Goal: Task Accomplishment & Management: Manage account settings

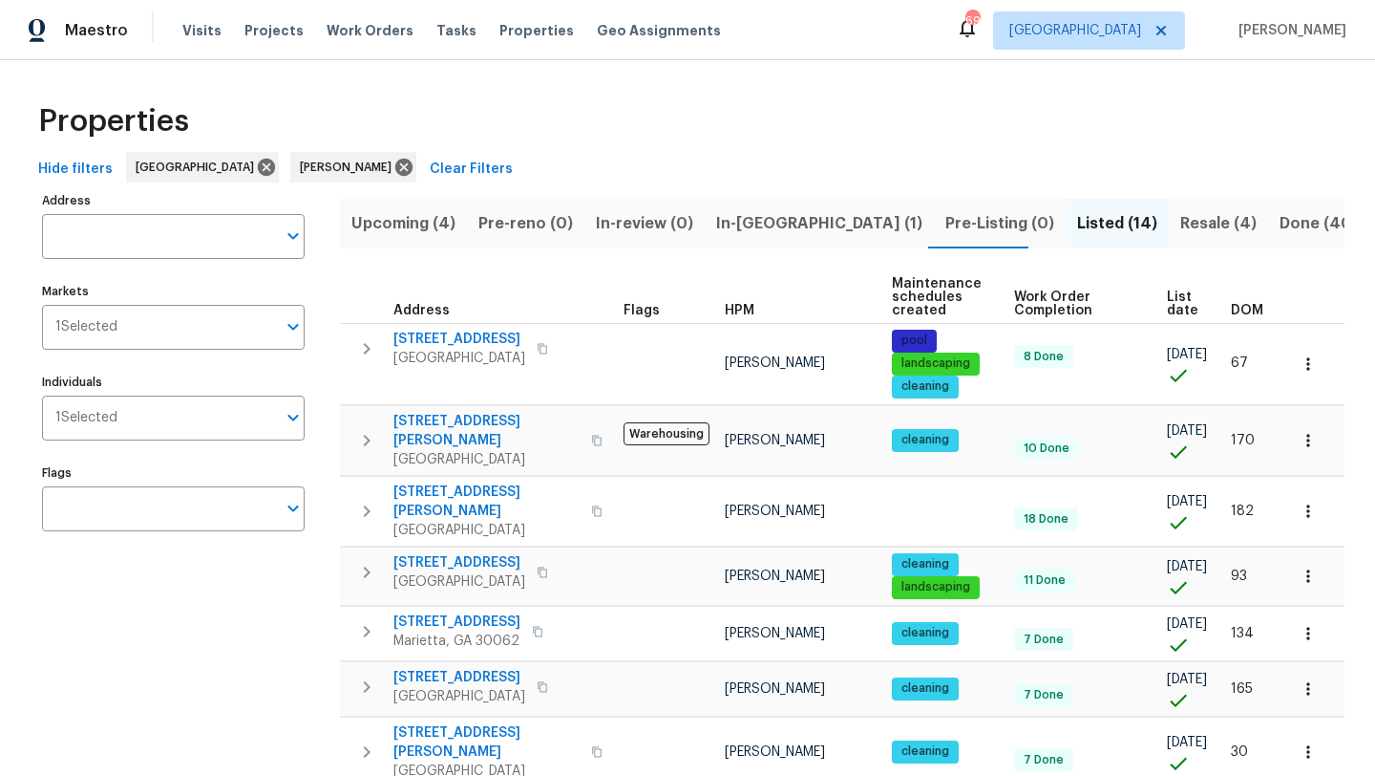
click at [1180, 222] on span "Resale (4)" at bounding box center [1218, 223] width 76 height 27
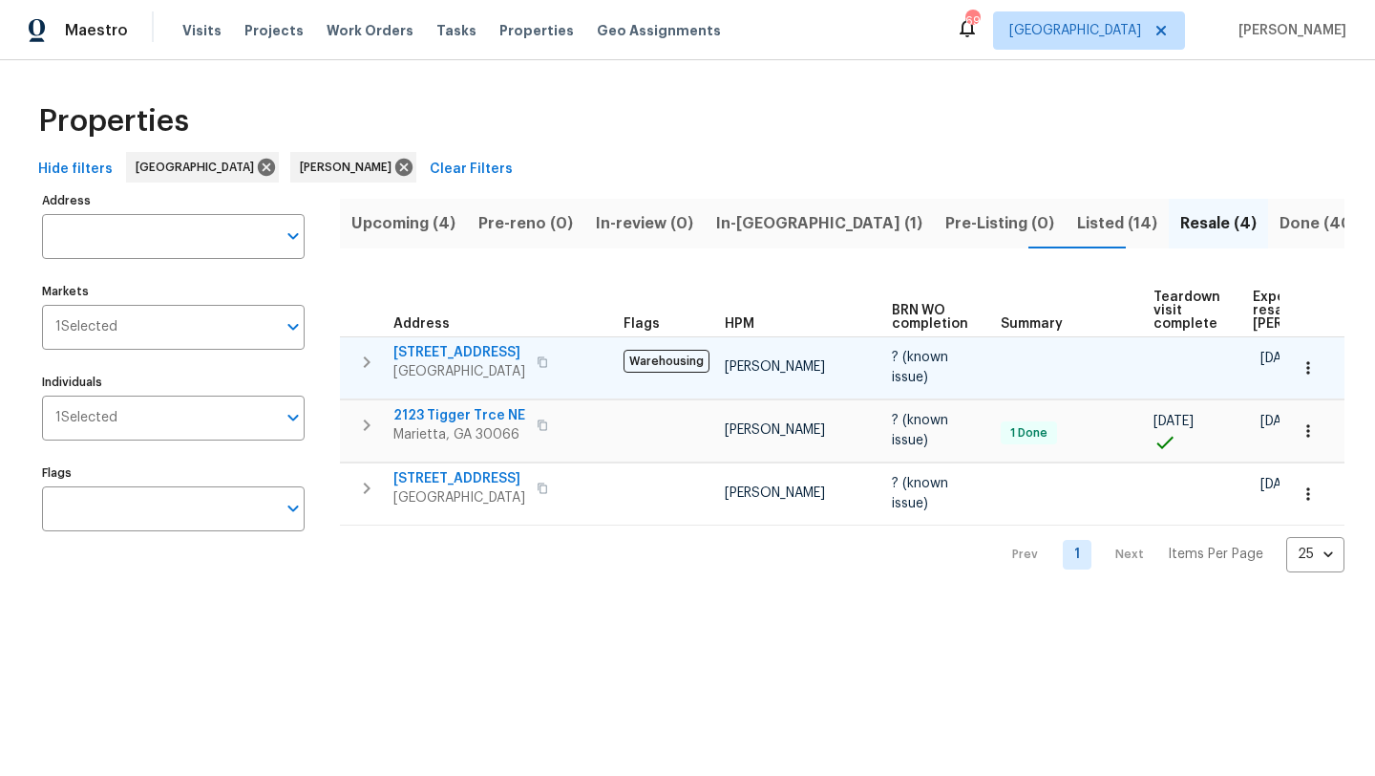
click at [467, 351] on span "4963 Arbor View Pkwy NW" at bounding box center [459, 352] width 132 height 19
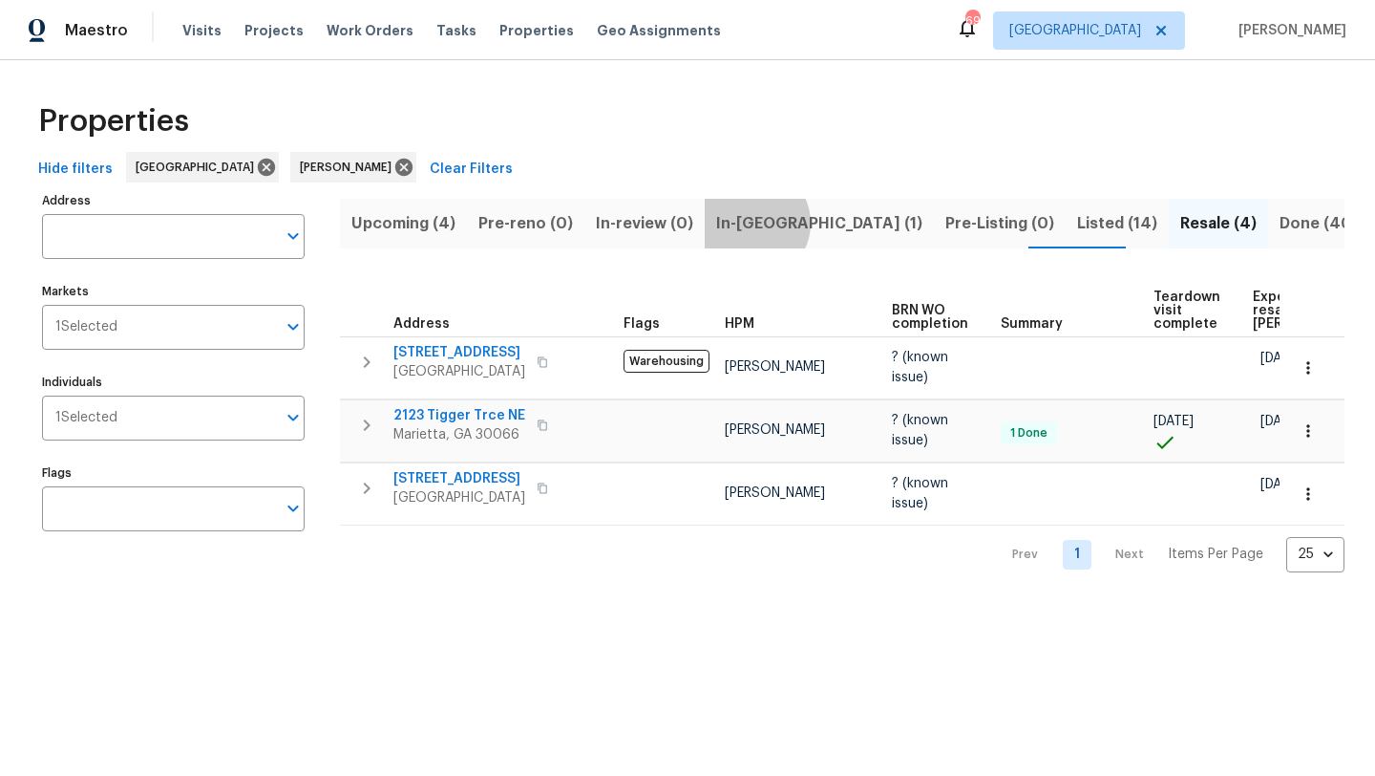
click at [748, 223] on span "In-reno (1)" at bounding box center [819, 223] width 206 height 27
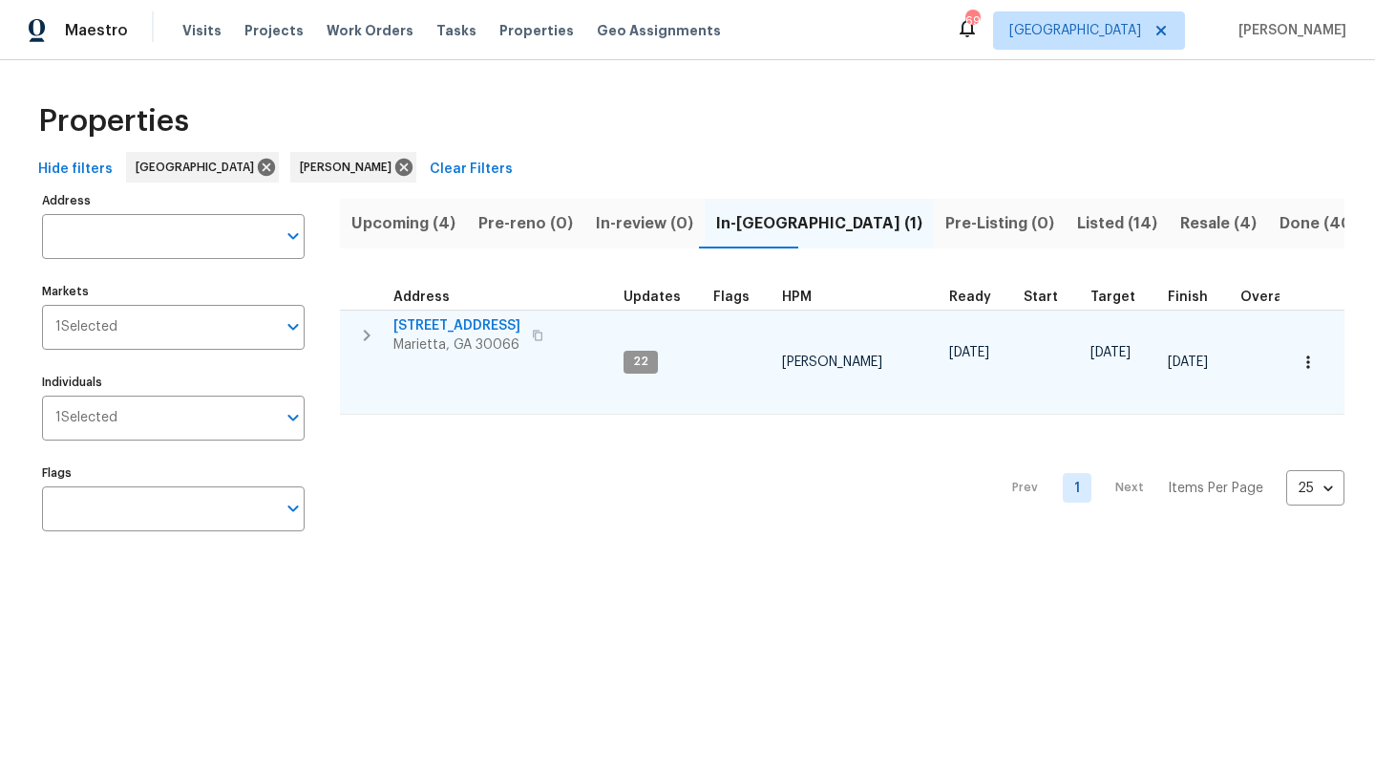
click at [473, 327] on span "692 Suholden Cir" at bounding box center [456, 325] width 127 height 19
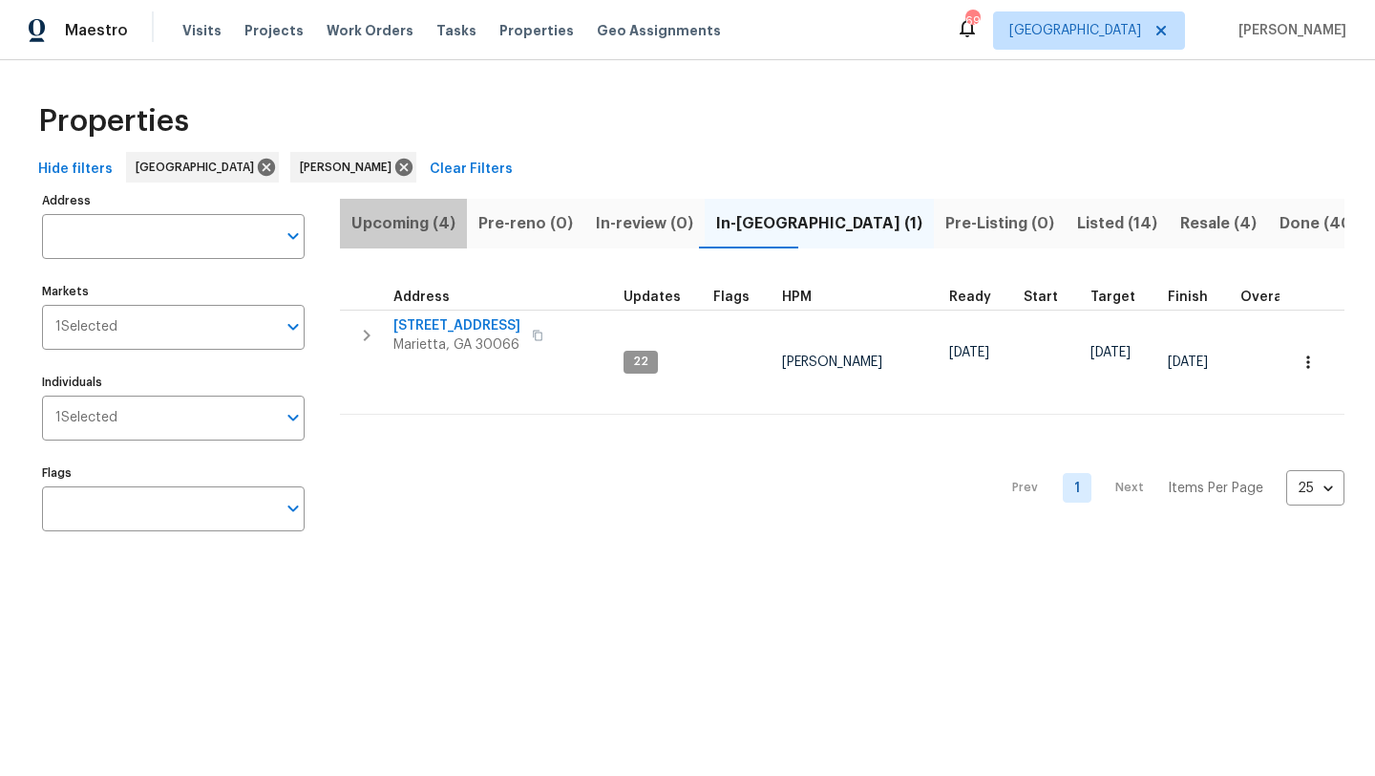
click at [442, 225] on span "Upcoming (4)" at bounding box center [403, 223] width 104 height 27
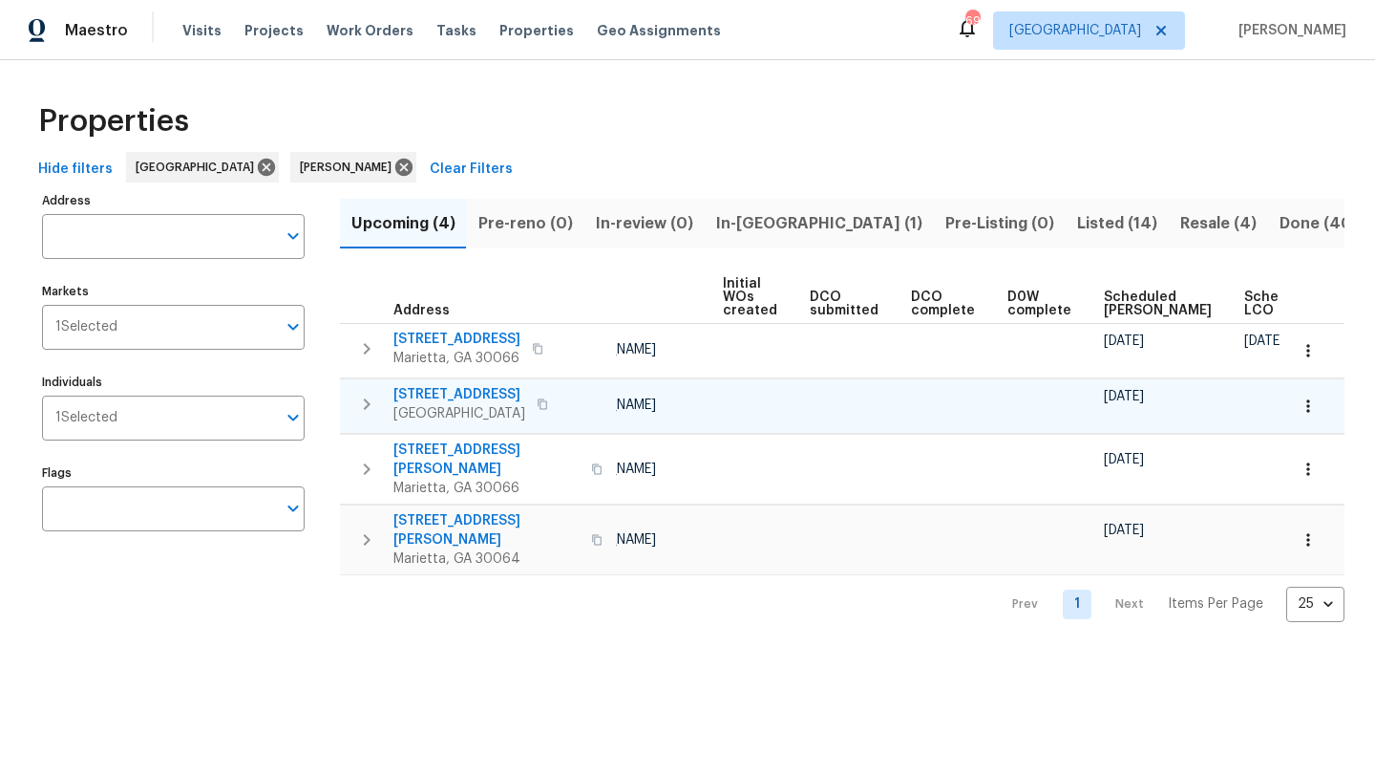
scroll to position [0, 210]
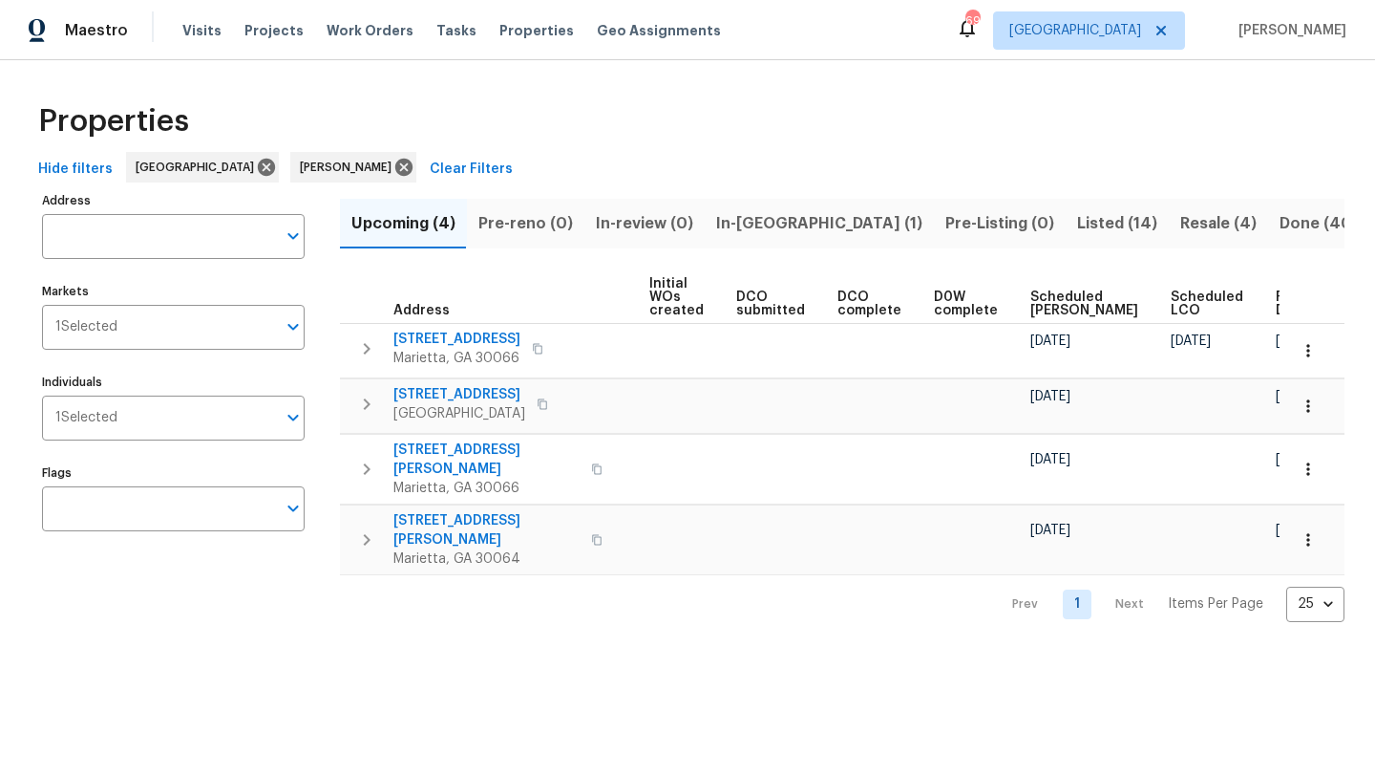
click at [1280, 223] on span "Done (40)" at bounding box center [1319, 223] width 78 height 27
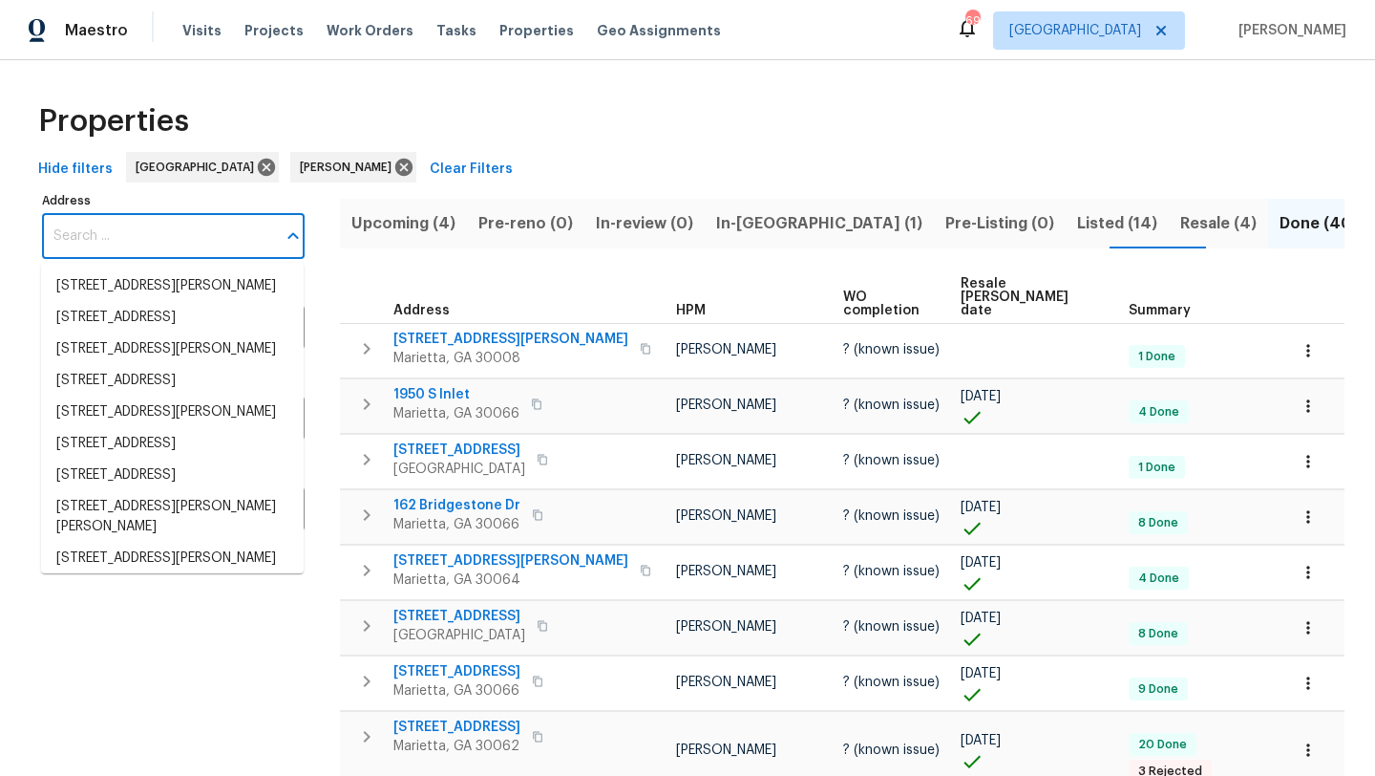
click at [145, 242] on input "Address" at bounding box center [159, 236] width 234 height 45
paste input "[STREET_ADDRESS]"
type input "[STREET_ADDRESS]"
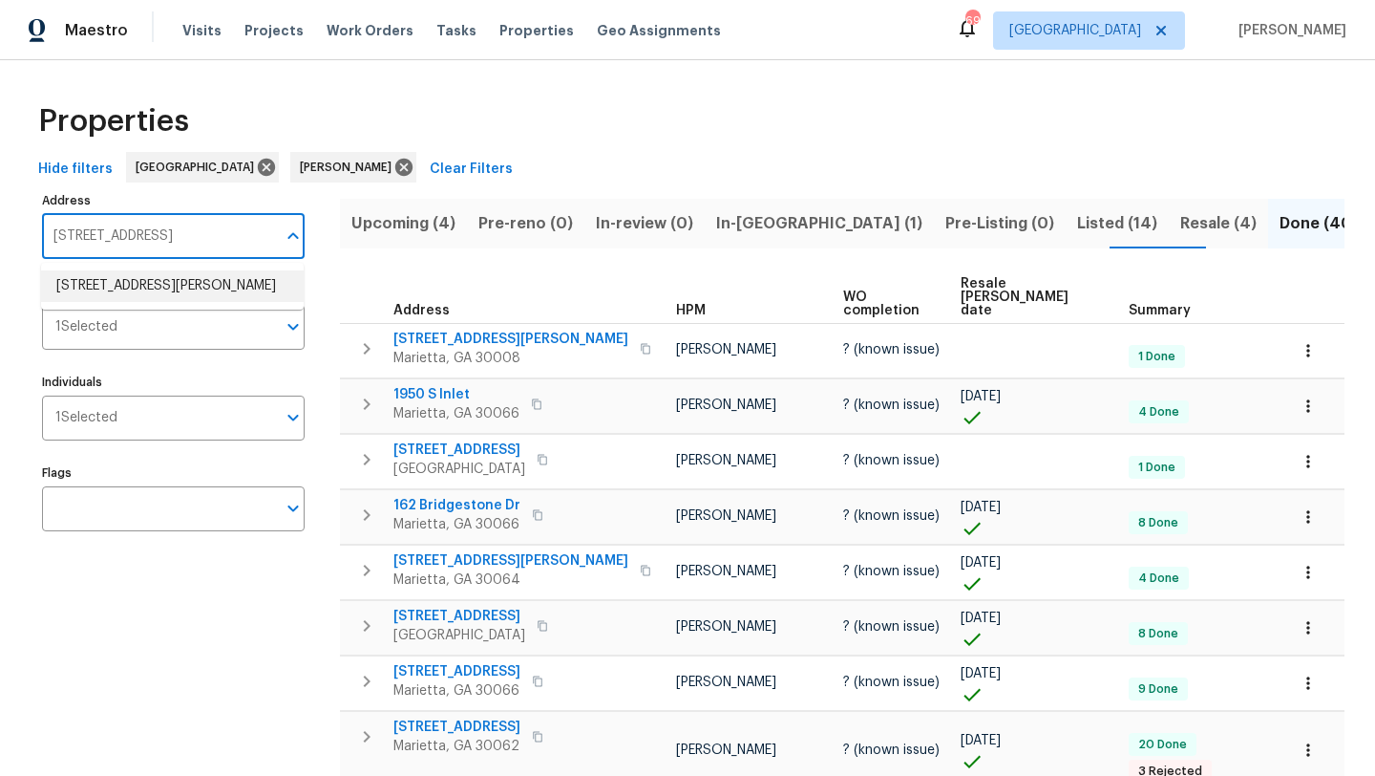
click at [138, 286] on li "910 Cable Rd Waleska GA 30183" at bounding box center [172, 286] width 263 height 32
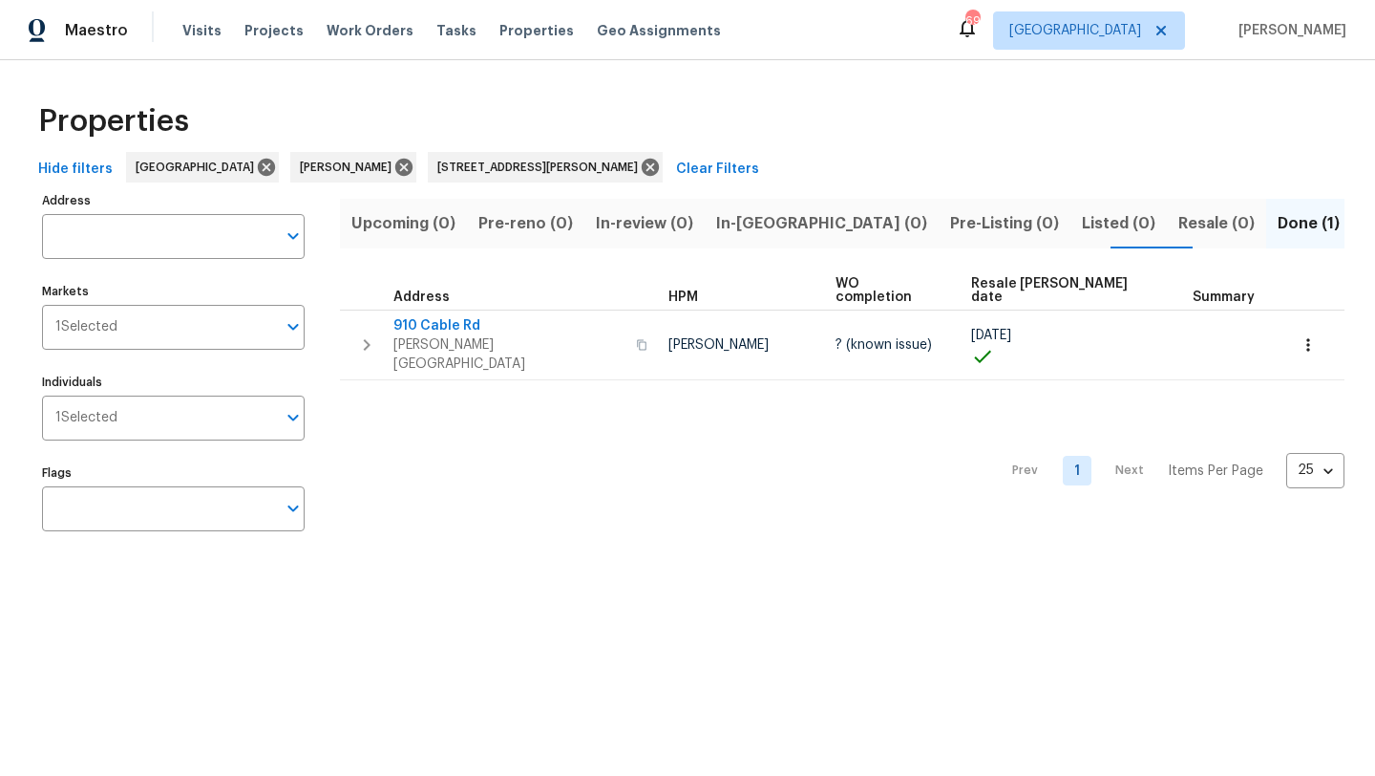
type input "910 Cable Rd Waleska GA 30183"
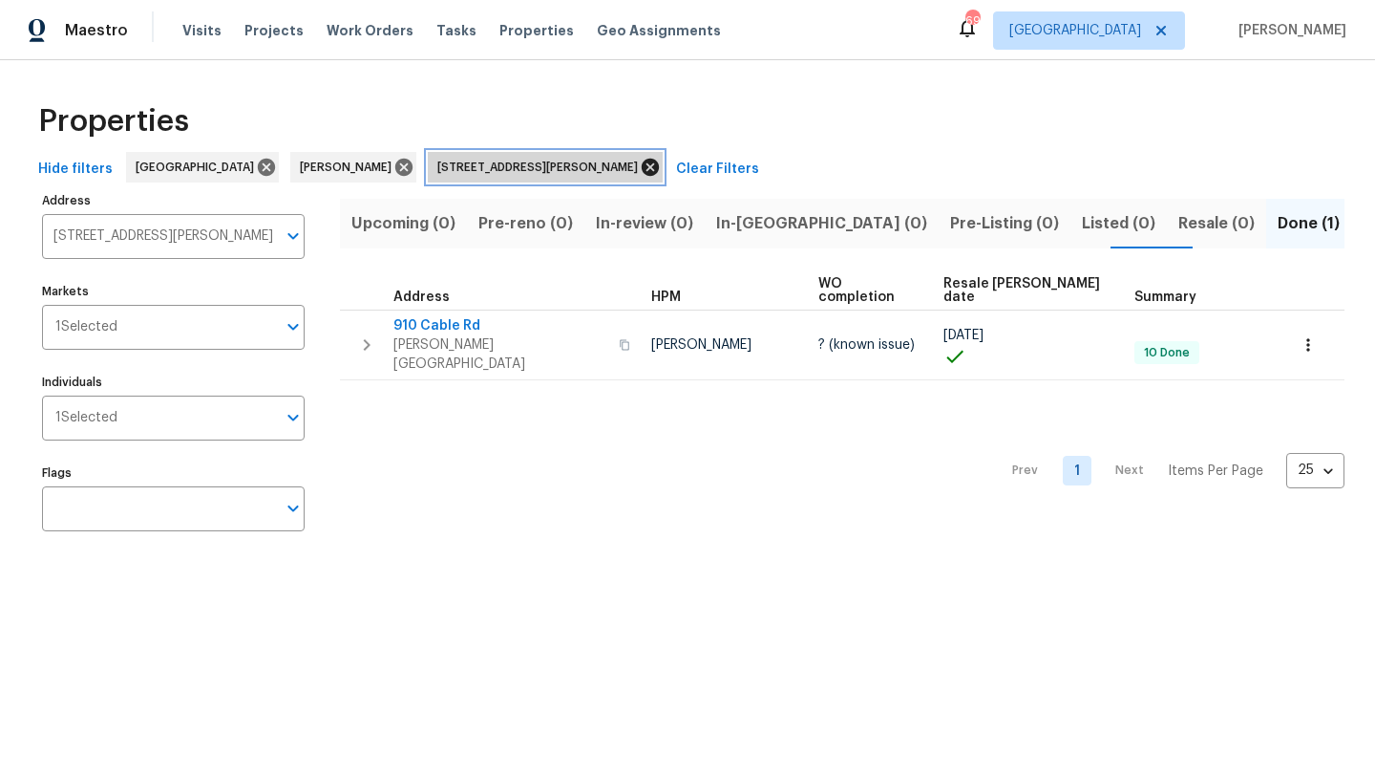
click at [640, 164] on icon at bounding box center [650, 167] width 21 height 21
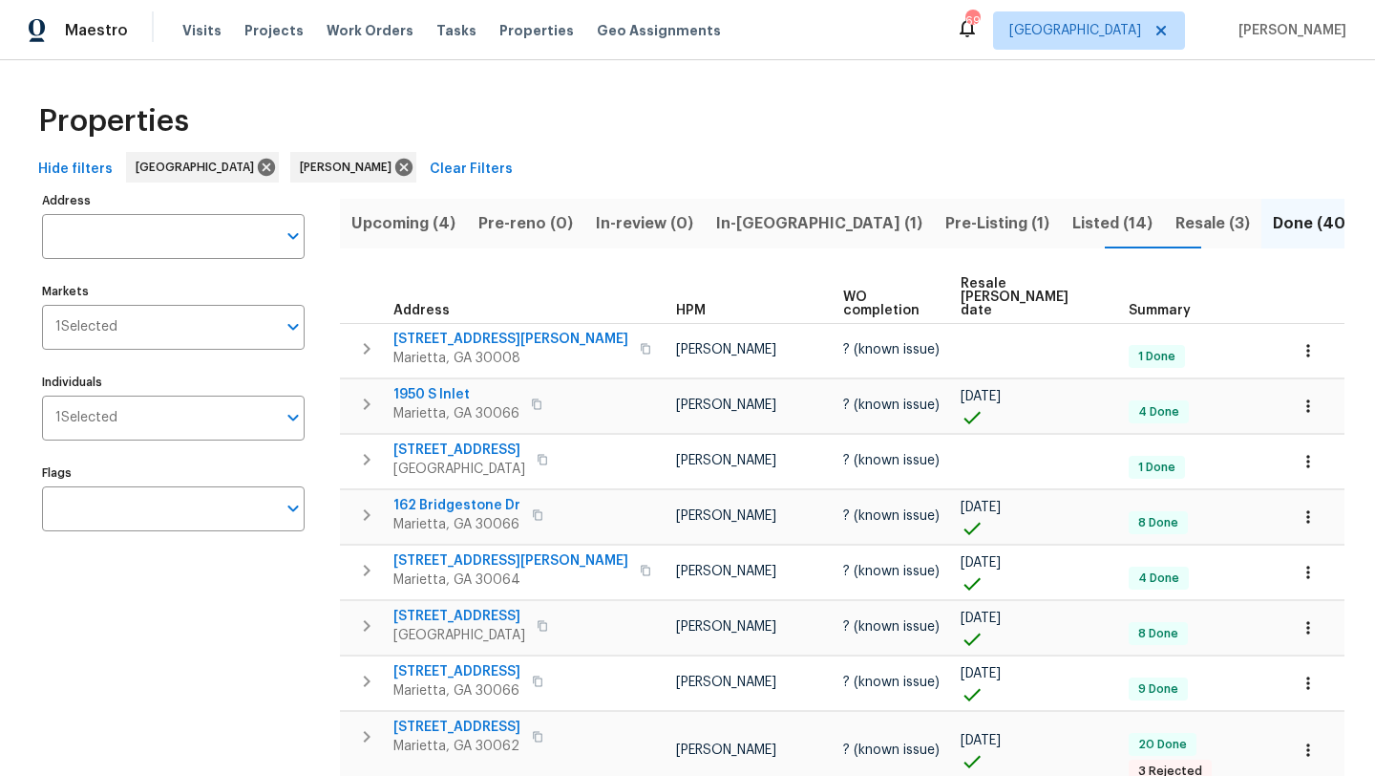
click at [401, 231] on span "Upcoming (4)" at bounding box center [403, 223] width 104 height 27
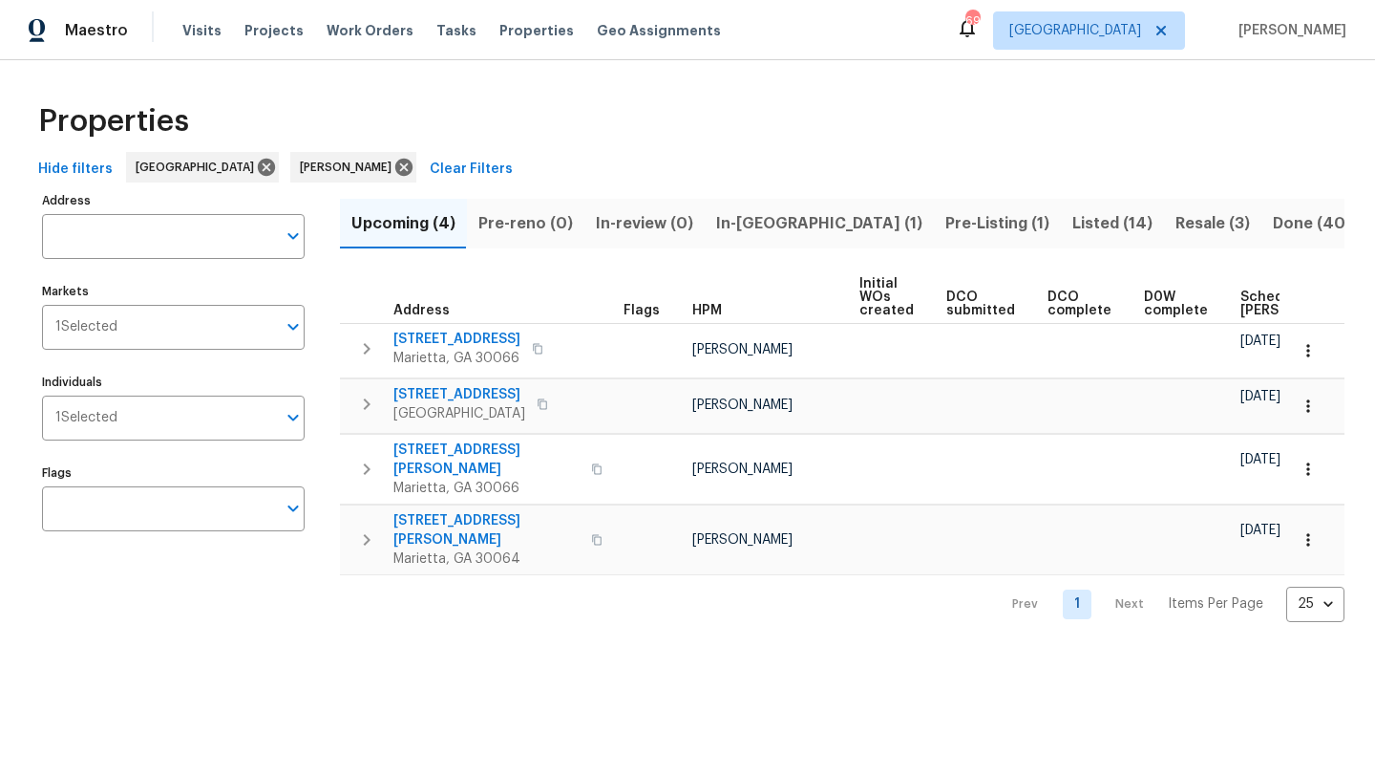
click at [946, 231] on span "Pre-Listing (1)" at bounding box center [998, 223] width 104 height 27
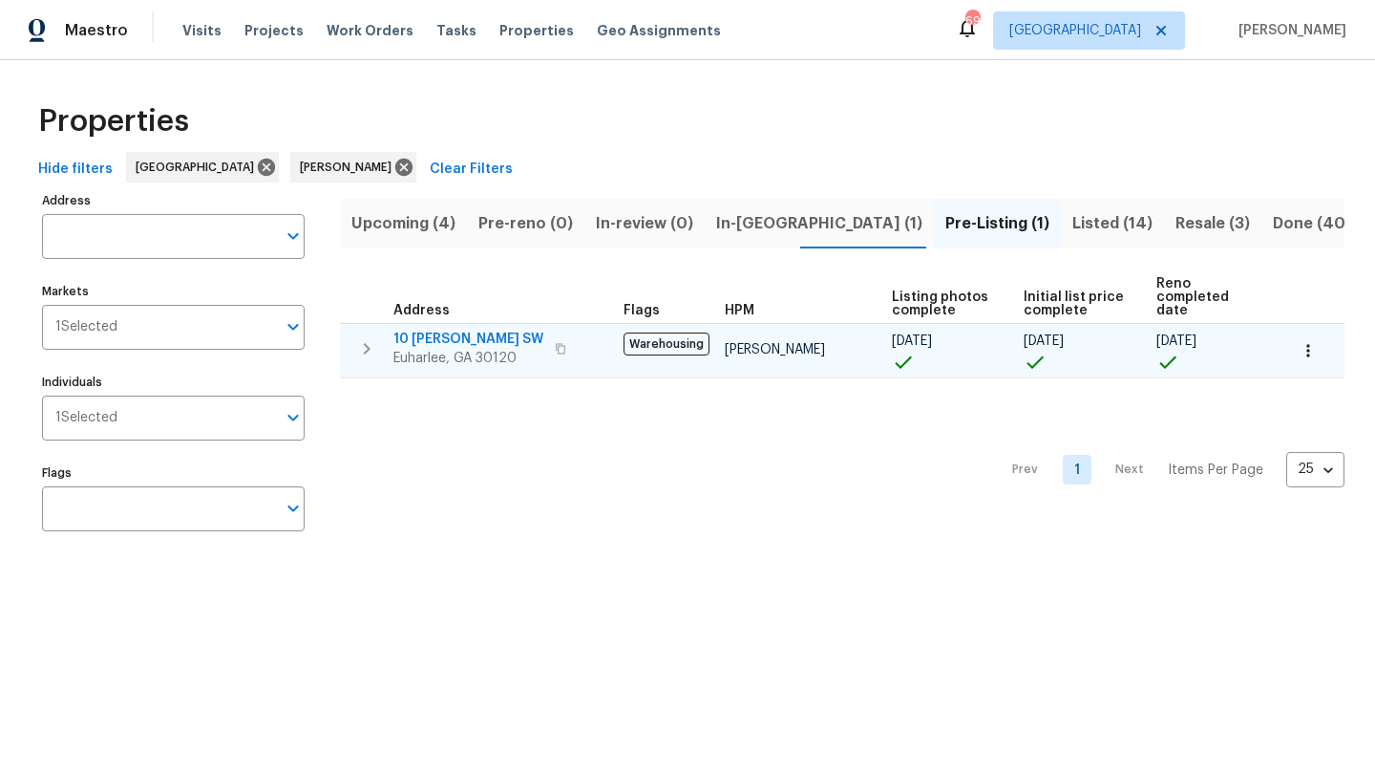
click at [495, 340] on span "10 Jasmine Ln SW" at bounding box center [468, 338] width 150 height 19
click at [1308, 347] on icon "button" at bounding box center [1308, 350] width 19 height 19
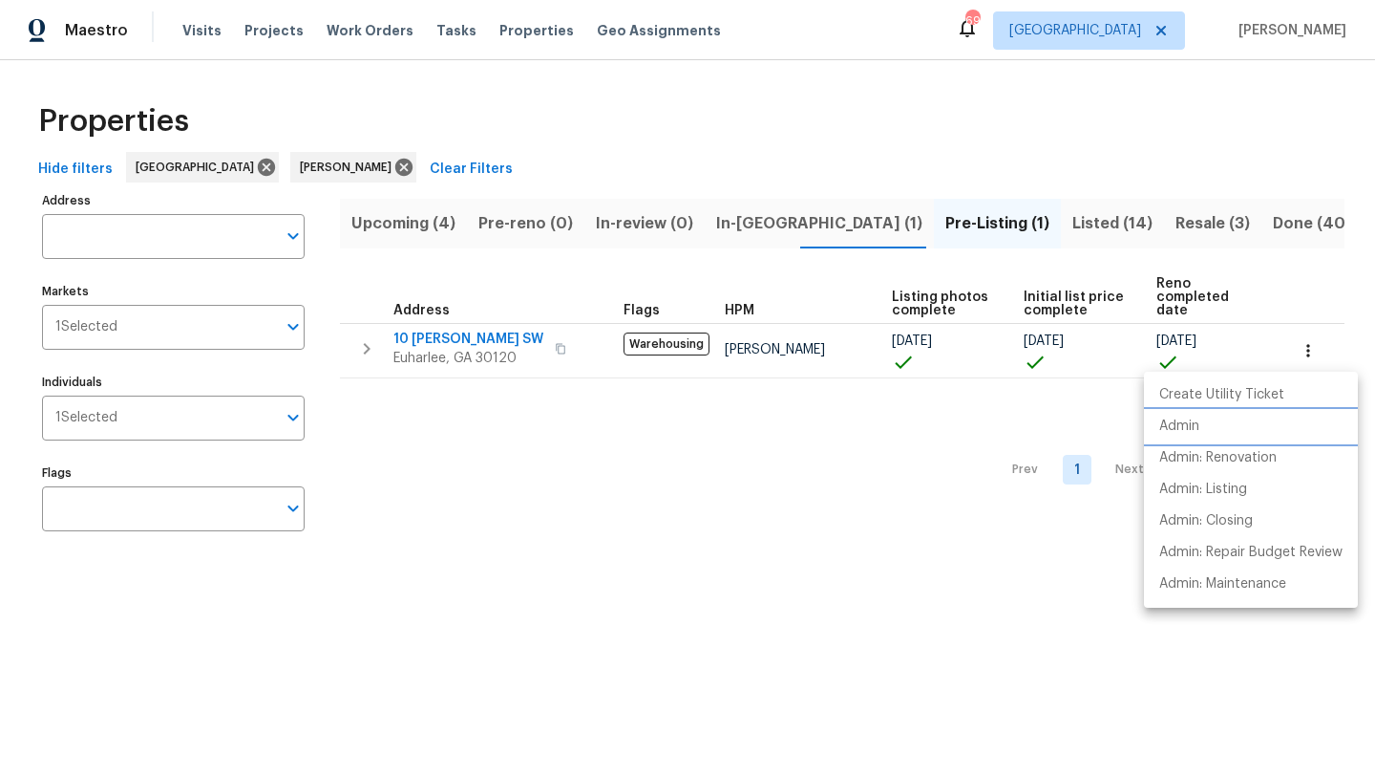
click at [1201, 425] on li "Admin" at bounding box center [1251, 427] width 214 height 32
click at [199, 228] on div at bounding box center [687, 388] width 1375 height 776
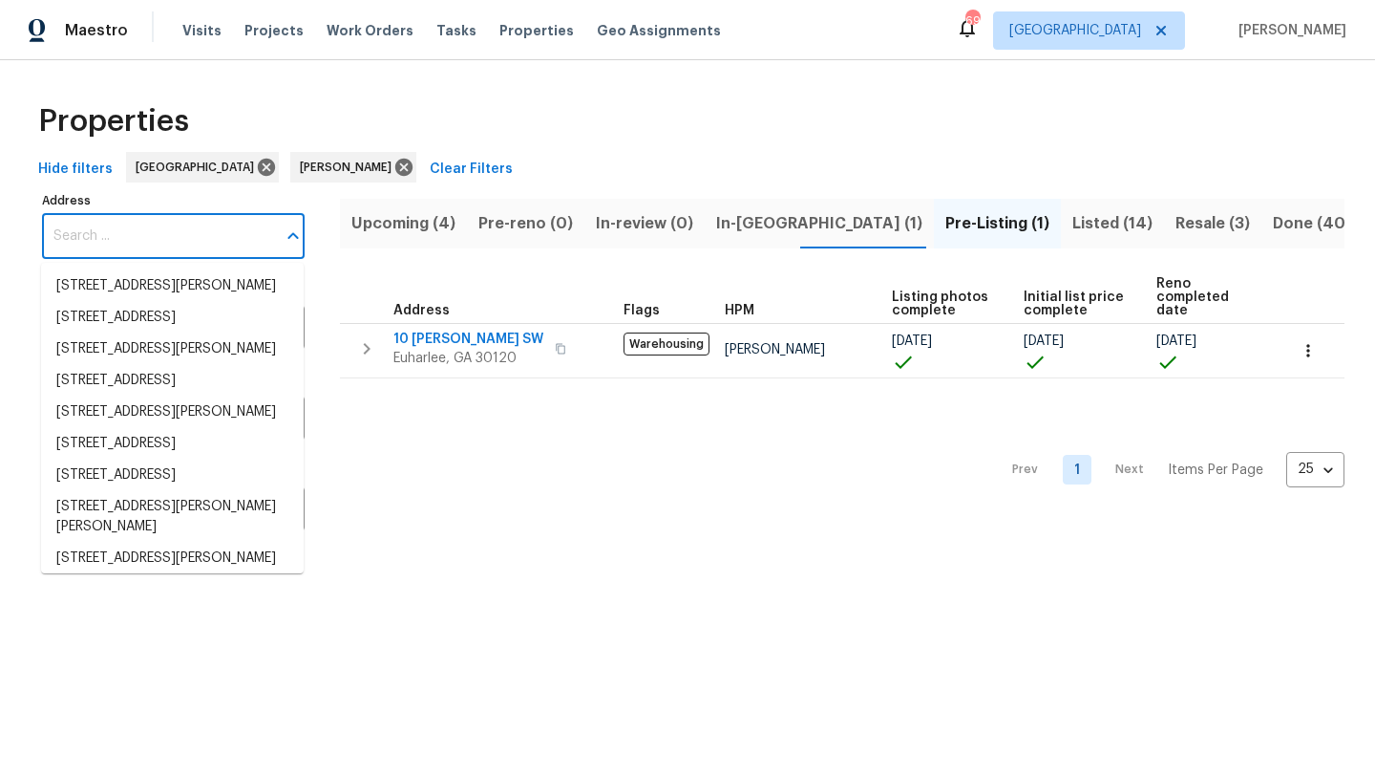
click at [179, 244] on input "Address" at bounding box center [159, 236] width 234 height 45
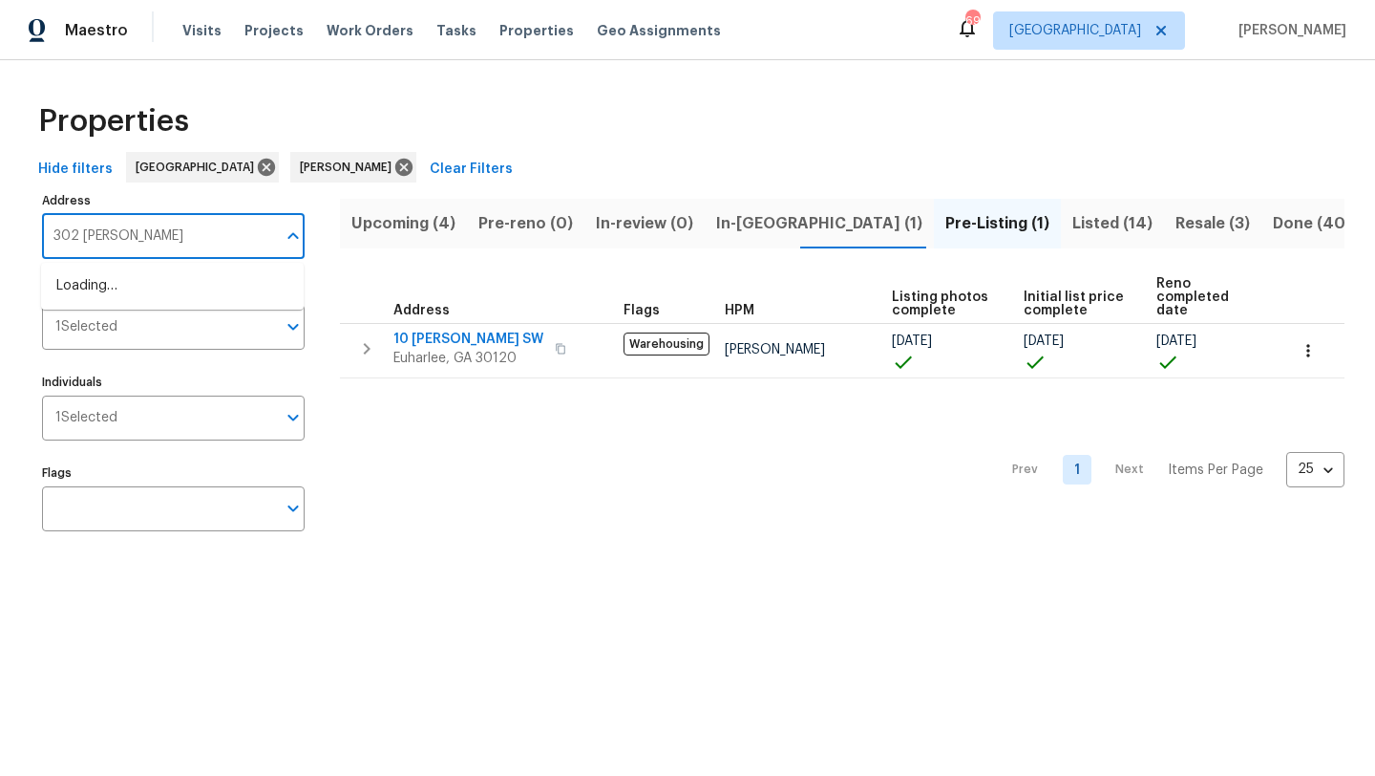
type input "302 magnolia"
click at [172, 287] on li "302 Magnolia Trce Canton GA 30114" at bounding box center [172, 286] width 263 height 32
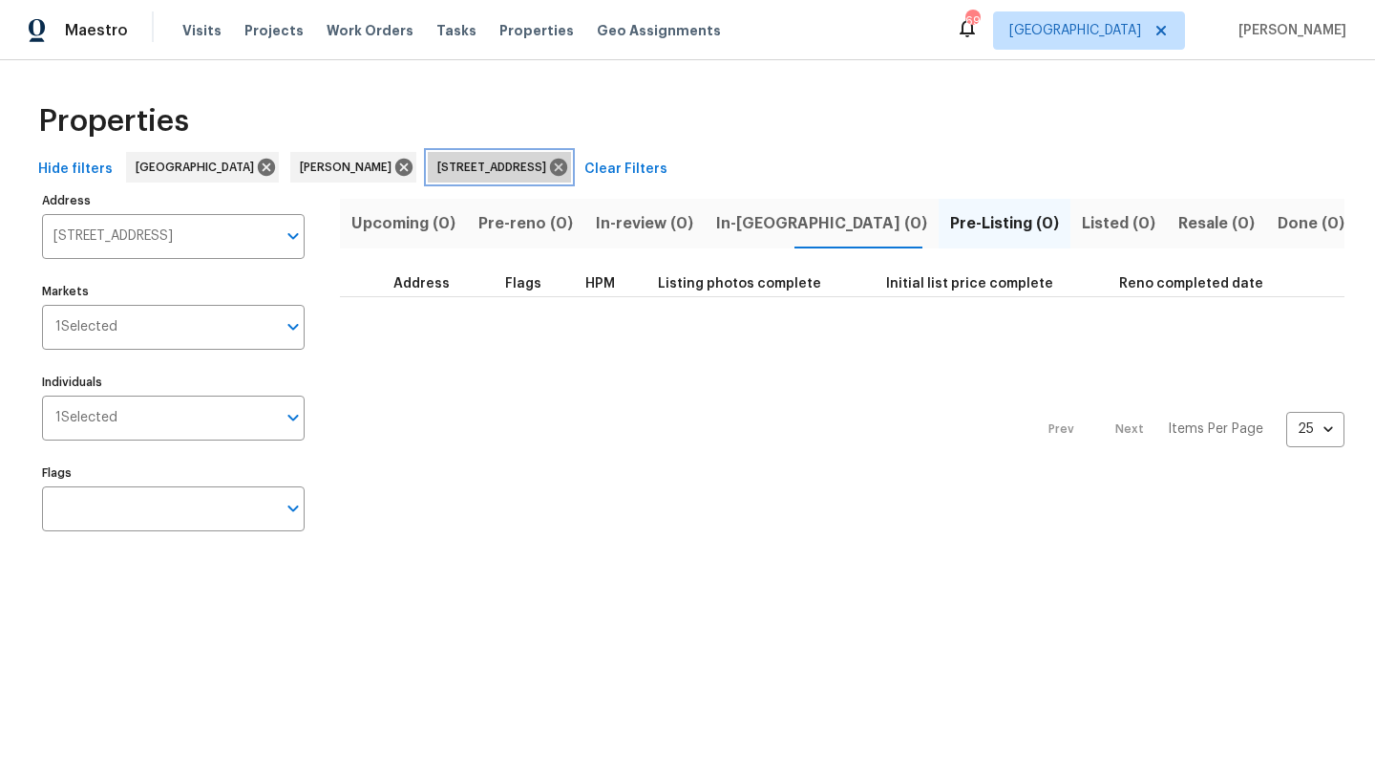
click at [458, 168] on span "302 Magnolia Trce Canton GA 30114" at bounding box center [495, 167] width 117 height 19
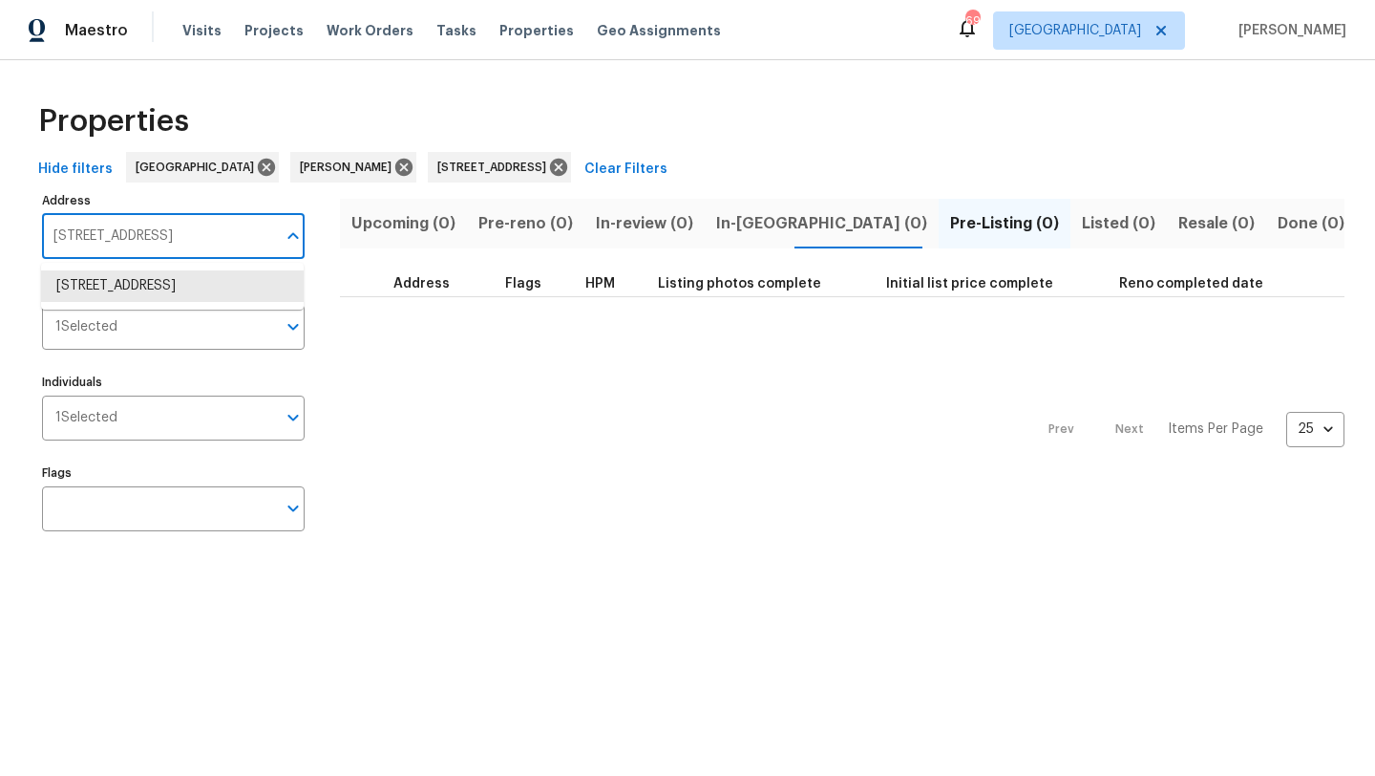
click at [173, 254] on input "302 Magnolia Trce Canton GA 30114" at bounding box center [159, 236] width 234 height 45
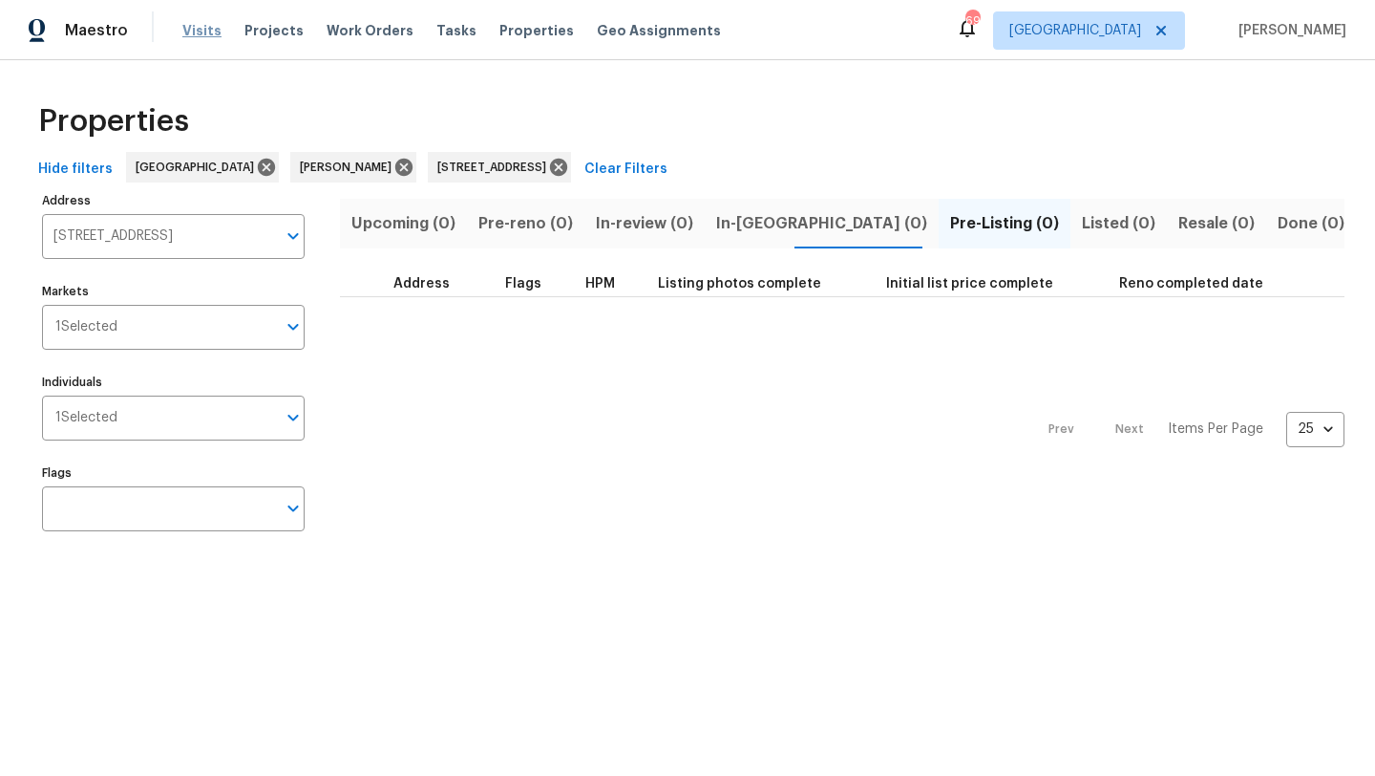
click at [205, 36] on span "Visits" at bounding box center [201, 30] width 39 height 19
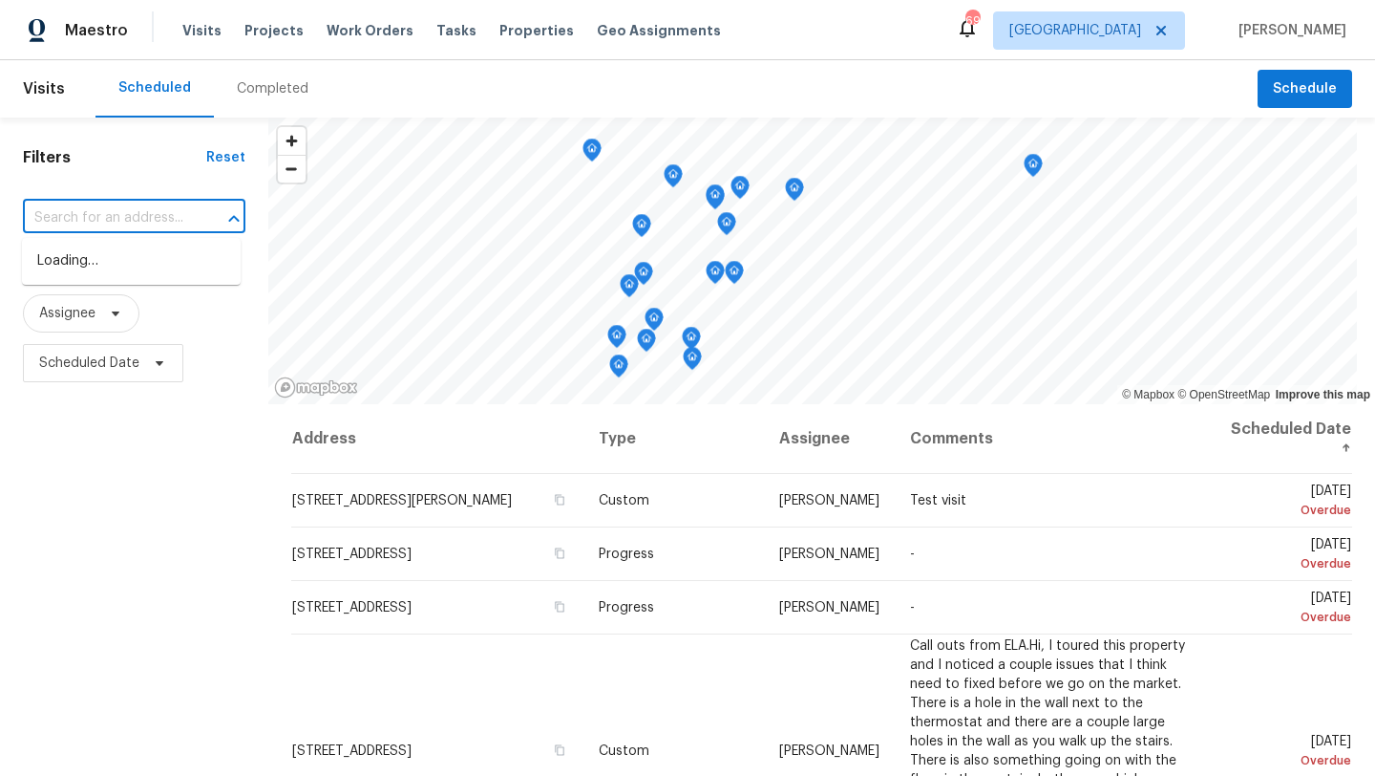
click at [181, 219] on input "text" at bounding box center [107, 218] width 169 height 30
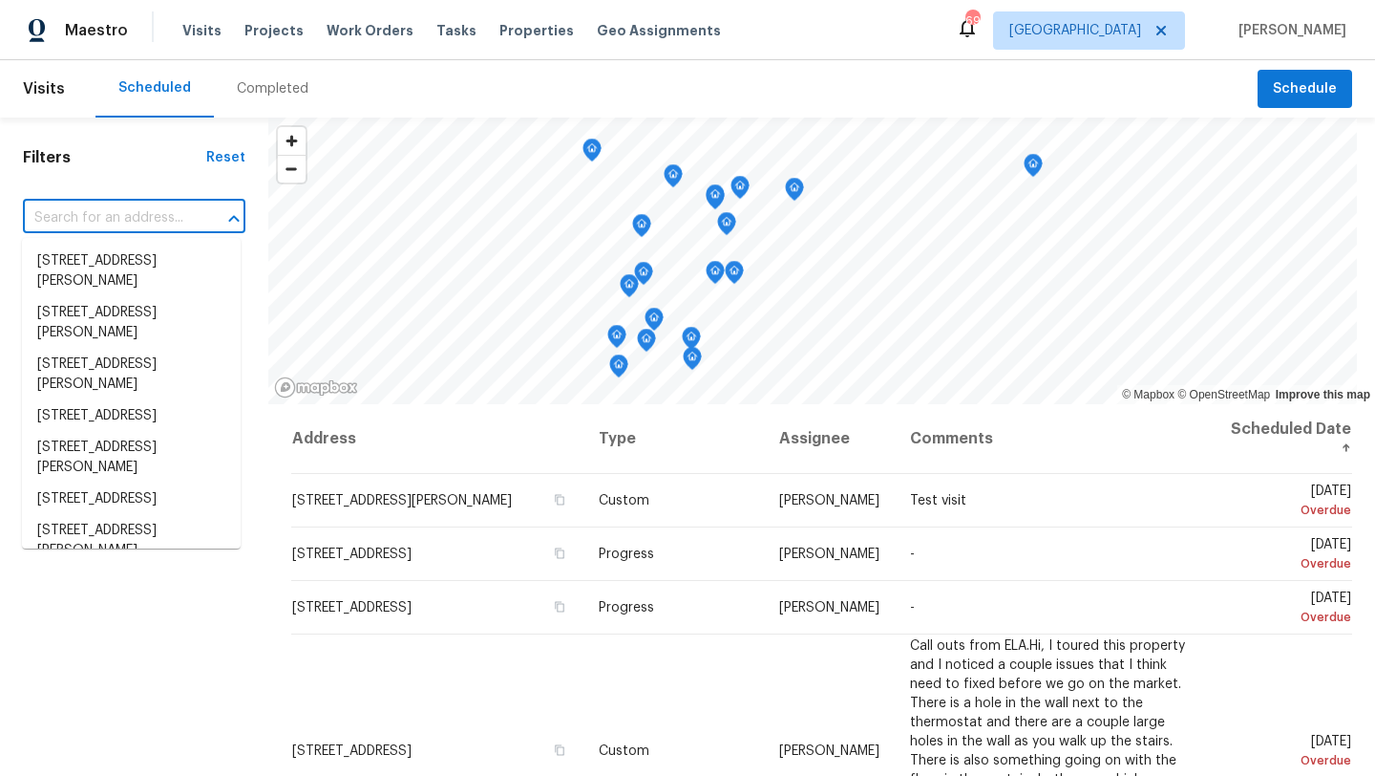
paste input "302 Magnolia Trce Canton GA 30114"
type input "302 Magnolia Trce Canton GA 30114"
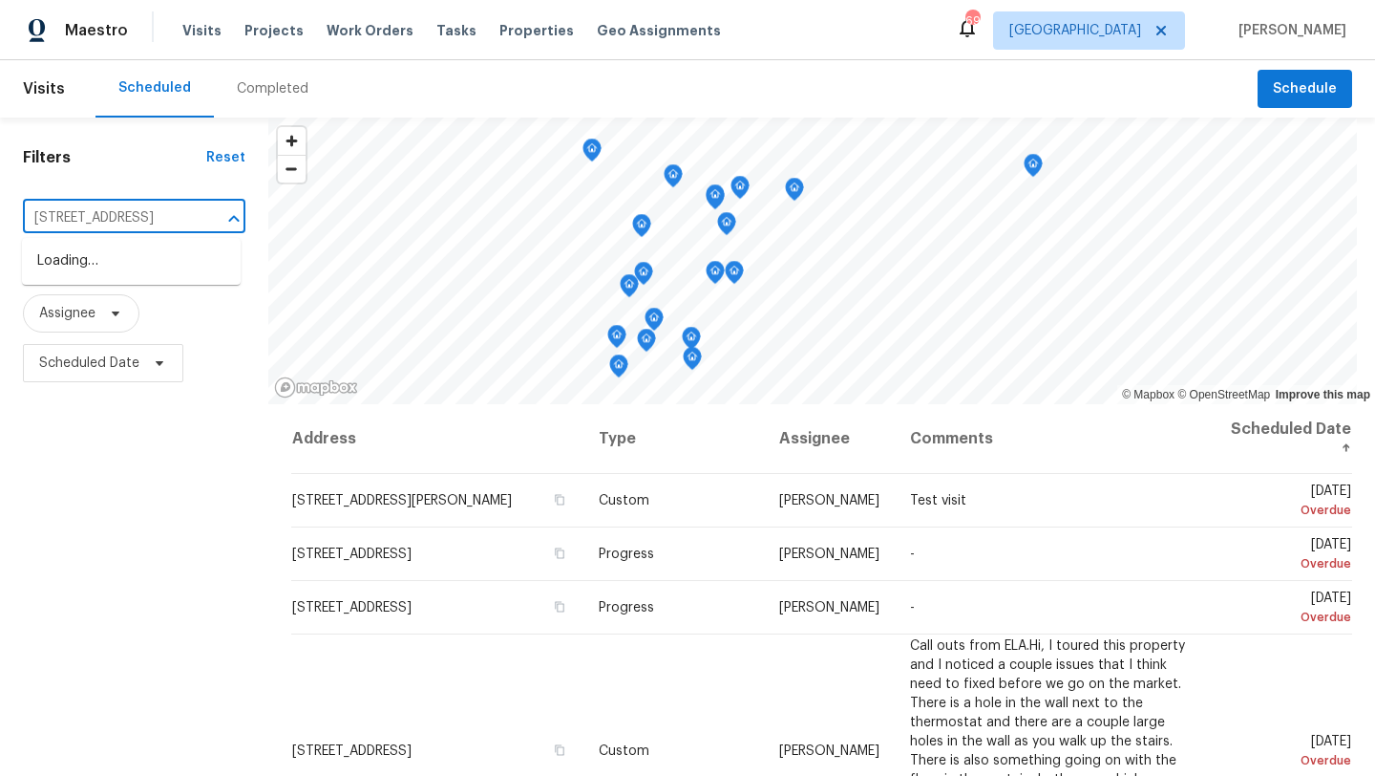
scroll to position [0, 73]
click at [125, 256] on li "302 Magnolia Trce, Canton, GA 30114" at bounding box center [131, 261] width 219 height 32
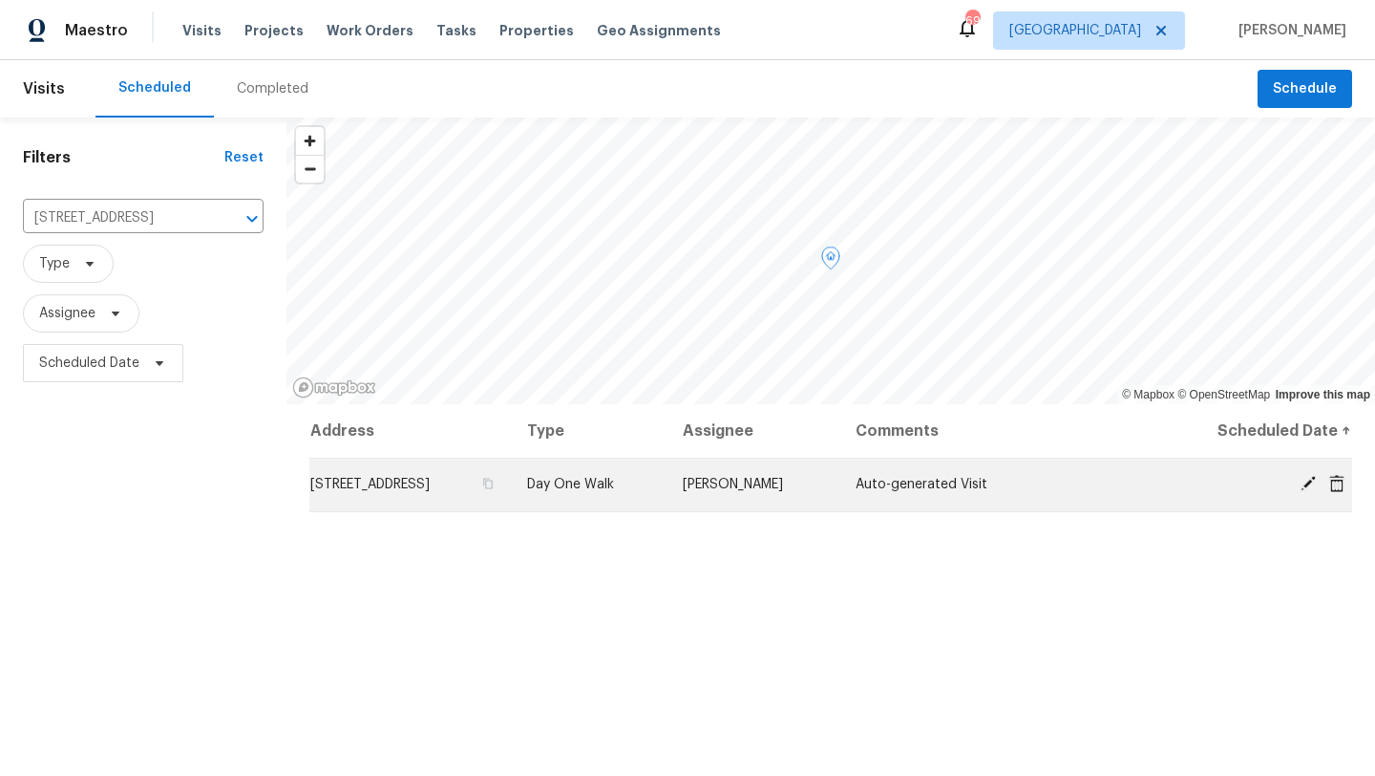
click at [339, 485] on span "302 Magnolia Trce, Canton, GA 30114" at bounding box center [369, 484] width 119 height 13
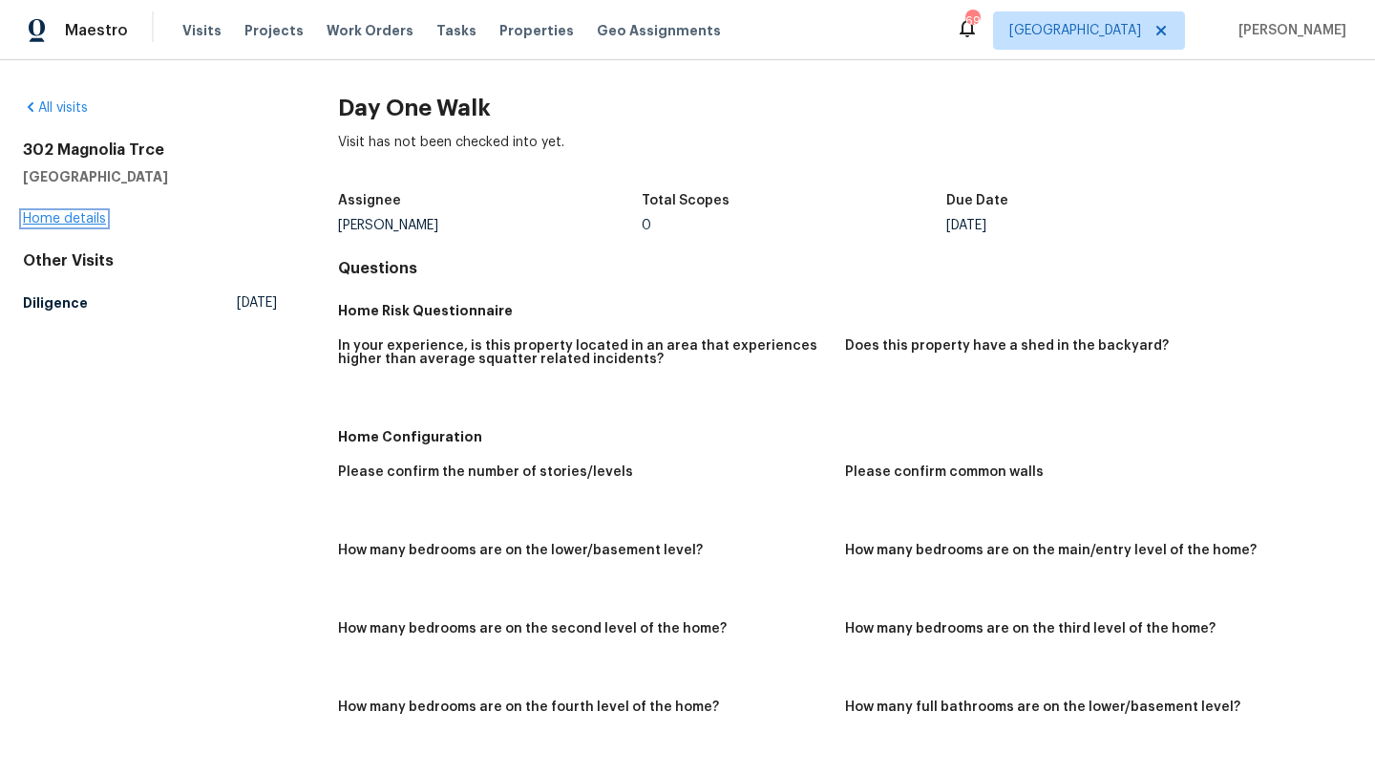
click at [94, 219] on link "Home details" at bounding box center [64, 218] width 83 height 13
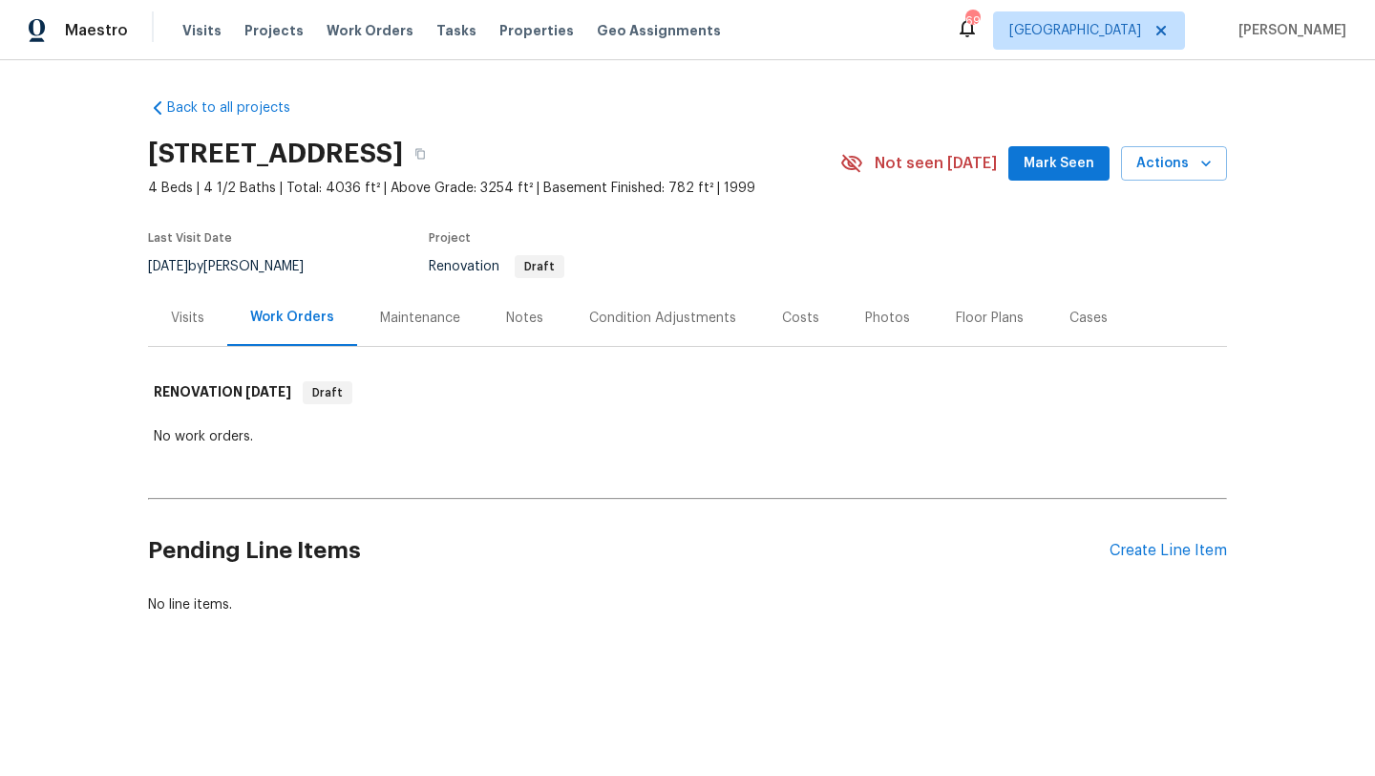
click at [183, 313] on div "Visits" at bounding box center [187, 317] width 33 height 19
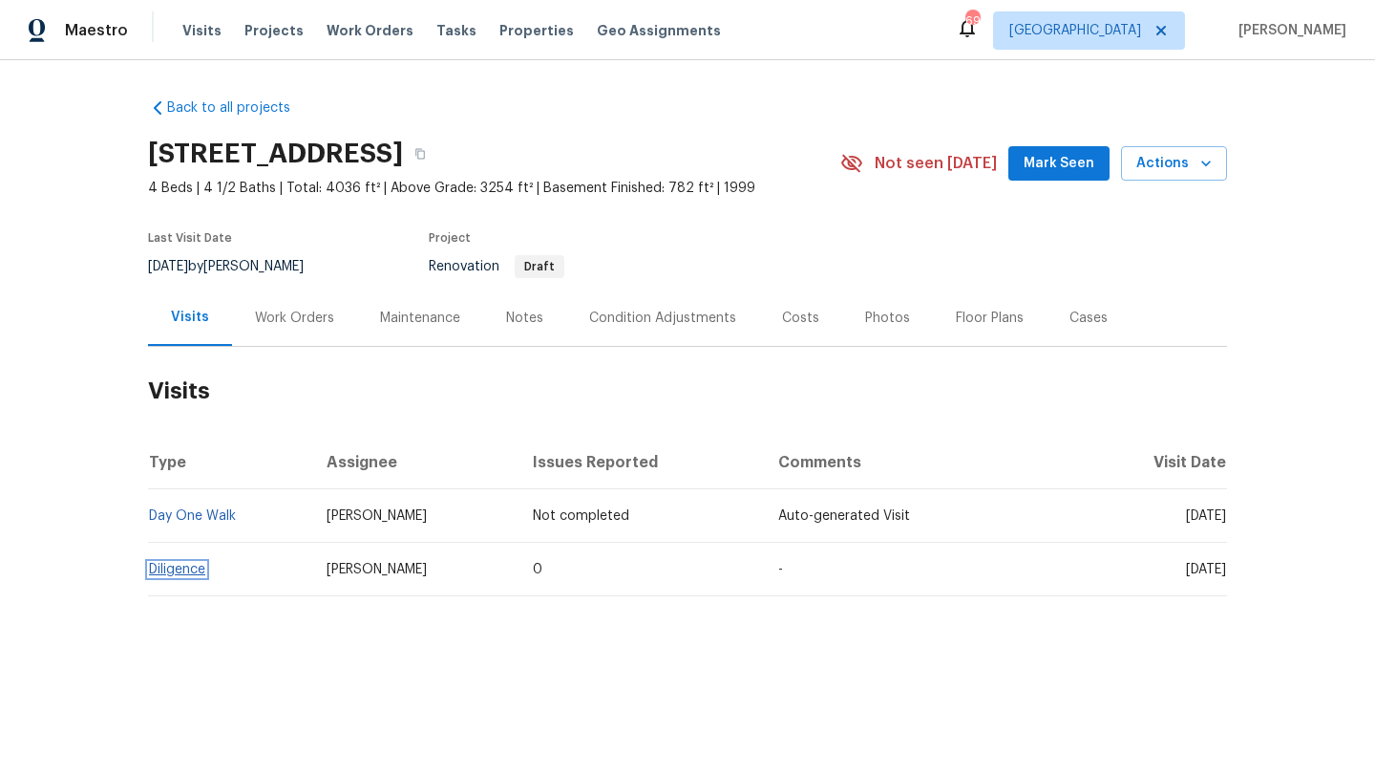
click at [186, 567] on link "Diligence" at bounding box center [177, 569] width 56 height 13
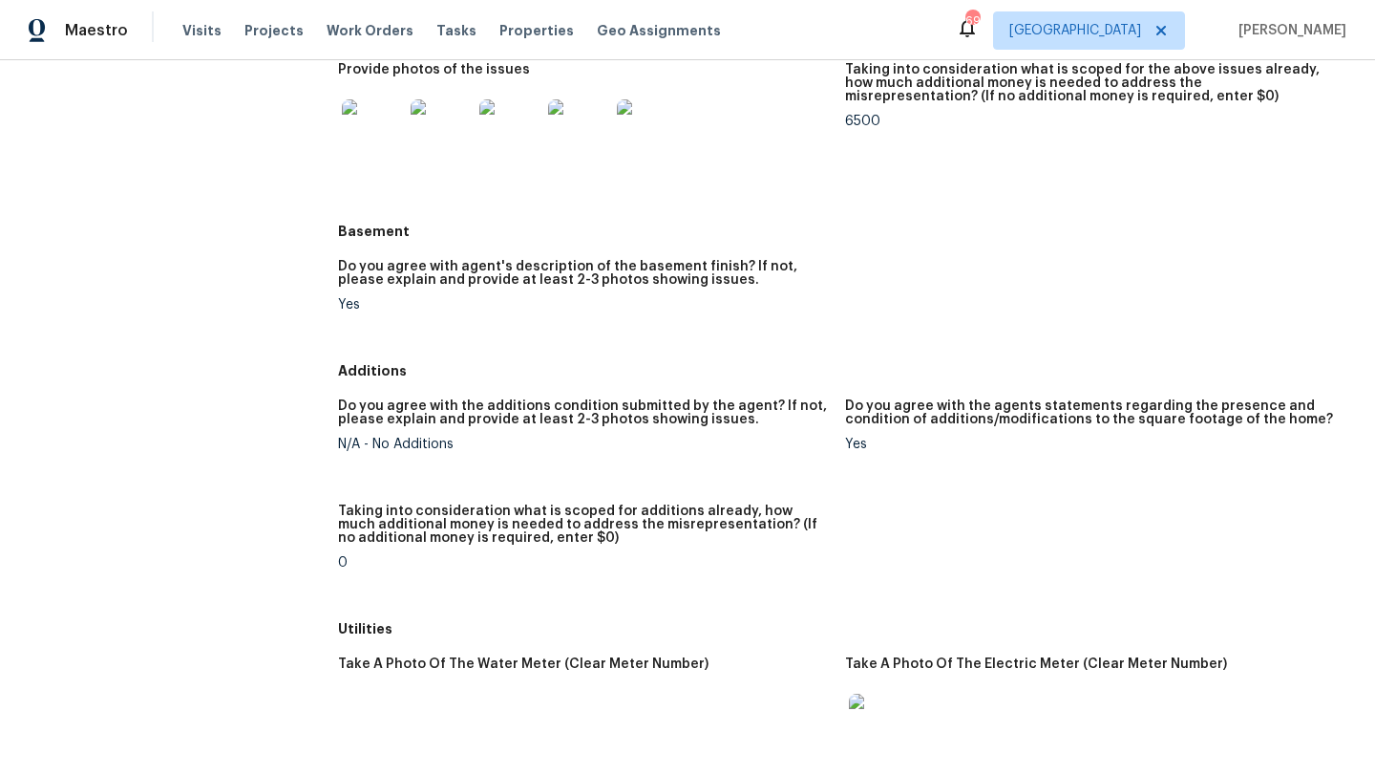
scroll to position [2189, 0]
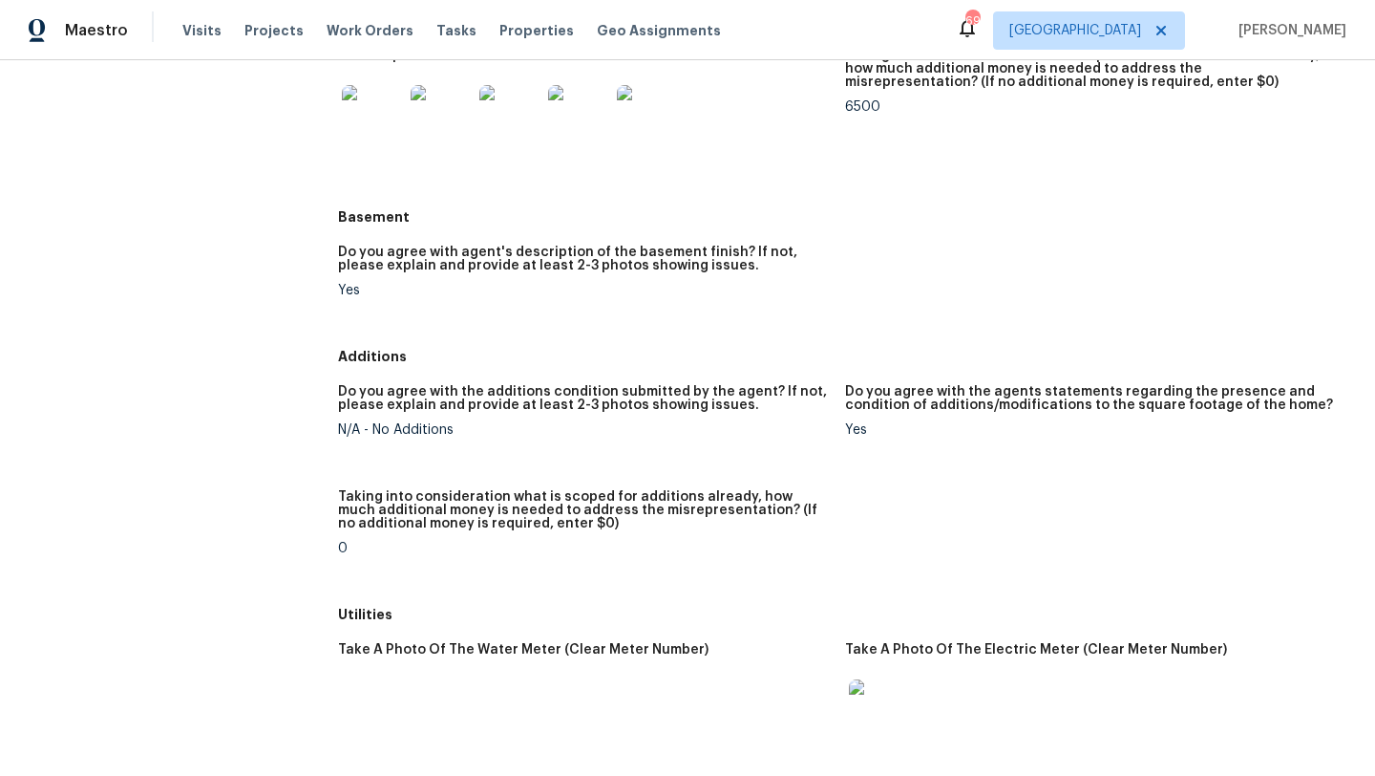
click at [389, 122] on img at bounding box center [372, 115] width 61 height 61
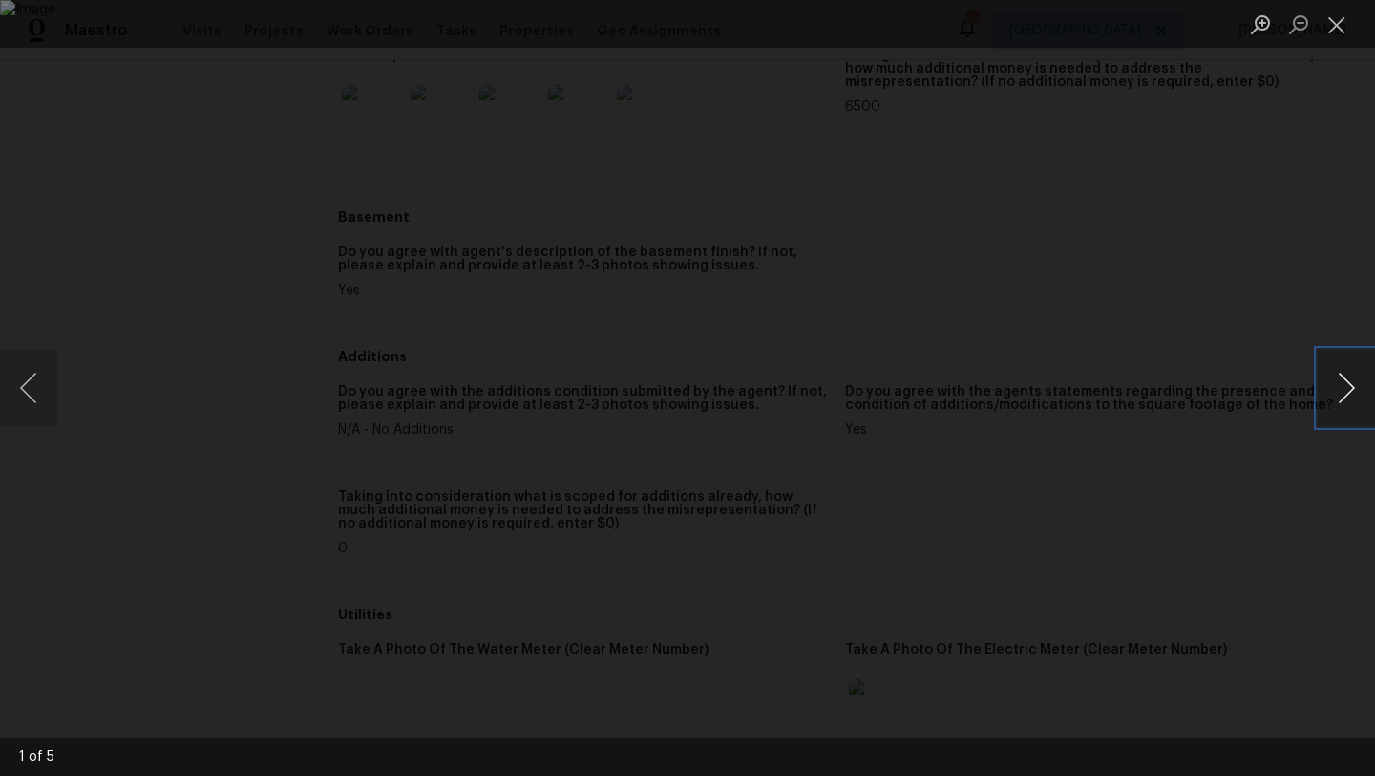
click at [1329, 394] on button "Next image" at bounding box center [1346, 388] width 57 height 76
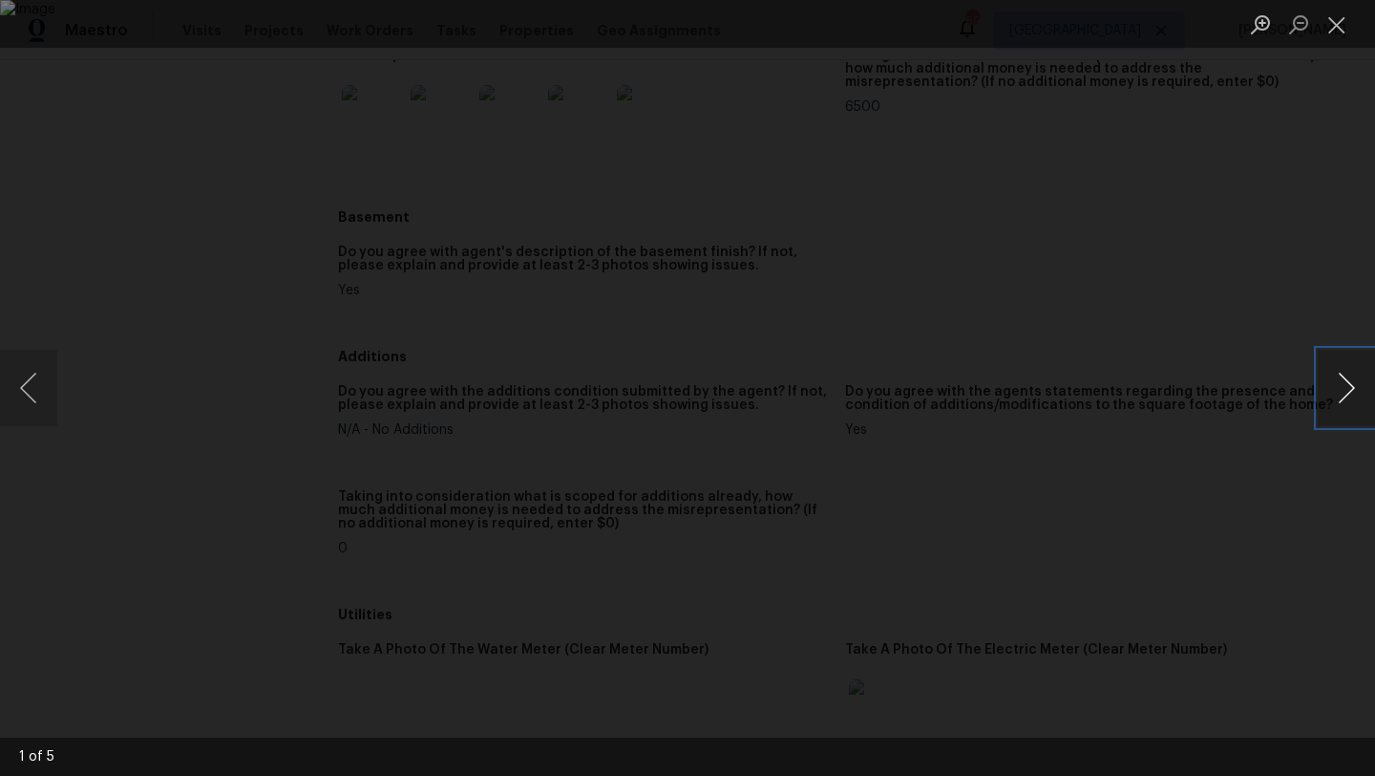
click at [1329, 394] on button "Next image" at bounding box center [1346, 388] width 57 height 76
click at [1314, 264] on div "Lightbox" at bounding box center [687, 388] width 1375 height 776
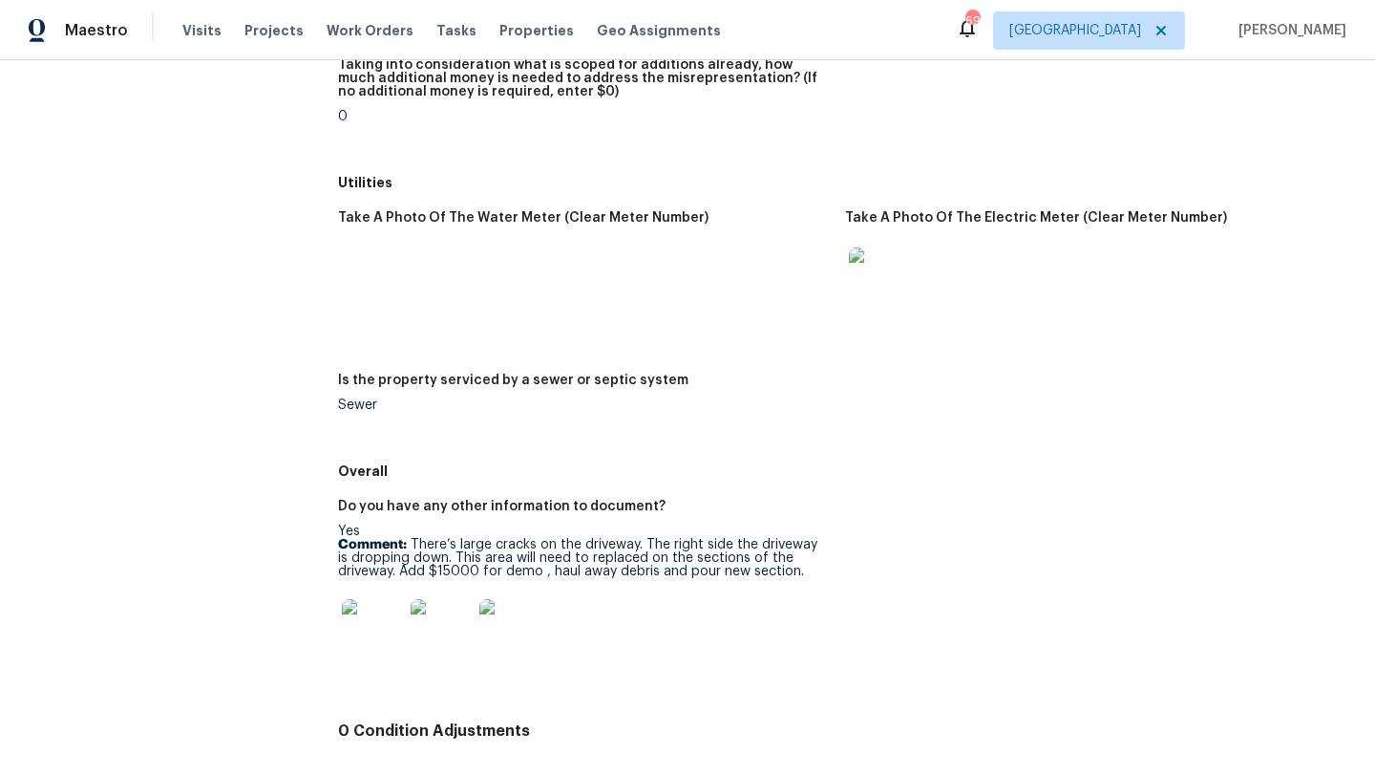
scroll to position [2756, 0]
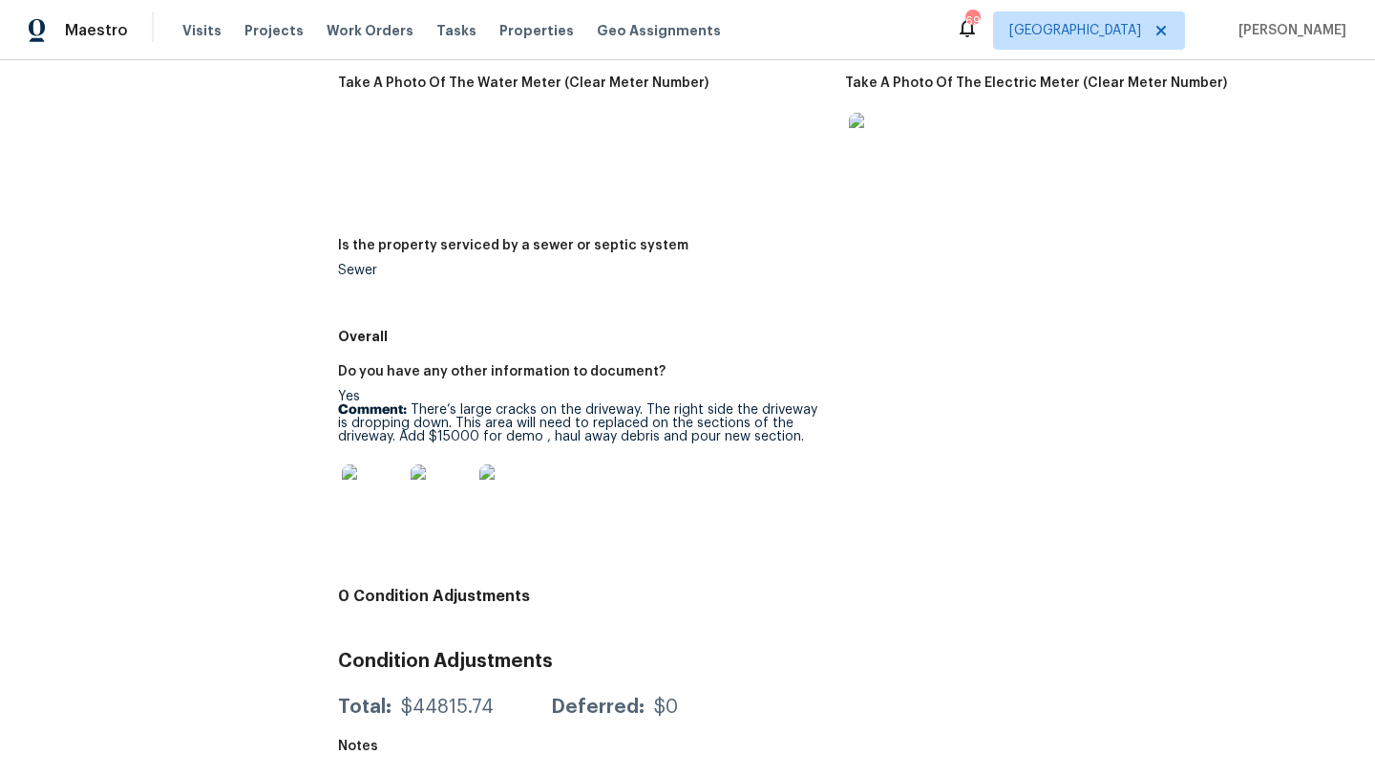
click at [379, 507] on img at bounding box center [372, 494] width 61 height 61
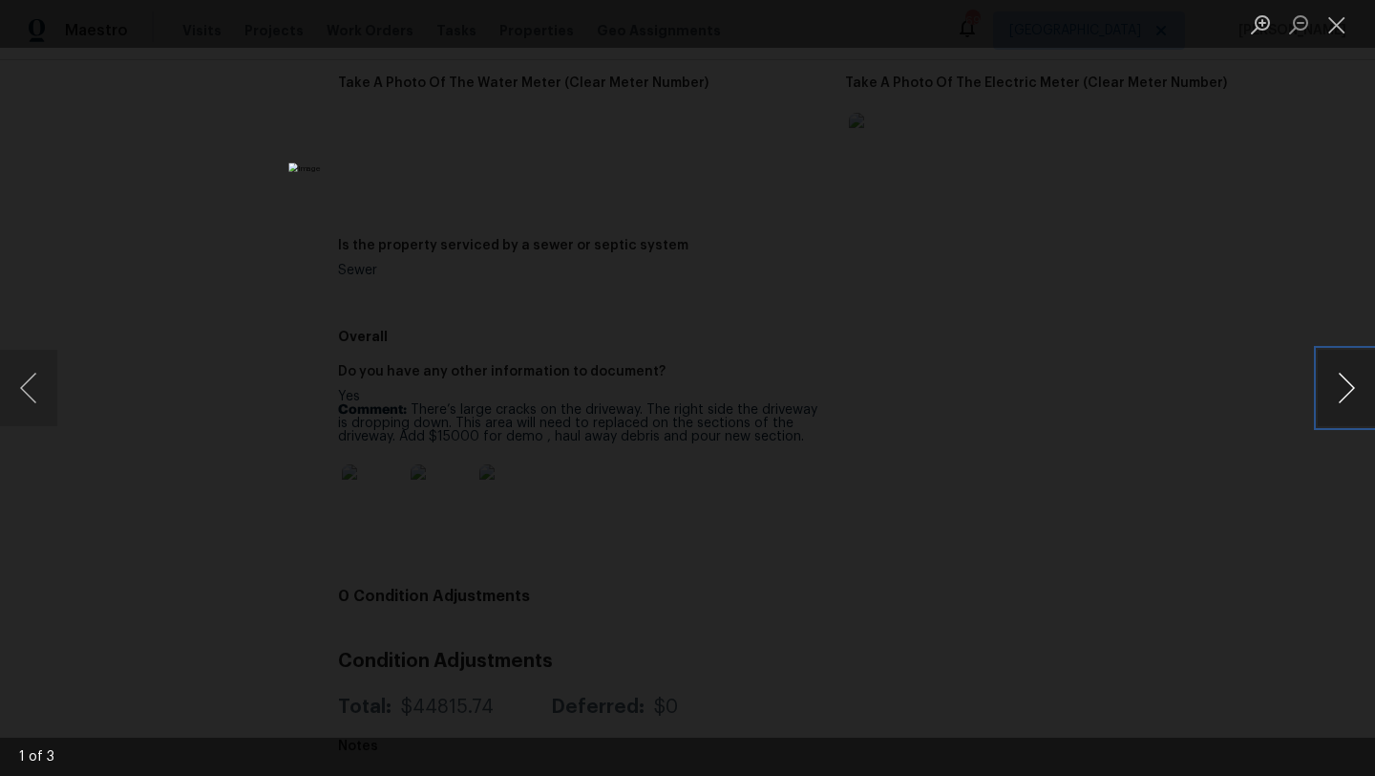
click at [1359, 390] on button "Next image" at bounding box center [1346, 388] width 57 height 76
click at [1277, 303] on div "Lightbox" at bounding box center [687, 388] width 1375 height 776
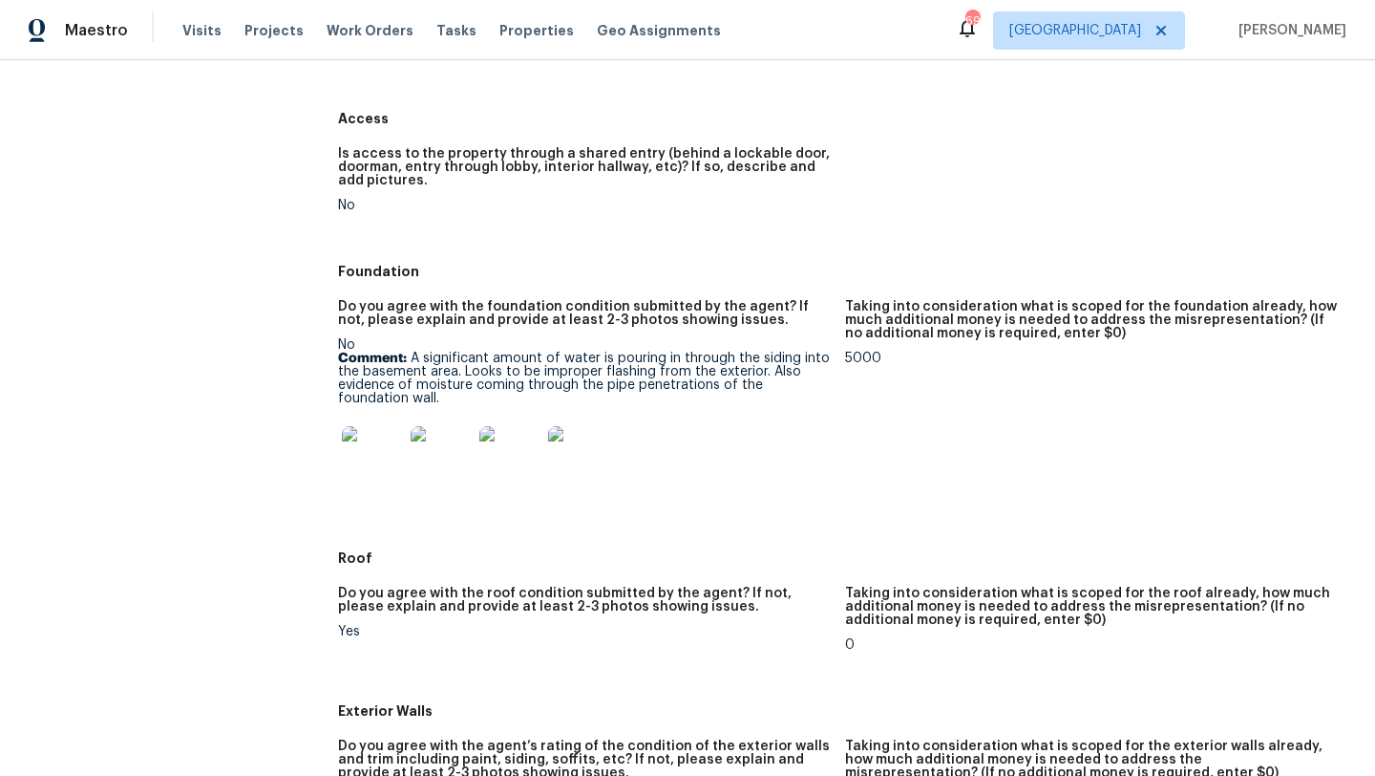
scroll to position [341, 0]
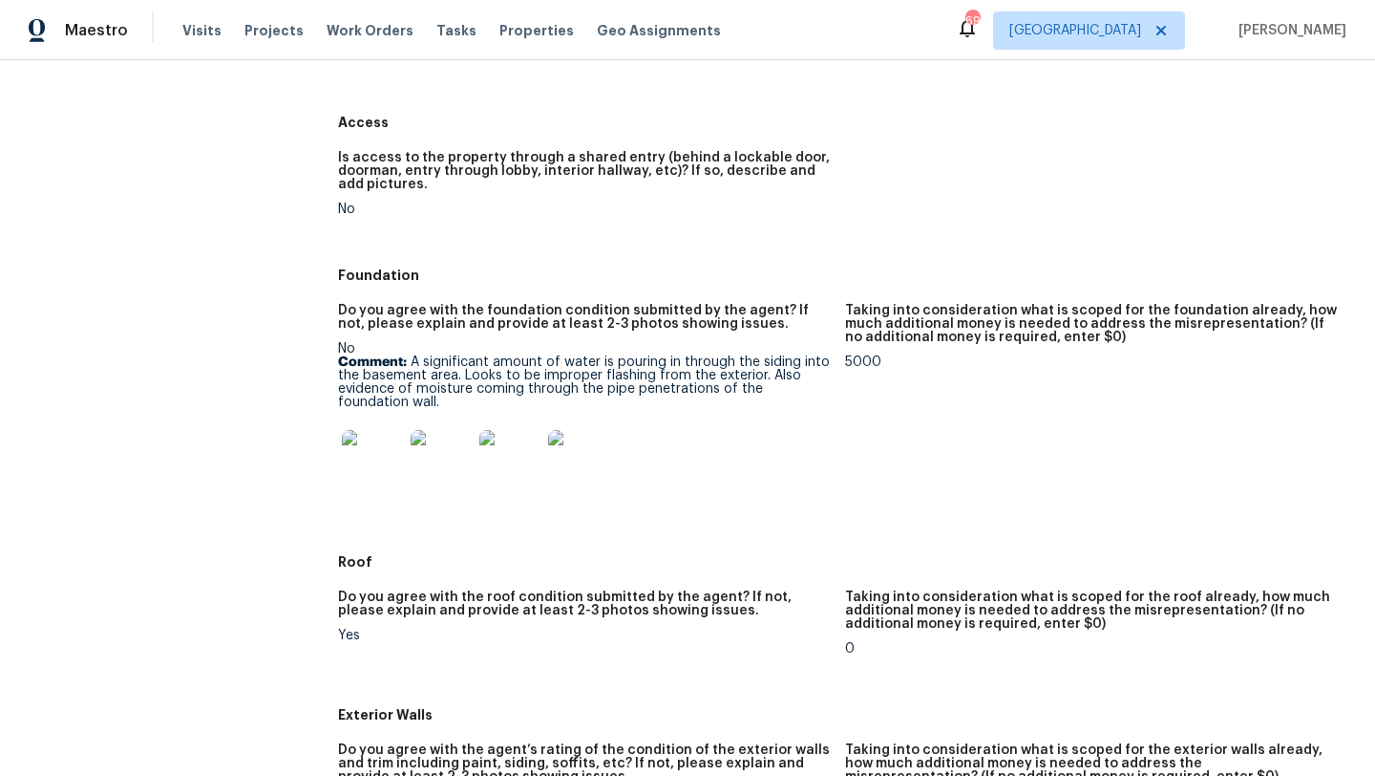
click at [366, 455] on img at bounding box center [372, 460] width 61 height 61
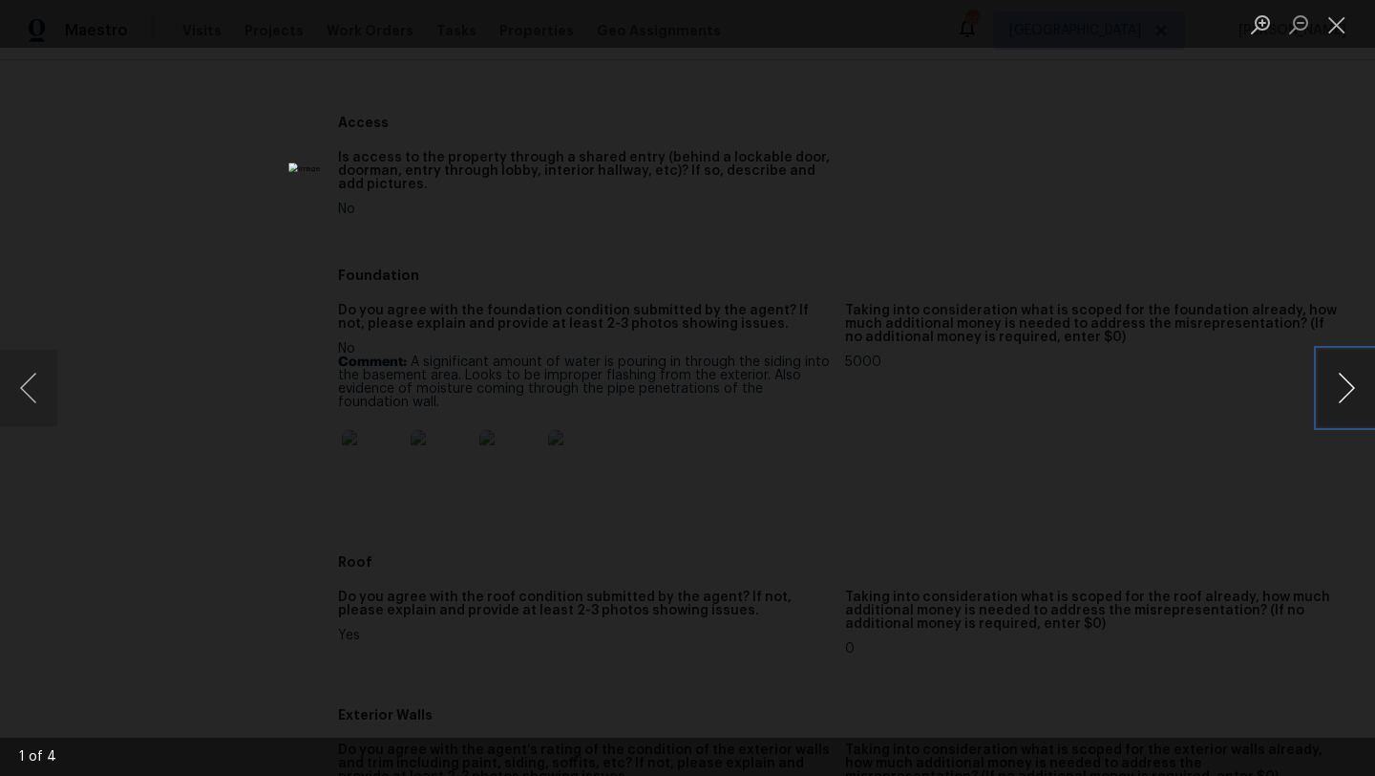
click at [1359, 406] on button "Next image" at bounding box center [1346, 388] width 57 height 76
click at [1242, 352] on div "Lightbox" at bounding box center [687, 388] width 1375 height 776
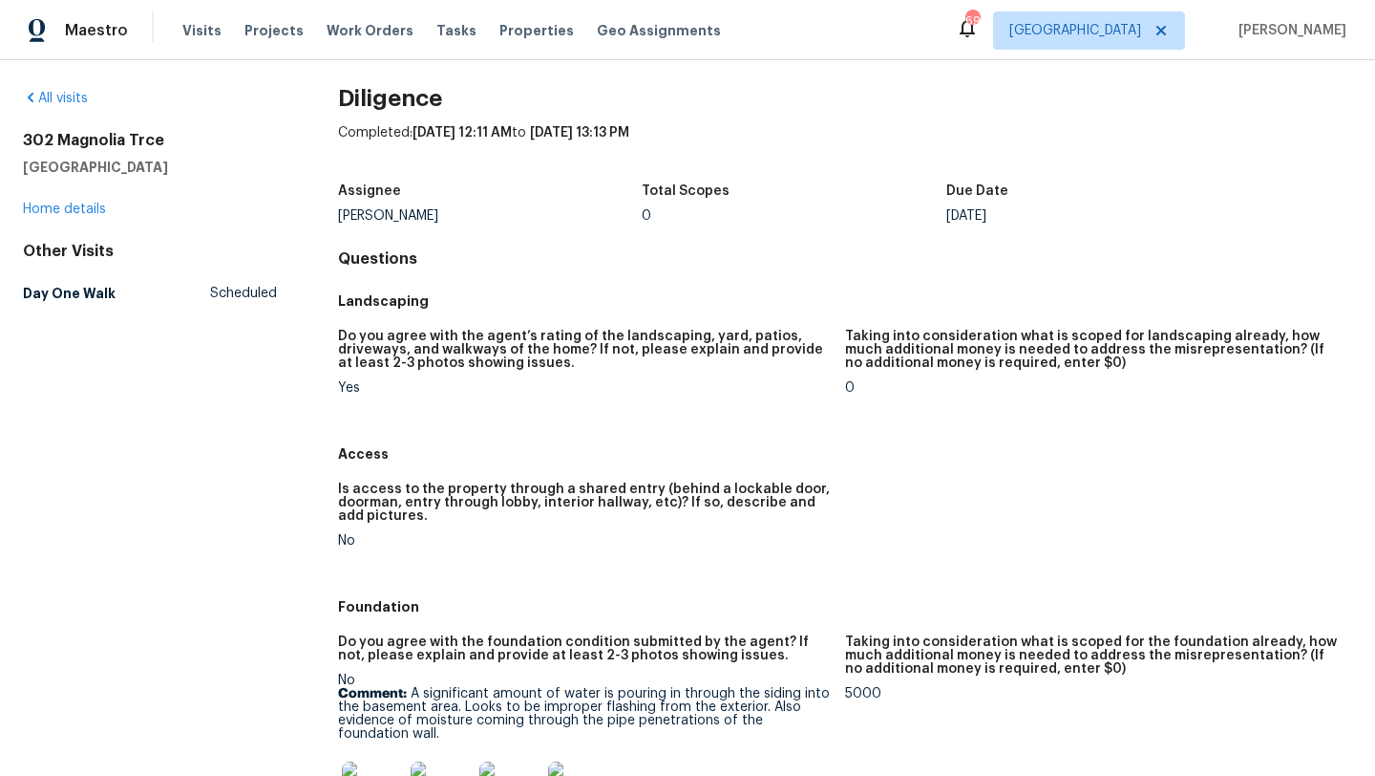
scroll to position [0, 0]
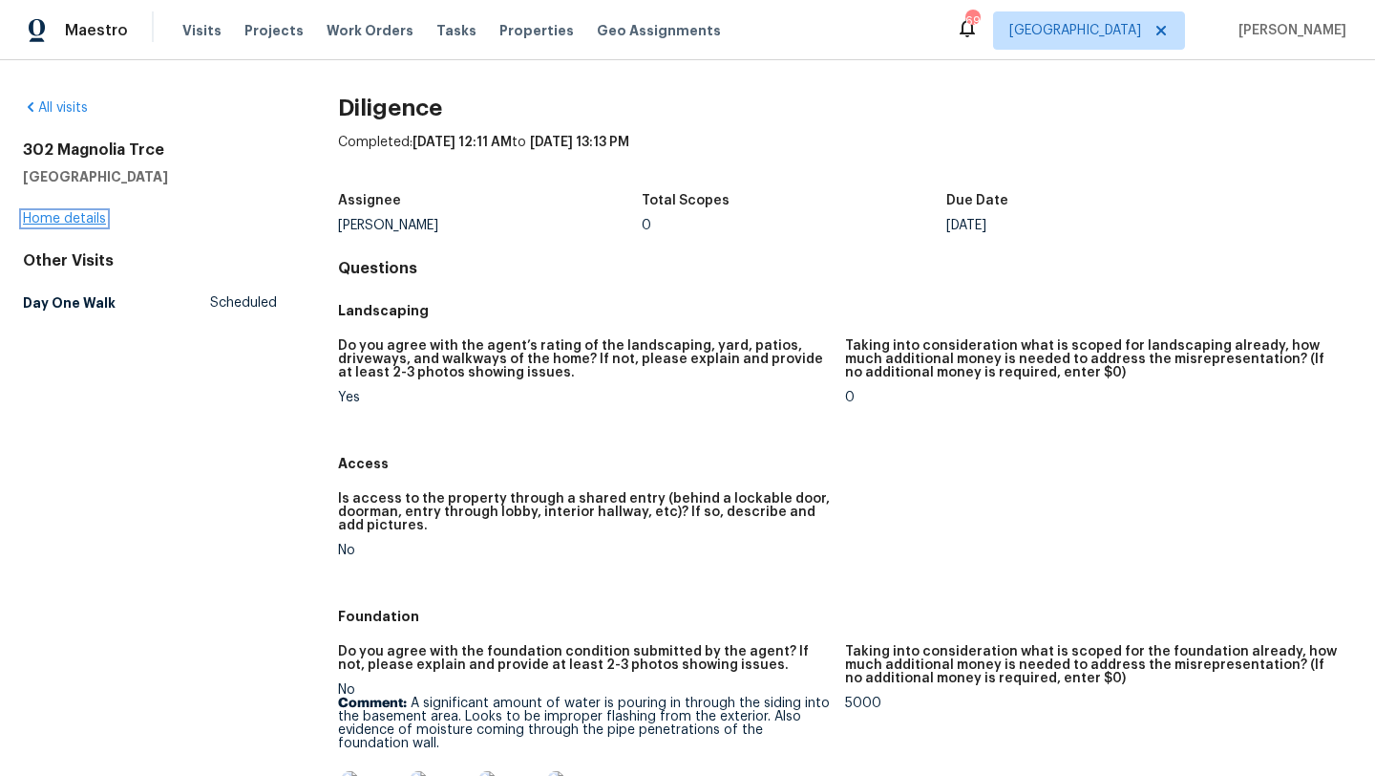
click at [101, 222] on link "Home details" at bounding box center [64, 218] width 83 height 13
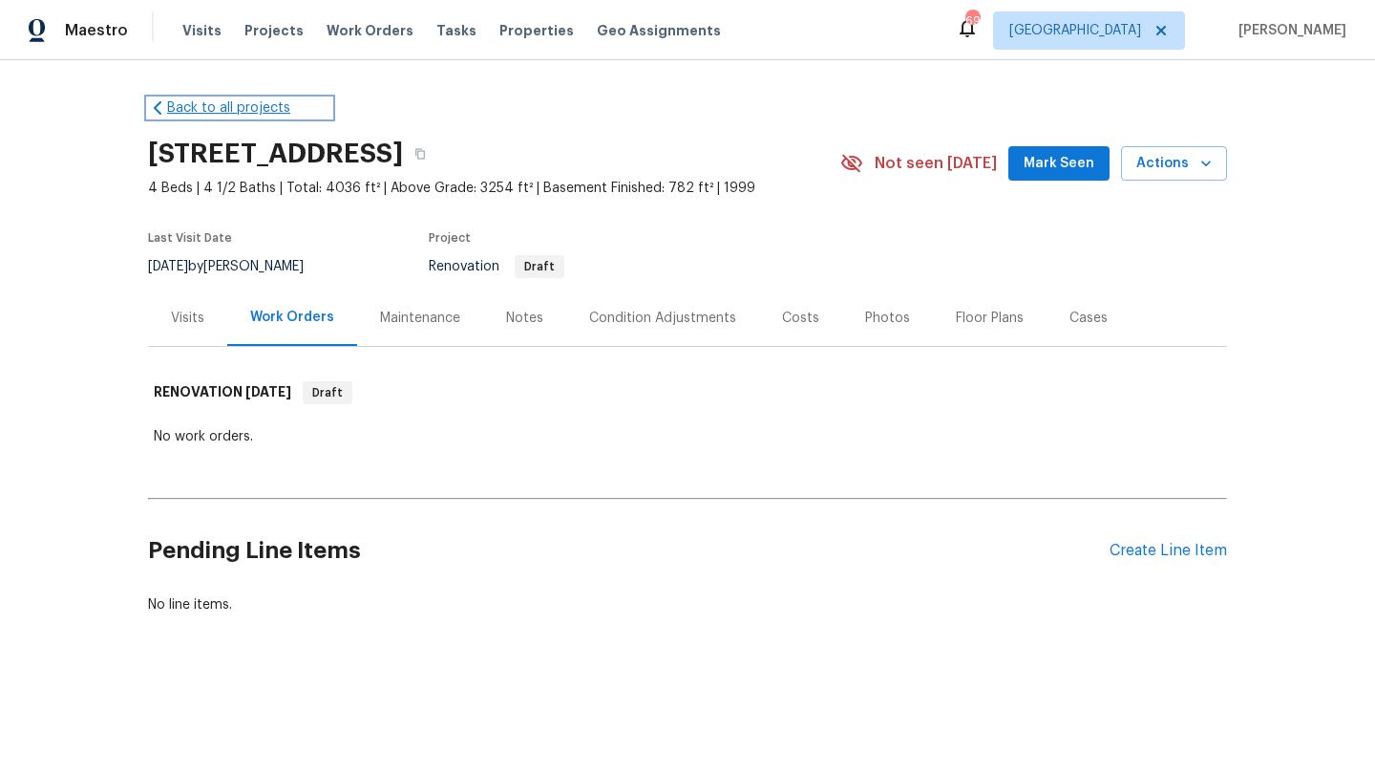
click at [153, 108] on icon at bounding box center [157, 107] width 19 height 19
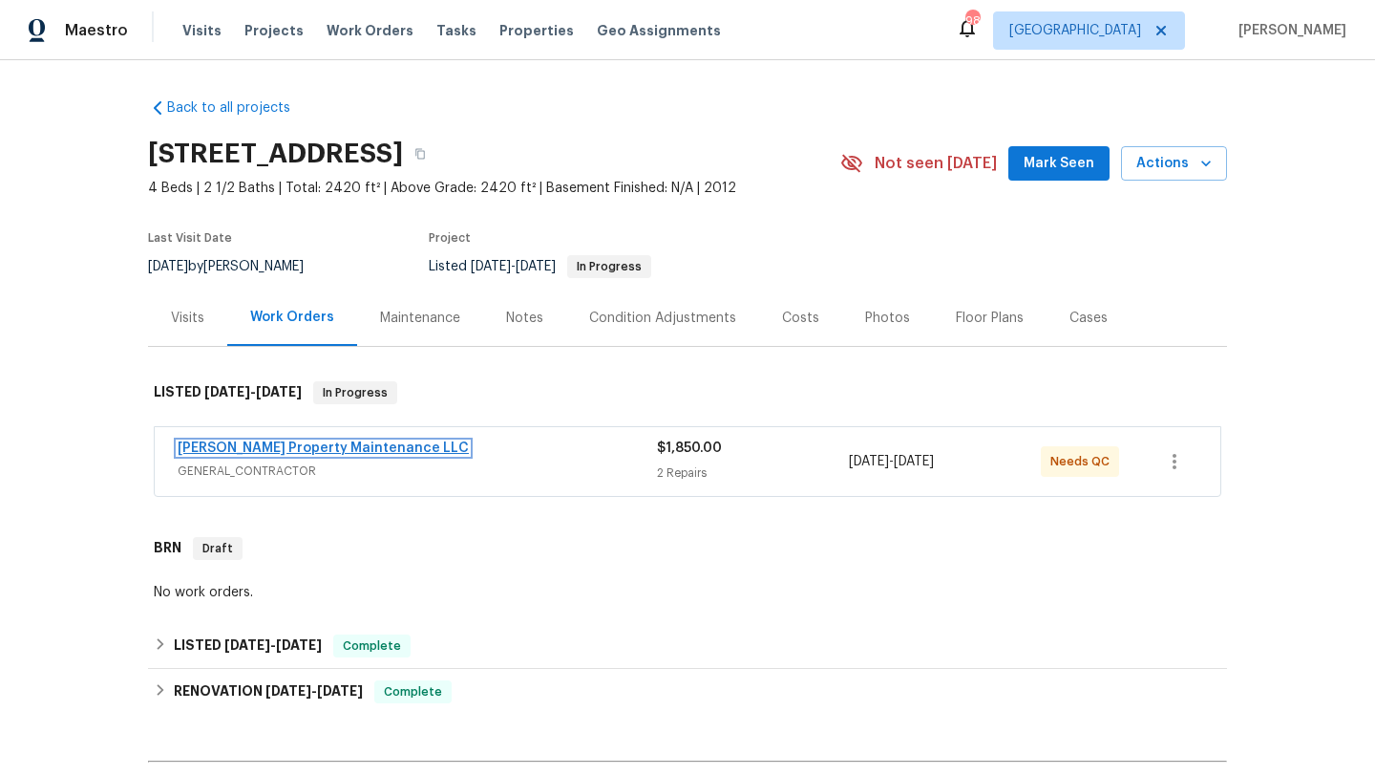
click at [251, 445] on link "Glen Property Maintenance LLC" at bounding box center [323, 447] width 291 height 13
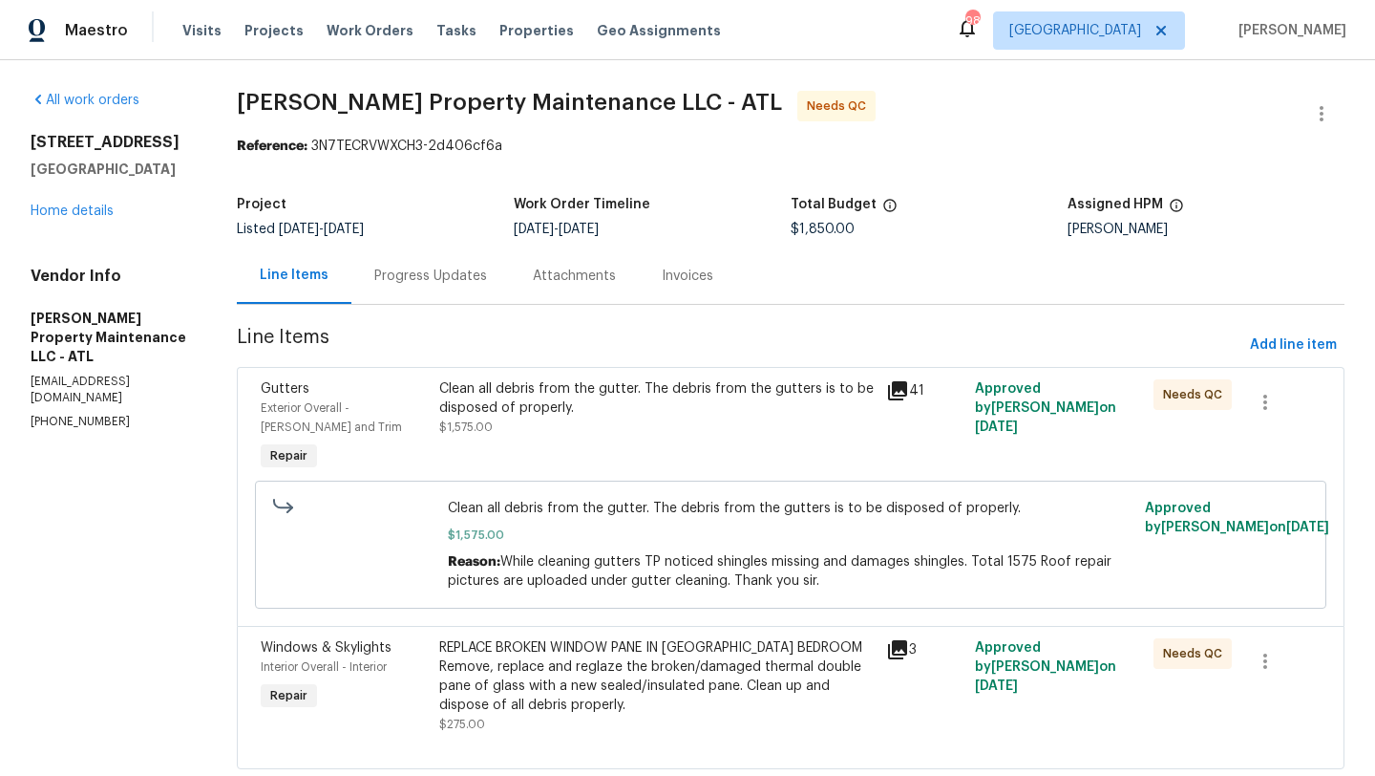
click at [429, 279] on div "Progress Updates" at bounding box center [430, 275] width 113 height 19
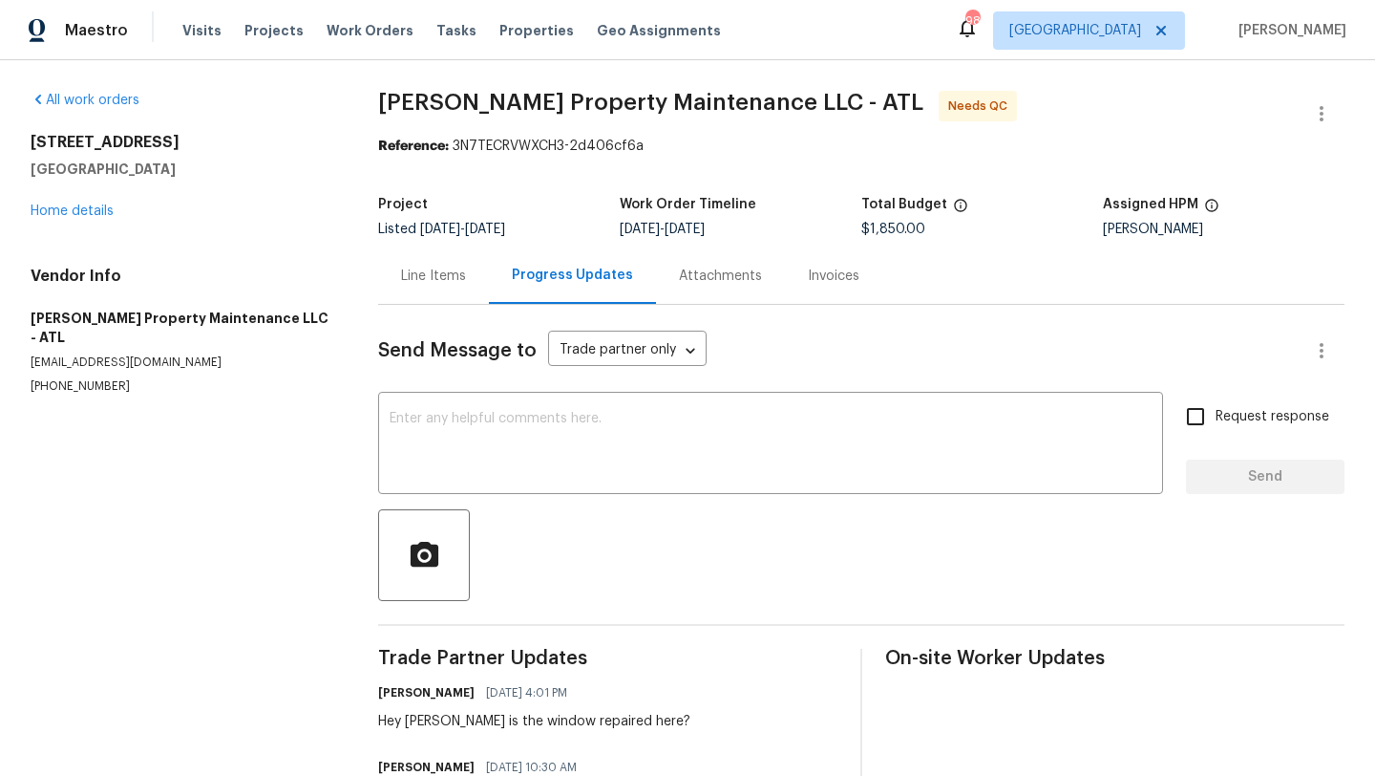
click at [439, 276] on div "Line Items" at bounding box center [433, 275] width 65 height 19
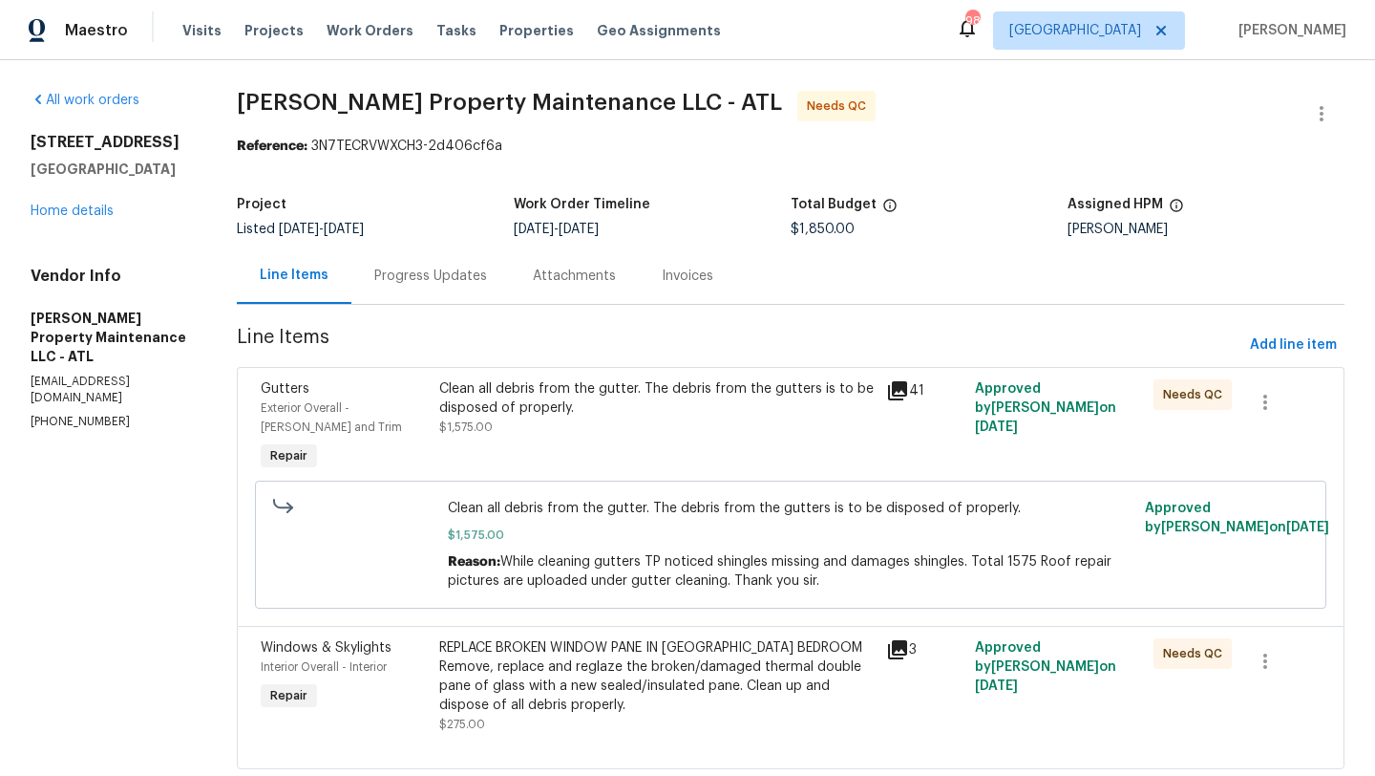
scroll to position [49, 0]
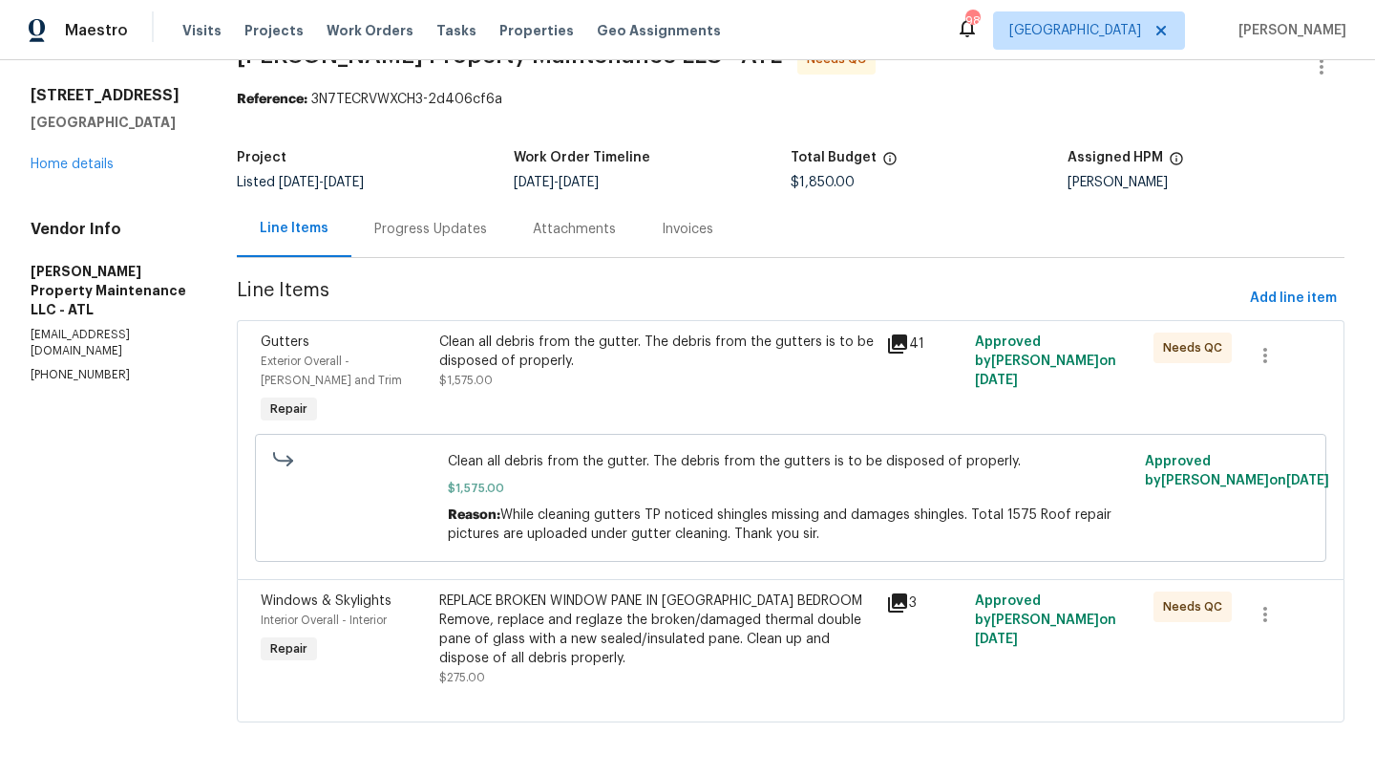
click at [308, 607] on div "Windows & Skylights" at bounding box center [344, 600] width 167 height 19
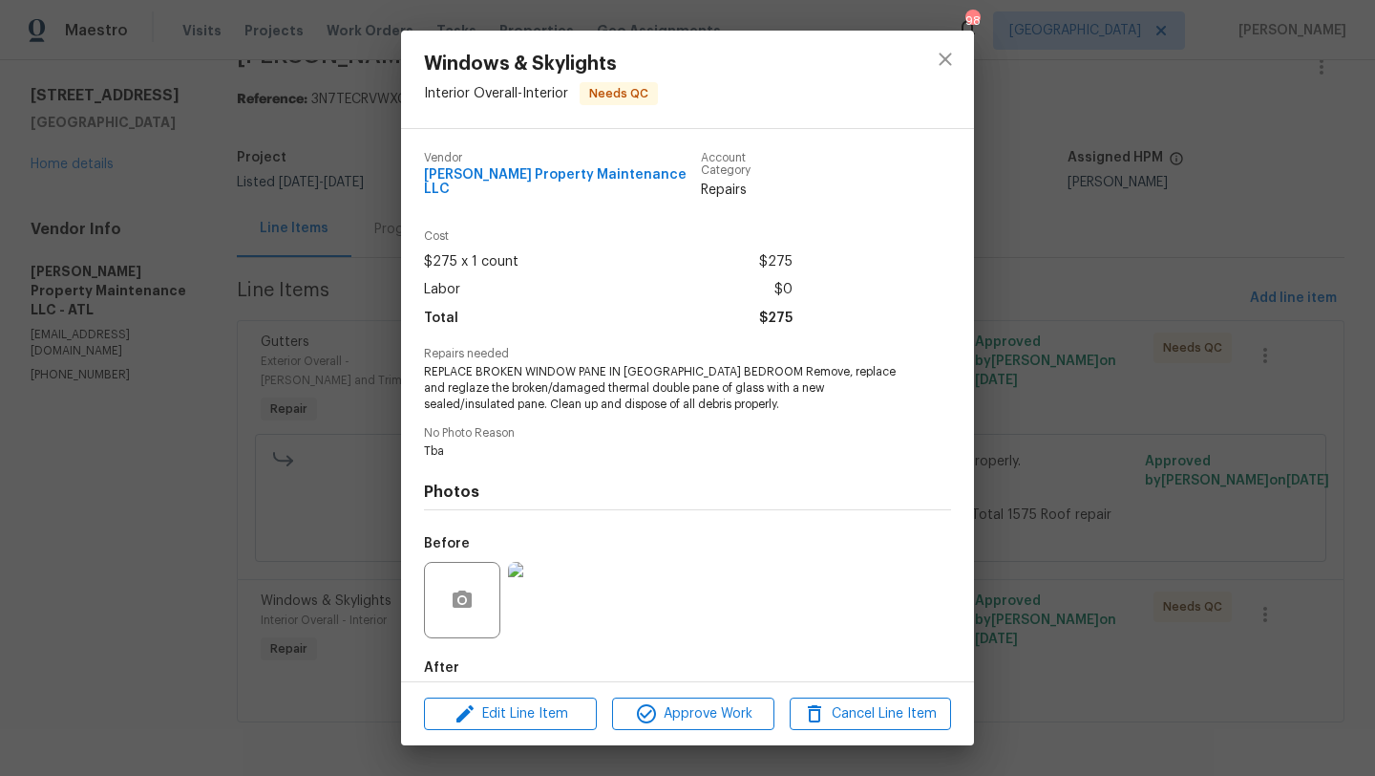
scroll to position [88, 0]
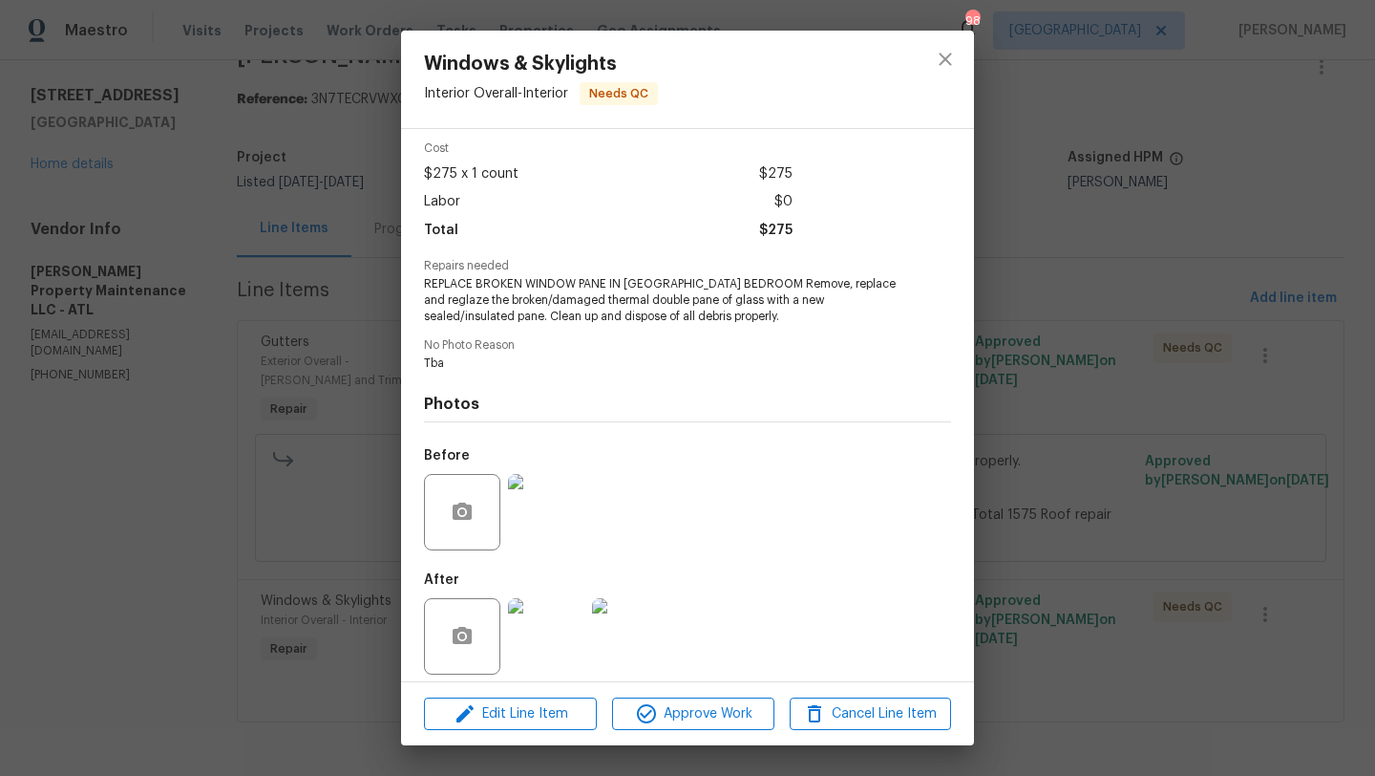
click at [542, 618] on img at bounding box center [546, 636] width 76 height 76
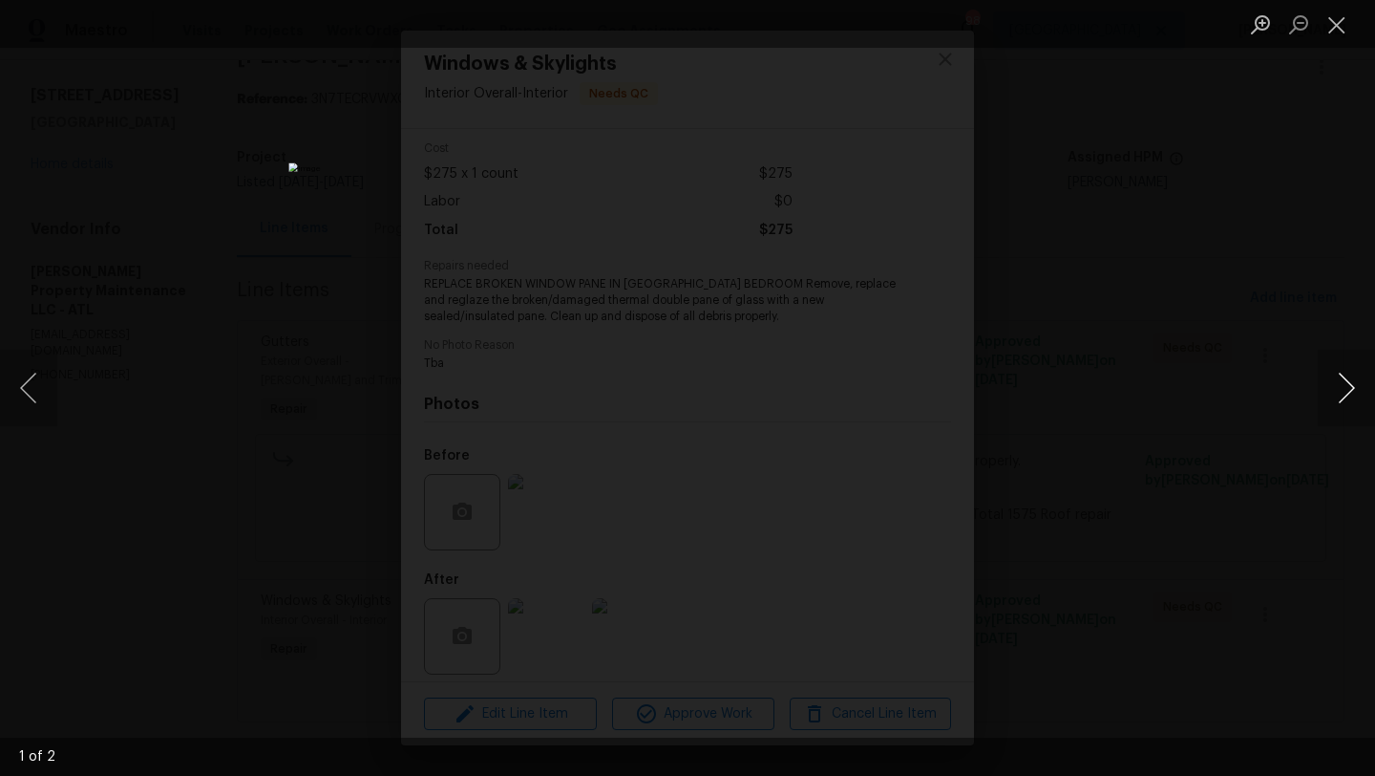
click at [1333, 394] on button "Next image" at bounding box center [1346, 388] width 57 height 76
click at [1350, 21] on button "Close lightbox" at bounding box center [1337, 24] width 38 height 33
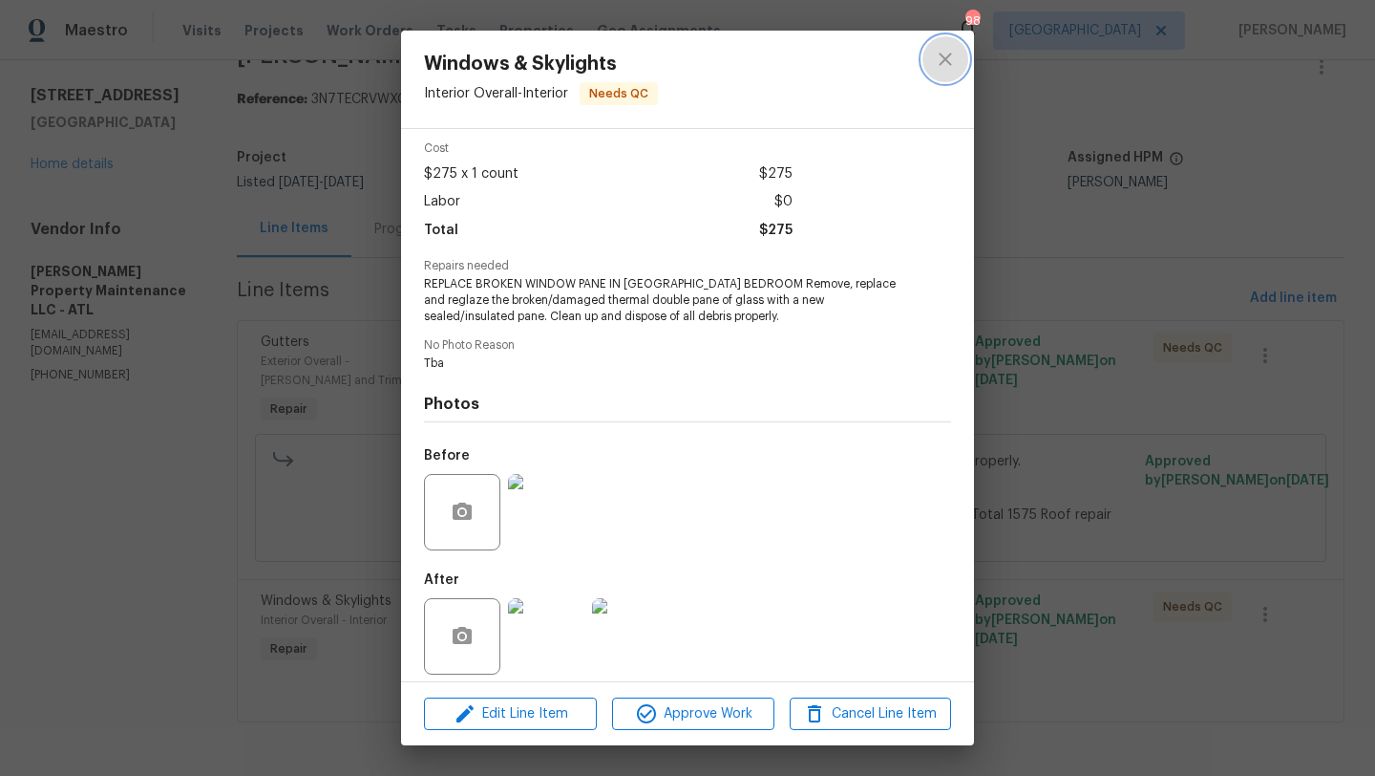
click at [940, 70] on icon "close" at bounding box center [945, 59] width 23 height 23
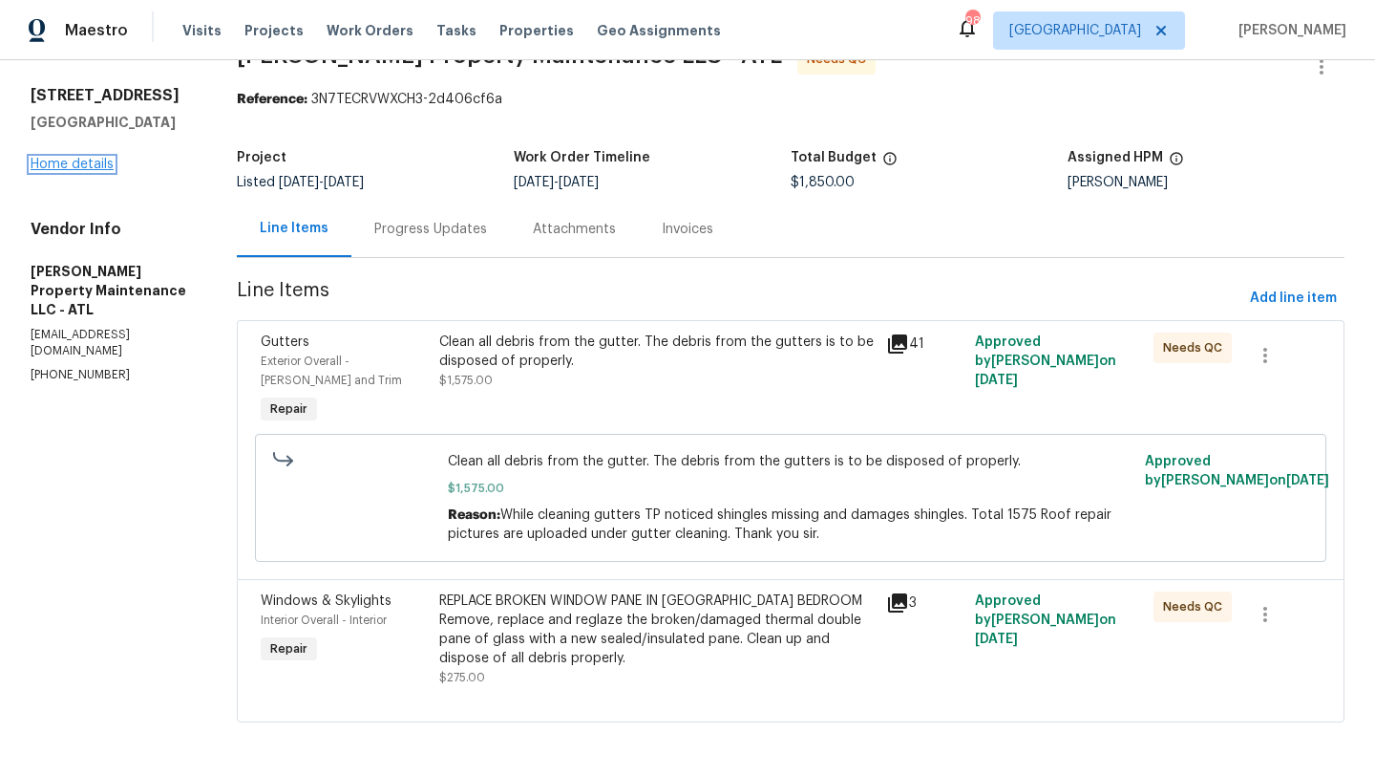
click at [102, 171] on link "Home details" at bounding box center [72, 164] width 83 height 13
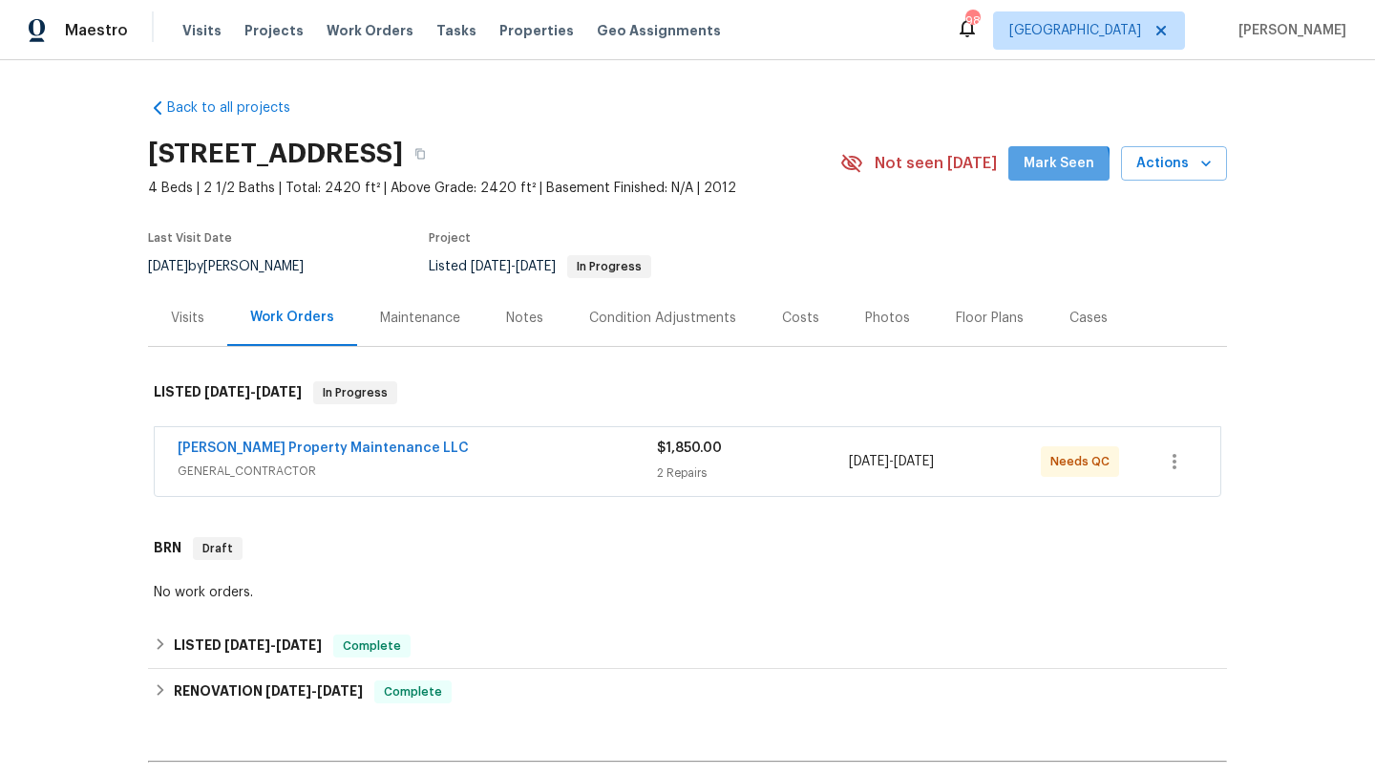
click at [1030, 171] on button "Mark Seen" at bounding box center [1059, 163] width 101 height 35
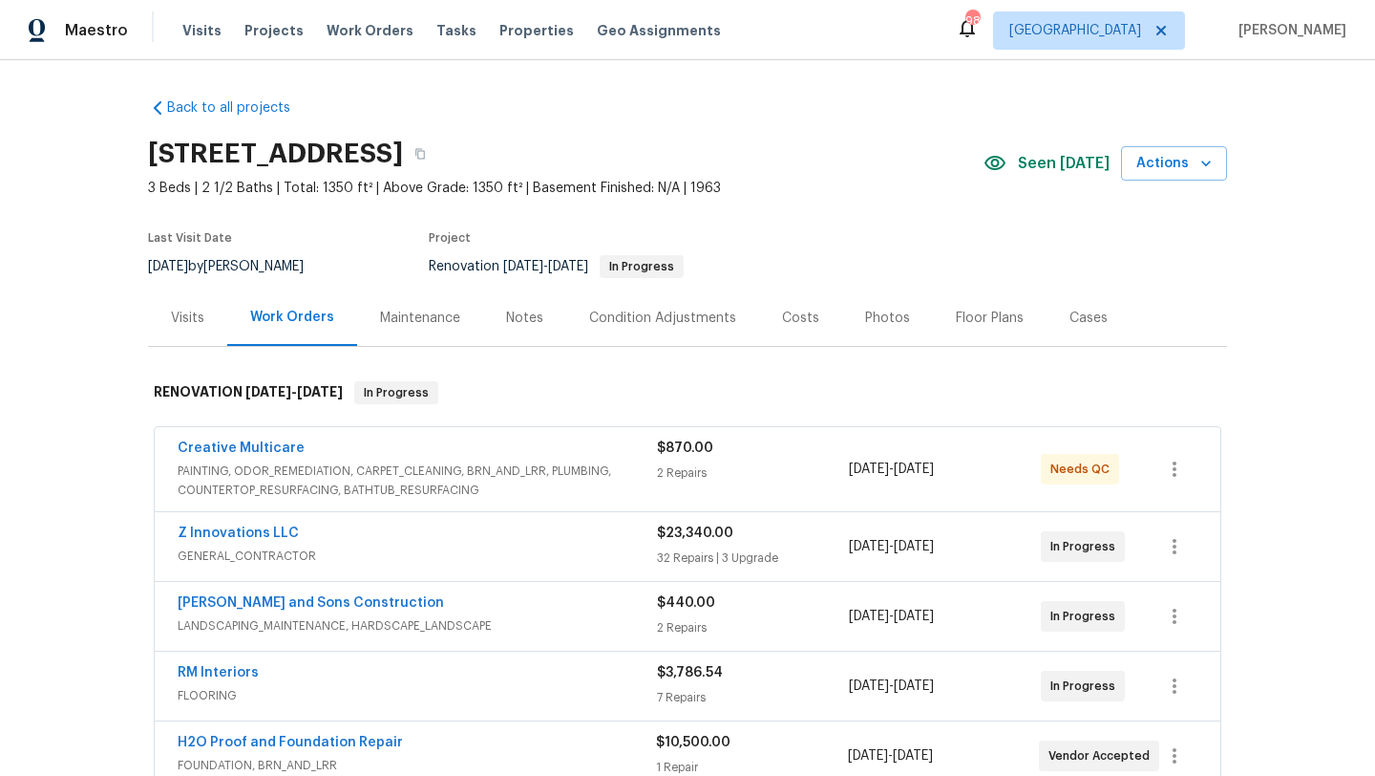
click at [191, 321] on div "Visits" at bounding box center [187, 317] width 33 height 19
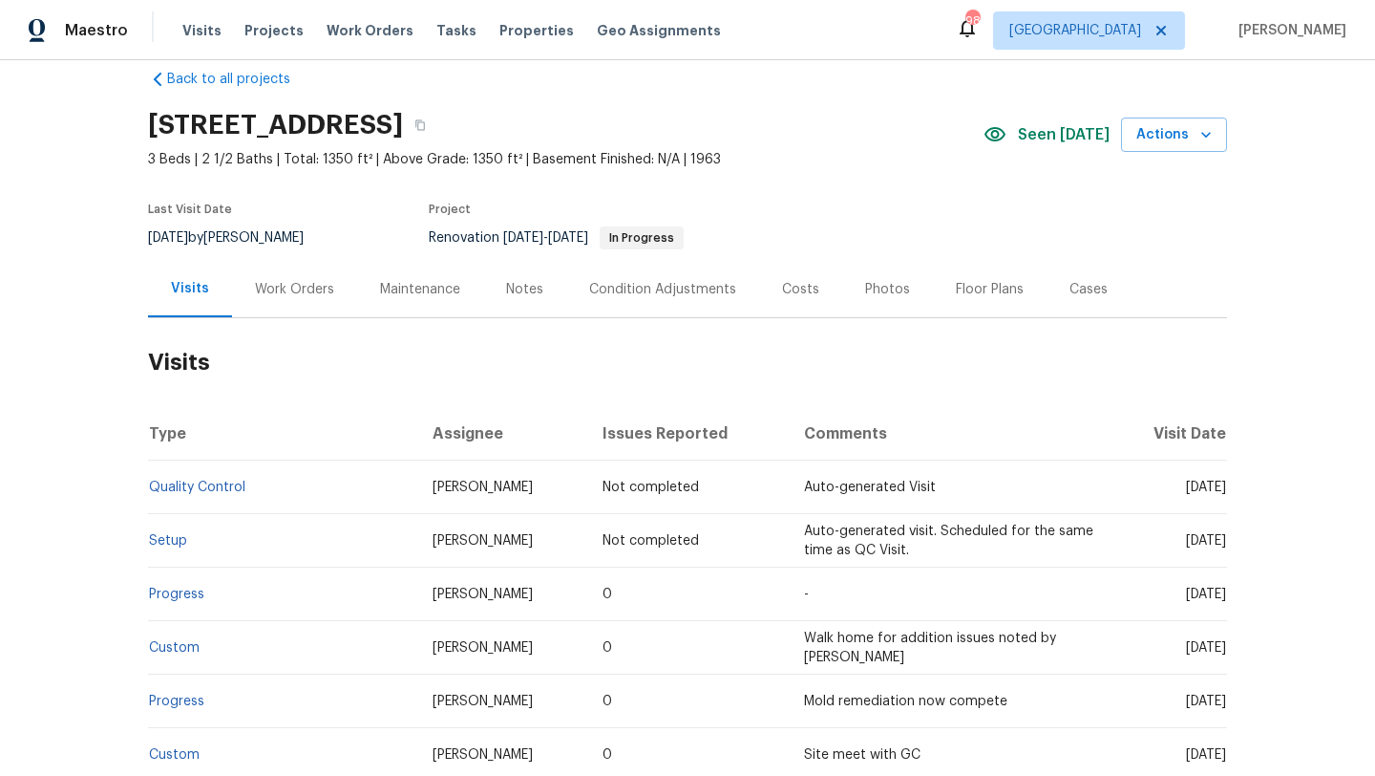
scroll to position [30, 0]
click at [201, 34] on span "Visits" at bounding box center [201, 30] width 39 height 19
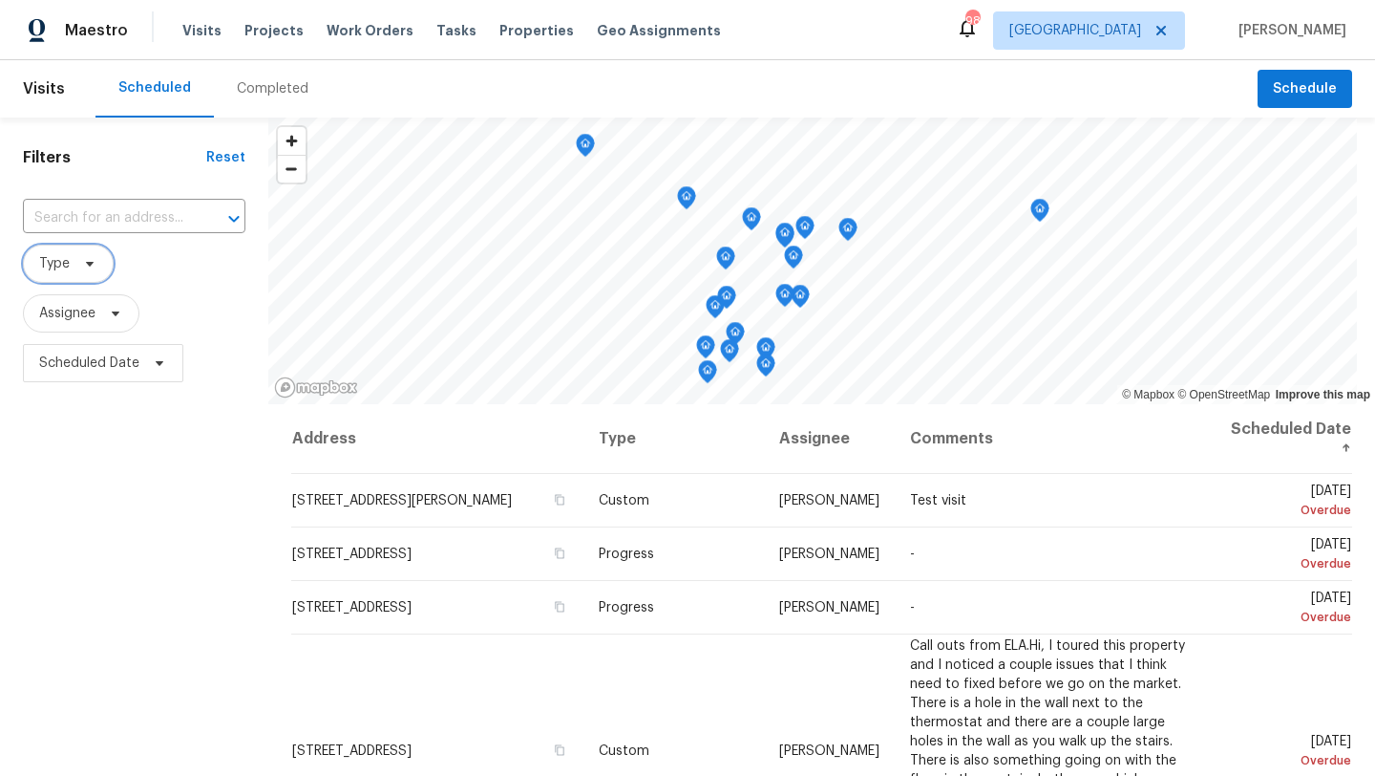
click at [94, 268] on icon at bounding box center [89, 263] width 15 height 15
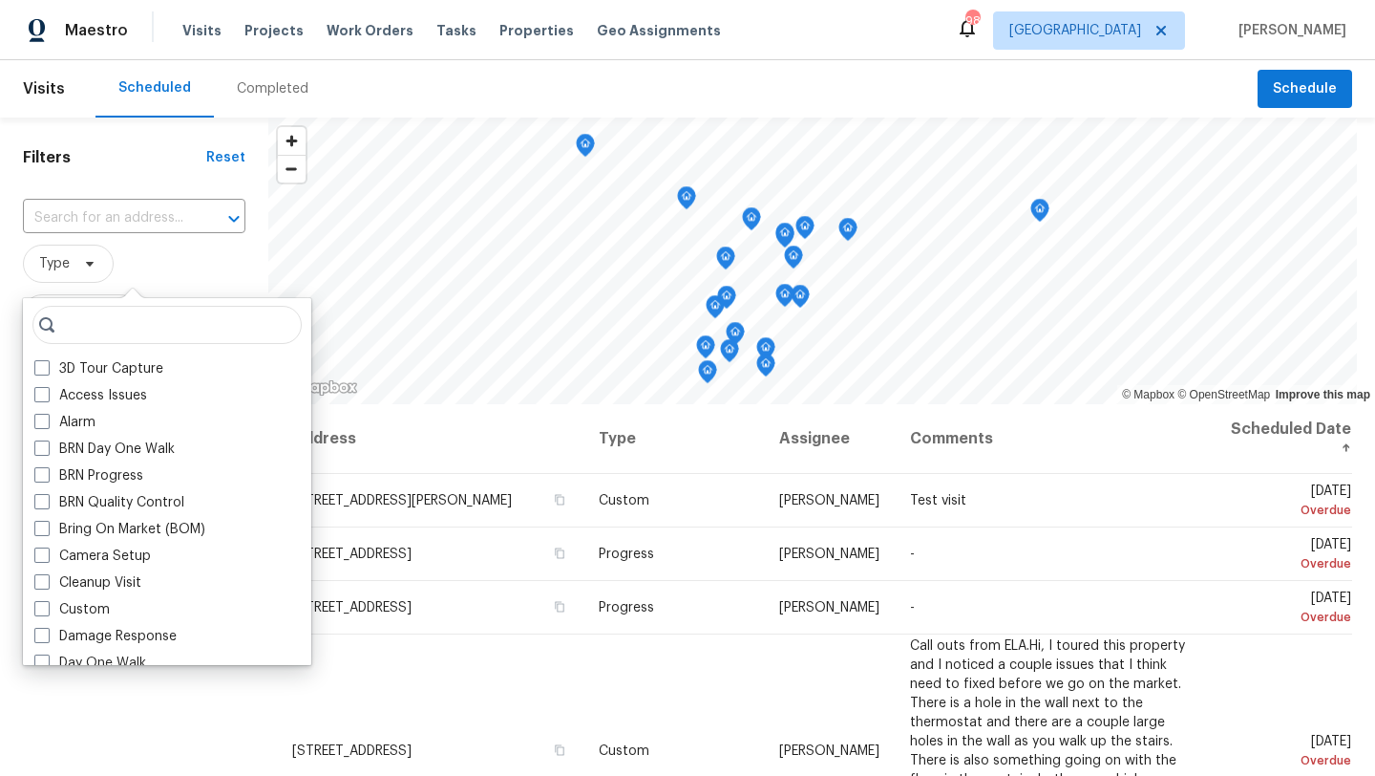
click at [170, 278] on span "Type" at bounding box center [134, 263] width 223 height 38
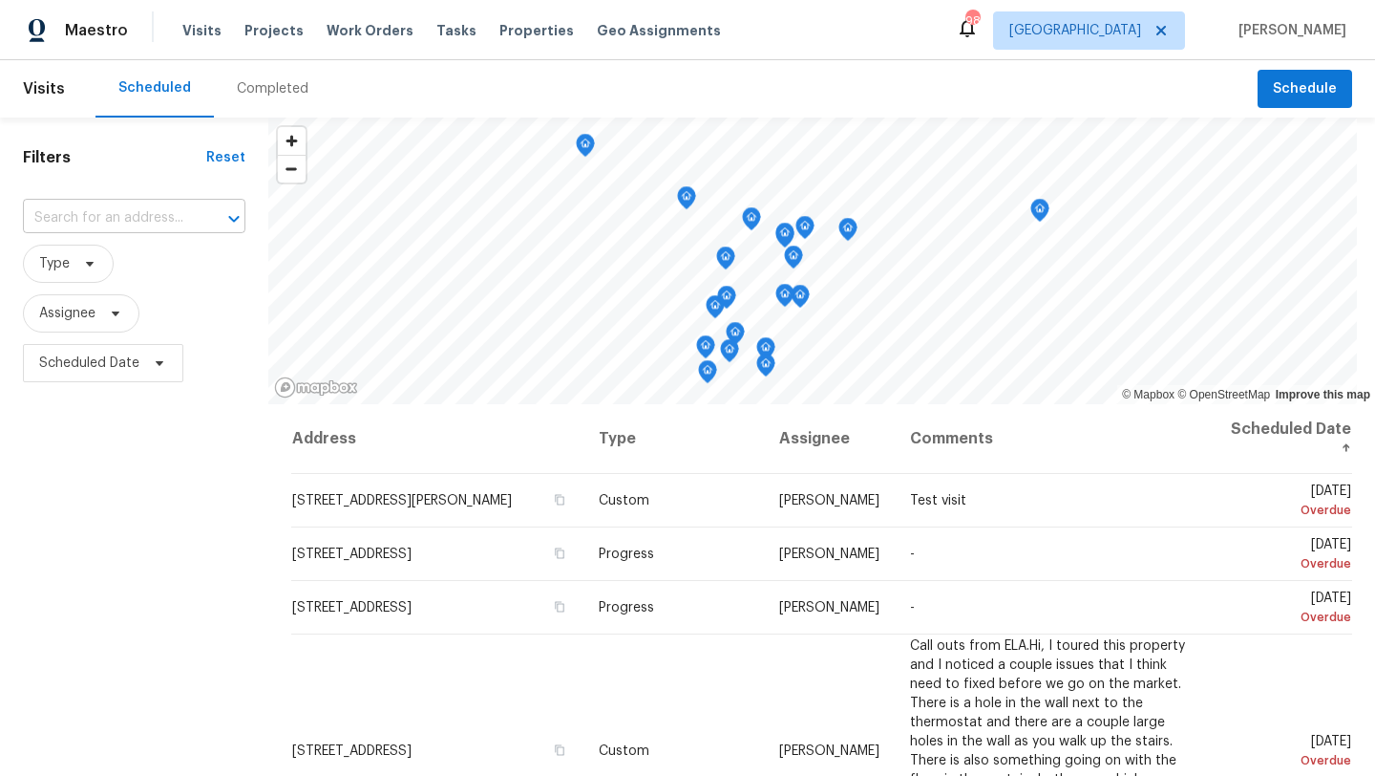
click at [112, 213] on input "text" at bounding box center [107, 218] width 169 height 30
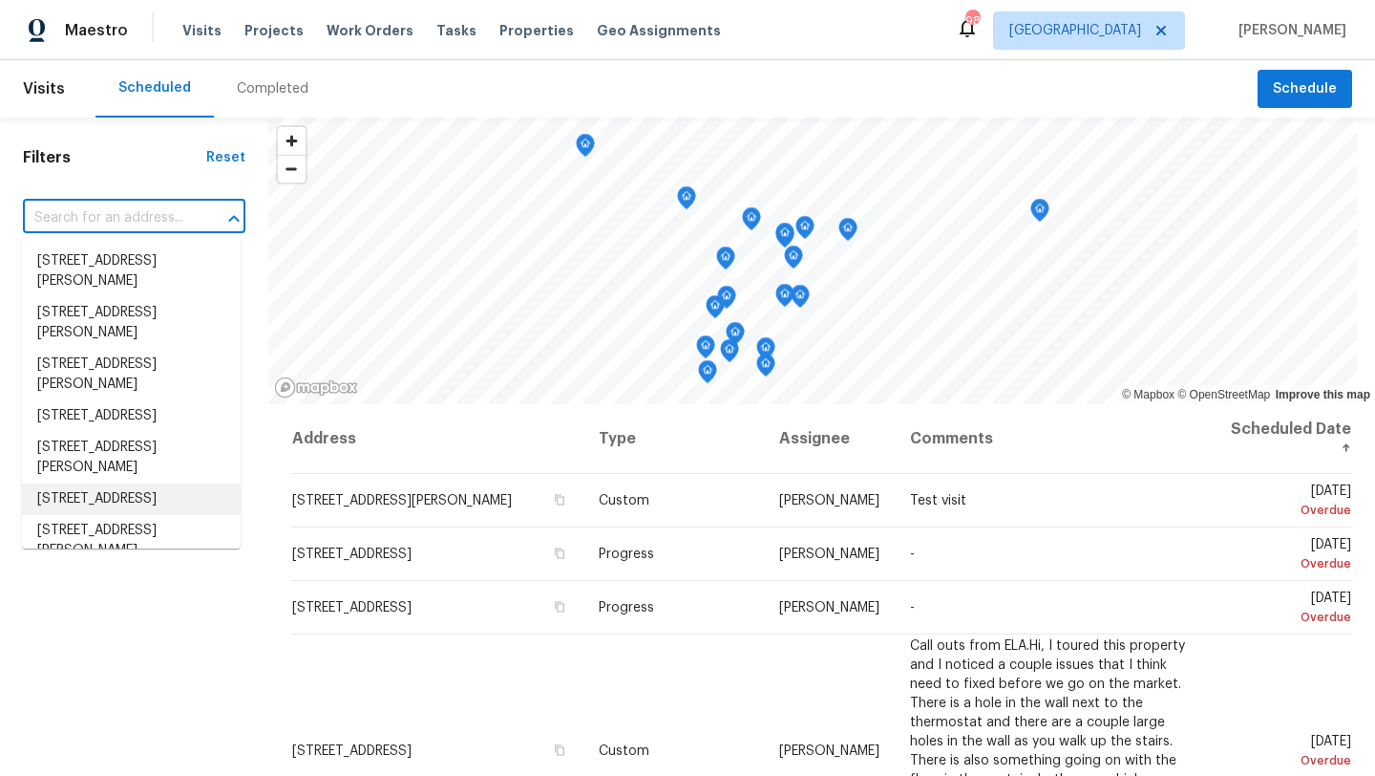
click at [175, 639] on div "Filters Reset ​ Type Assignee Scheduled Date" at bounding box center [134, 570] width 268 height 907
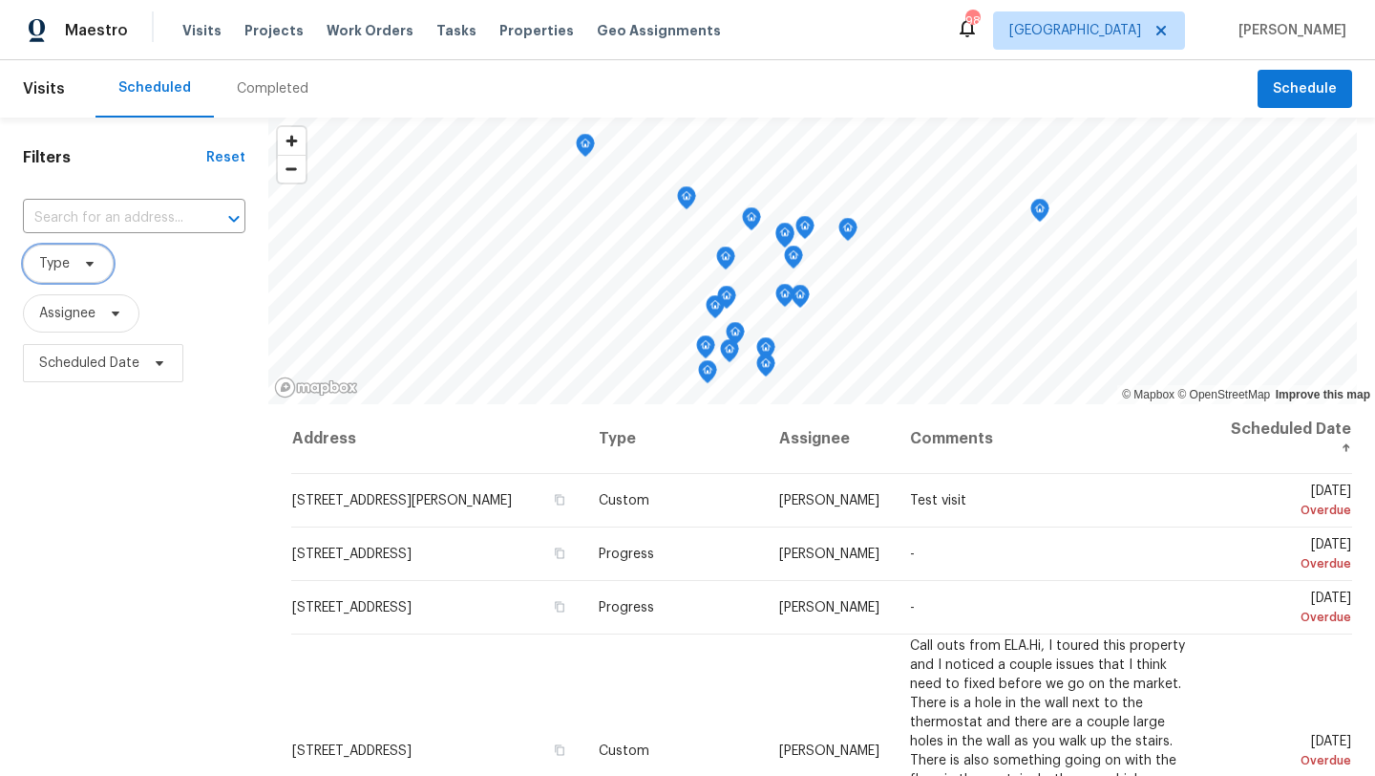
click at [86, 273] on span "Type" at bounding box center [68, 263] width 91 height 38
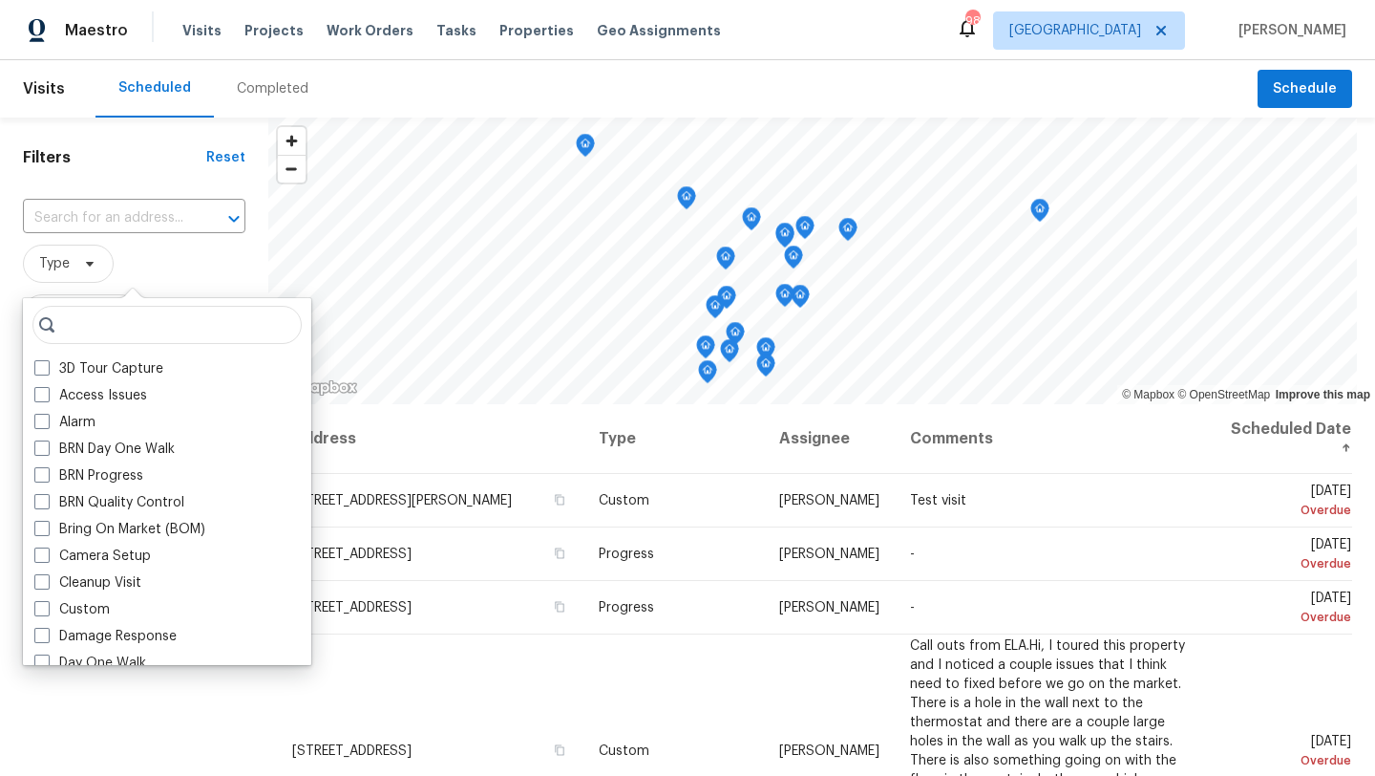
click at [160, 261] on span "Type" at bounding box center [134, 263] width 223 height 38
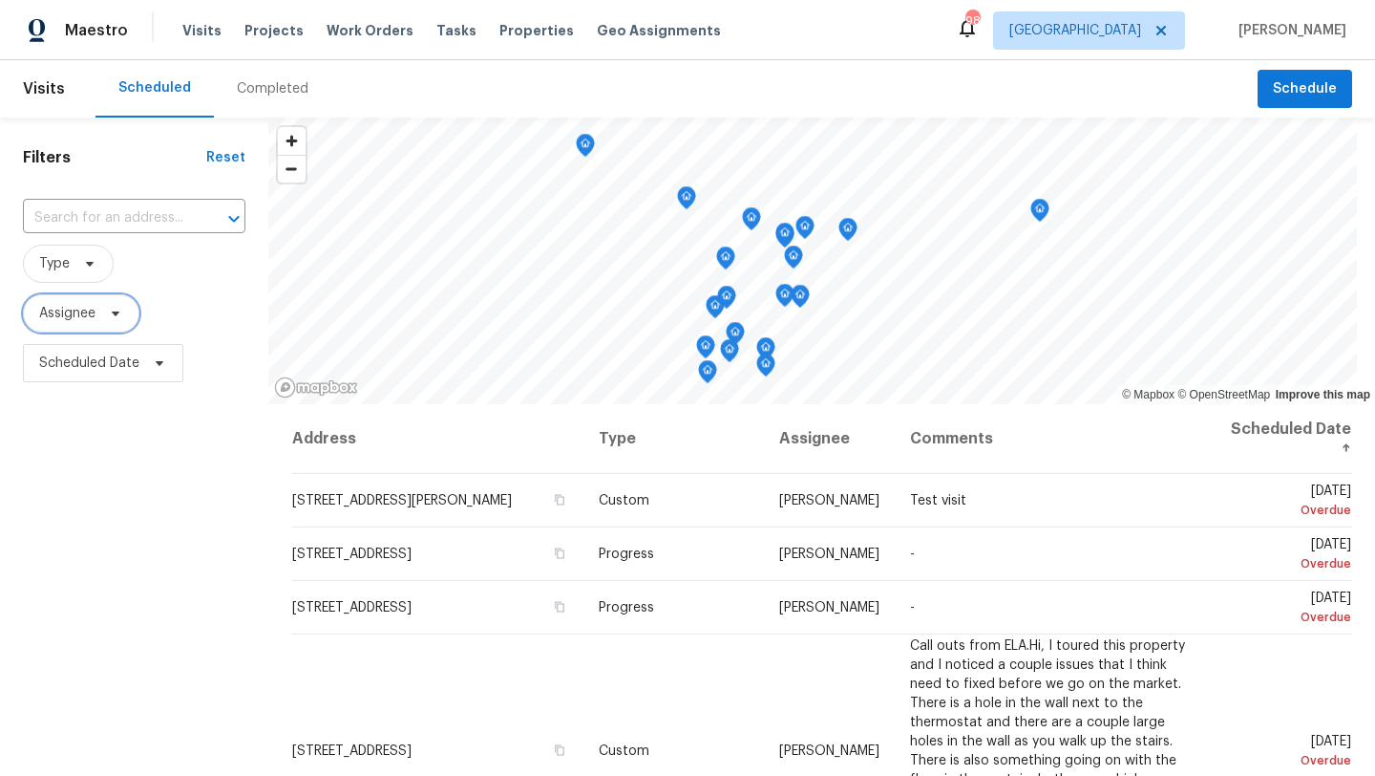
click at [109, 322] on span "Assignee" at bounding box center [81, 313] width 117 height 38
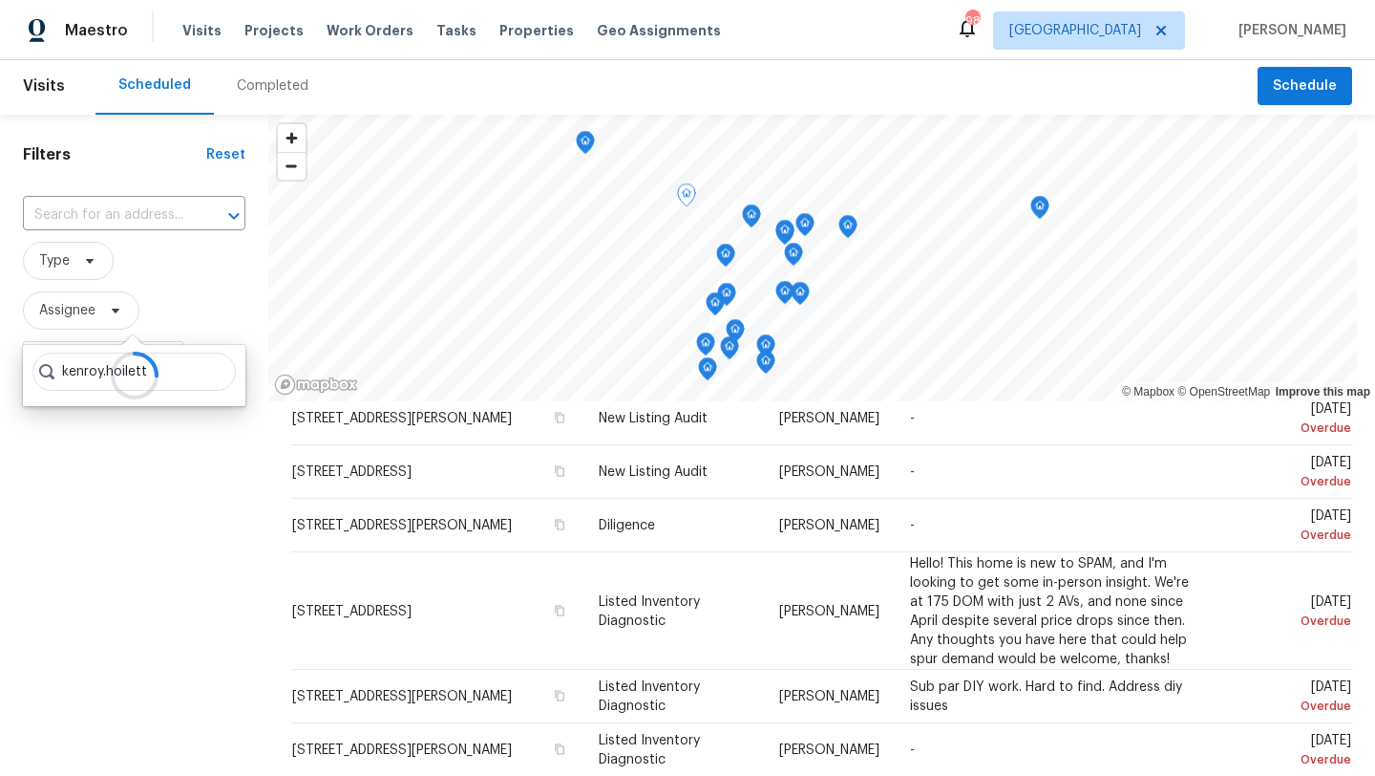
scroll to position [7, 0]
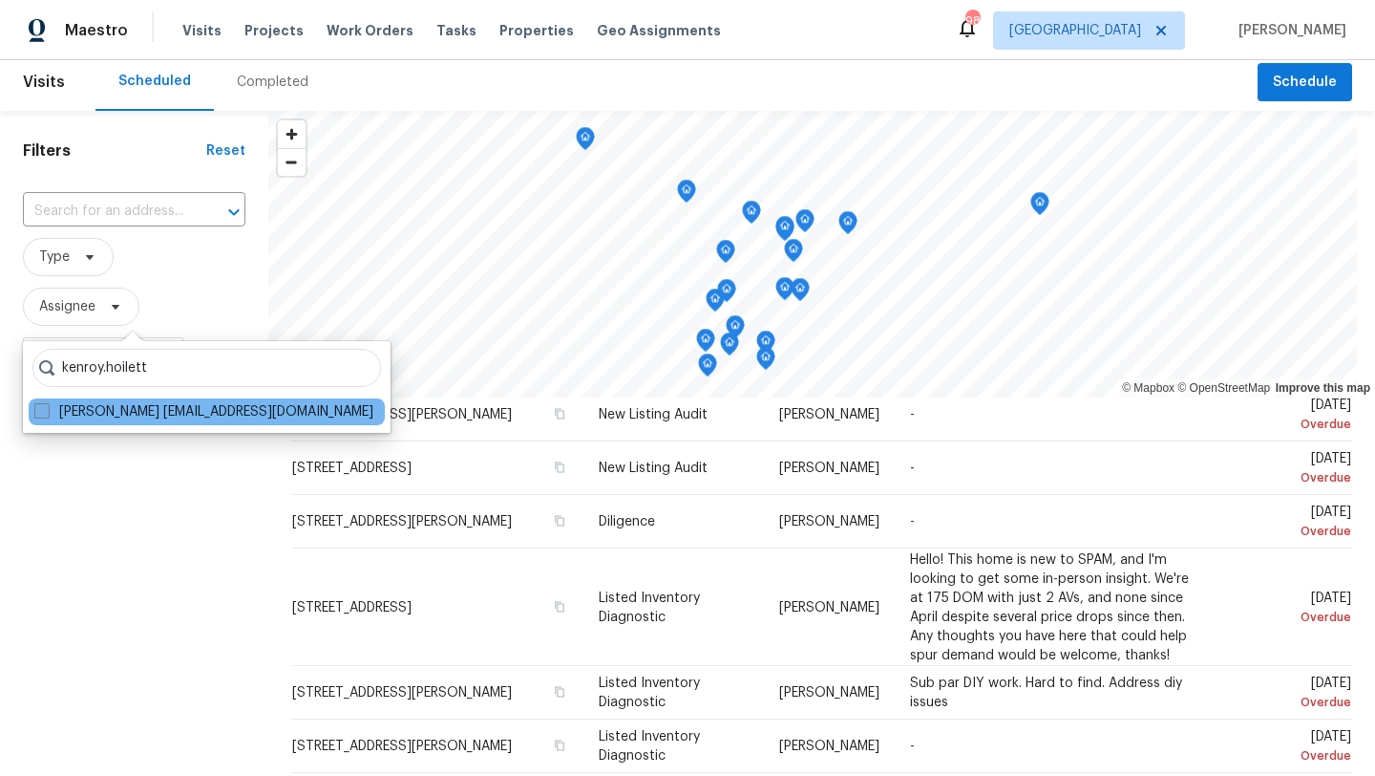
type input "kenroy.hoilett"
click at [44, 416] on span at bounding box center [41, 410] width 15 height 15
click at [44, 414] on input "[PERSON_NAME] [EMAIL_ADDRESS][DOMAIN_NAME]" at bounding box center [40, 408] width 12 height 12
checkbox input "true"
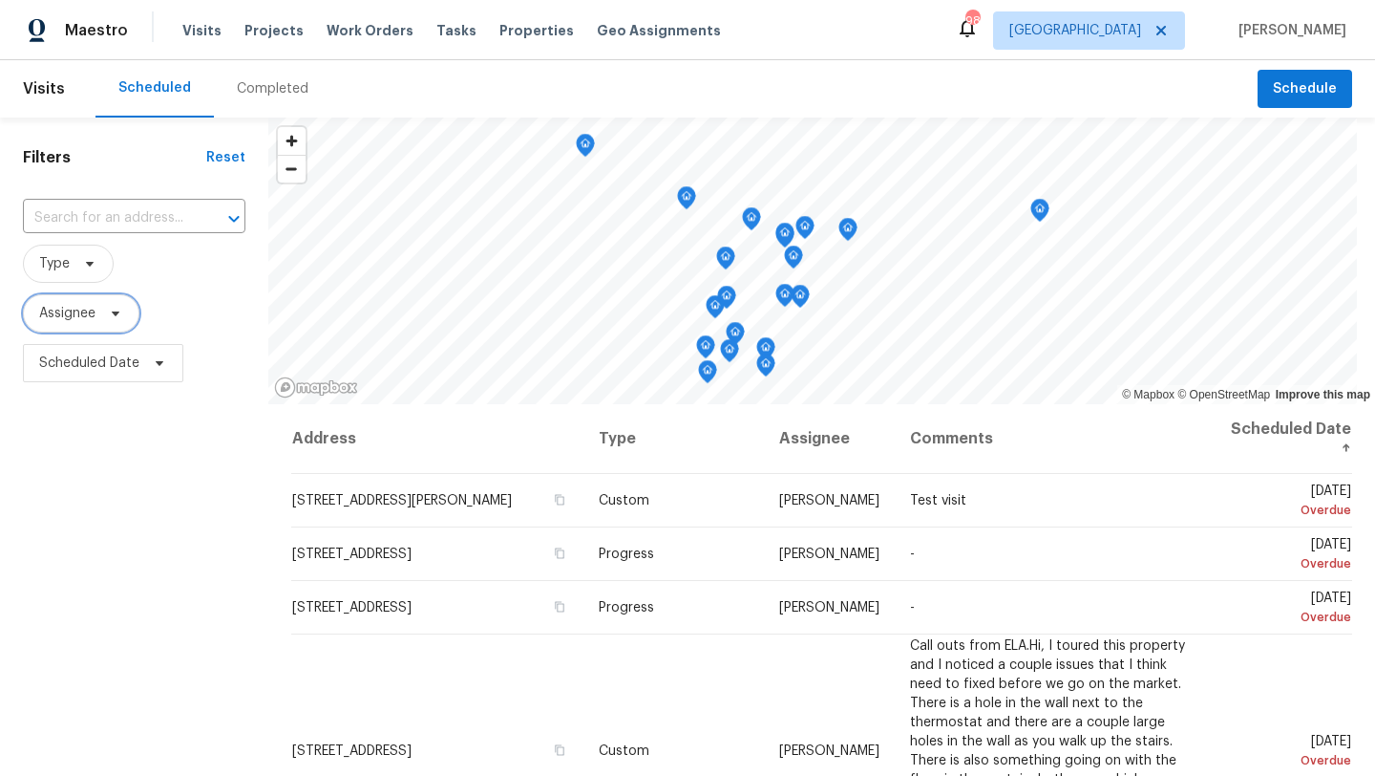
click at [117, 322] on span "Assignee" at bounding box center [81, 313] width 117 height 38
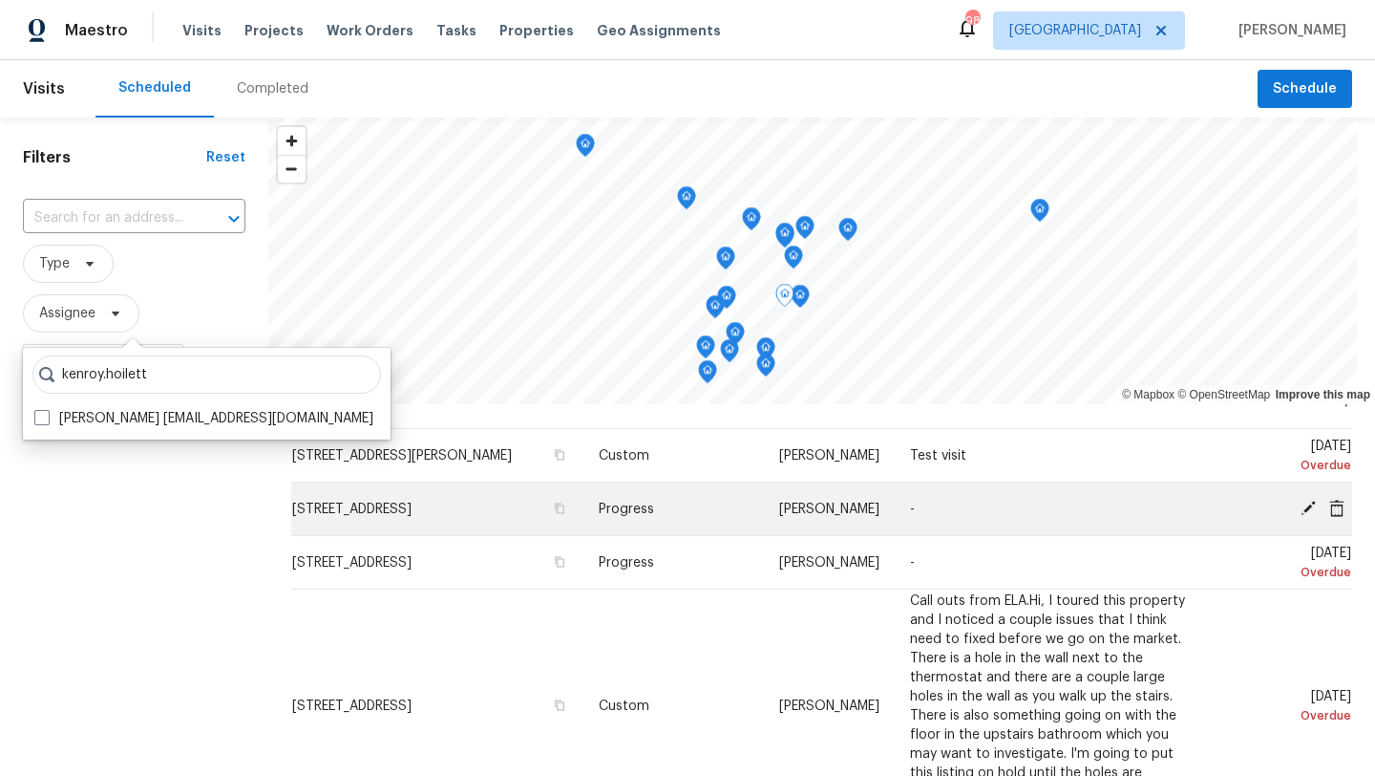
scroll to position [46, 0]
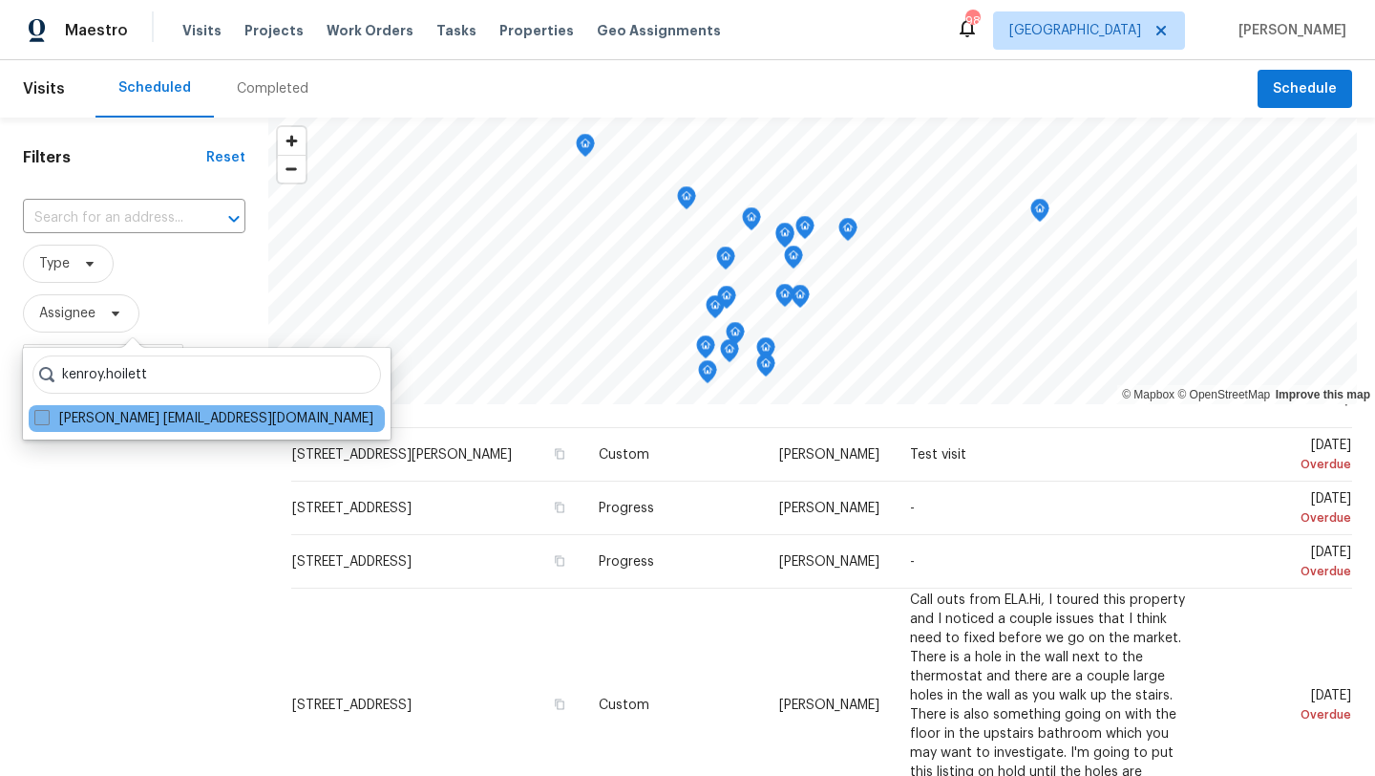
type input "kenroy.hoilett"
click at [38, 419] on span at bounding box center [41, 417] width 15 height 15
click at [38, 419] on input "Kenroy Hoilett kenroy.hoilett@opendoor.com" at bounding box center [40, 415] width 12 height 12
checkbox input "true"
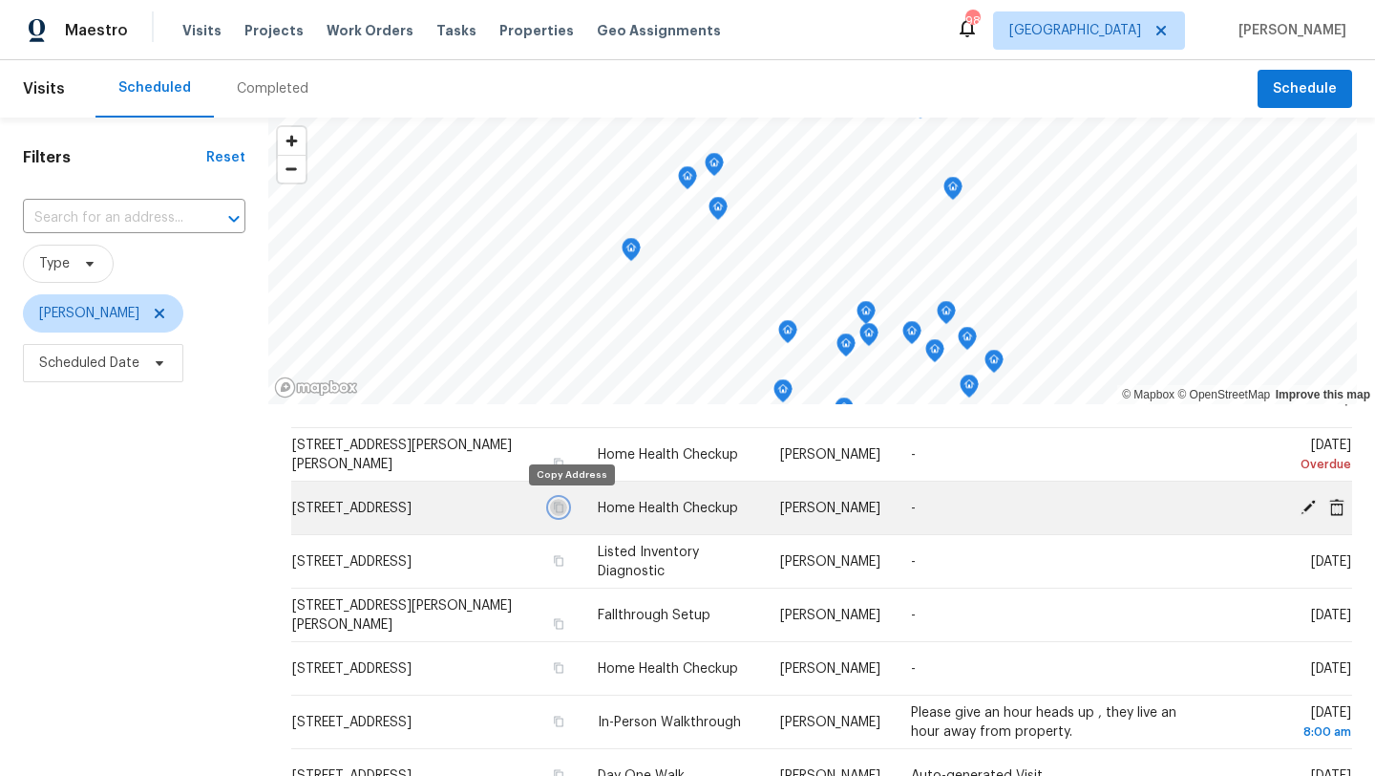
click at [563, 507] on icon "button" at bounding box center [559, 506] width 10 height 11
click at [1349, 503] on span at bounding box center [1337, 506] width 29 height 17
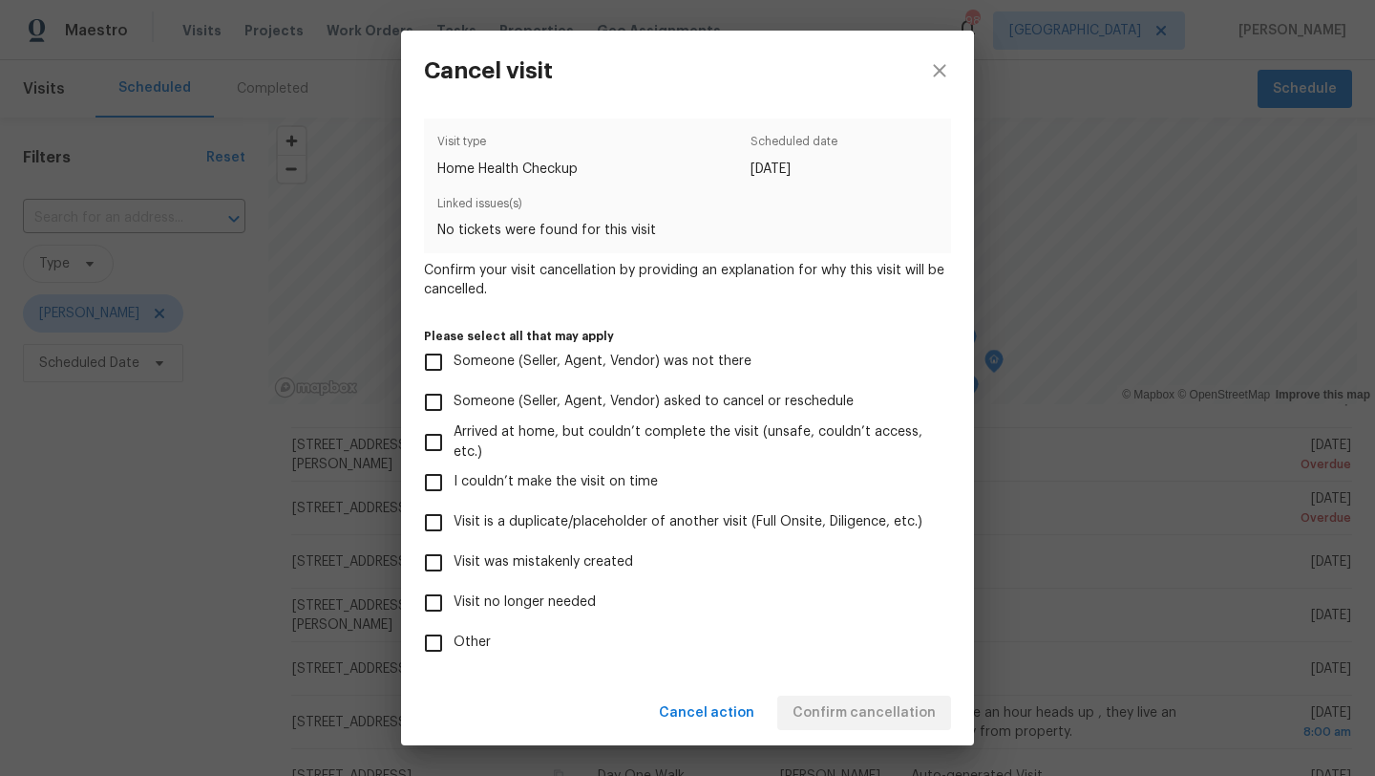
click at [437, 605] on input "Visit no longer needed" at bounding box center [434, 603] width 40 height 40
checkbox input "true"
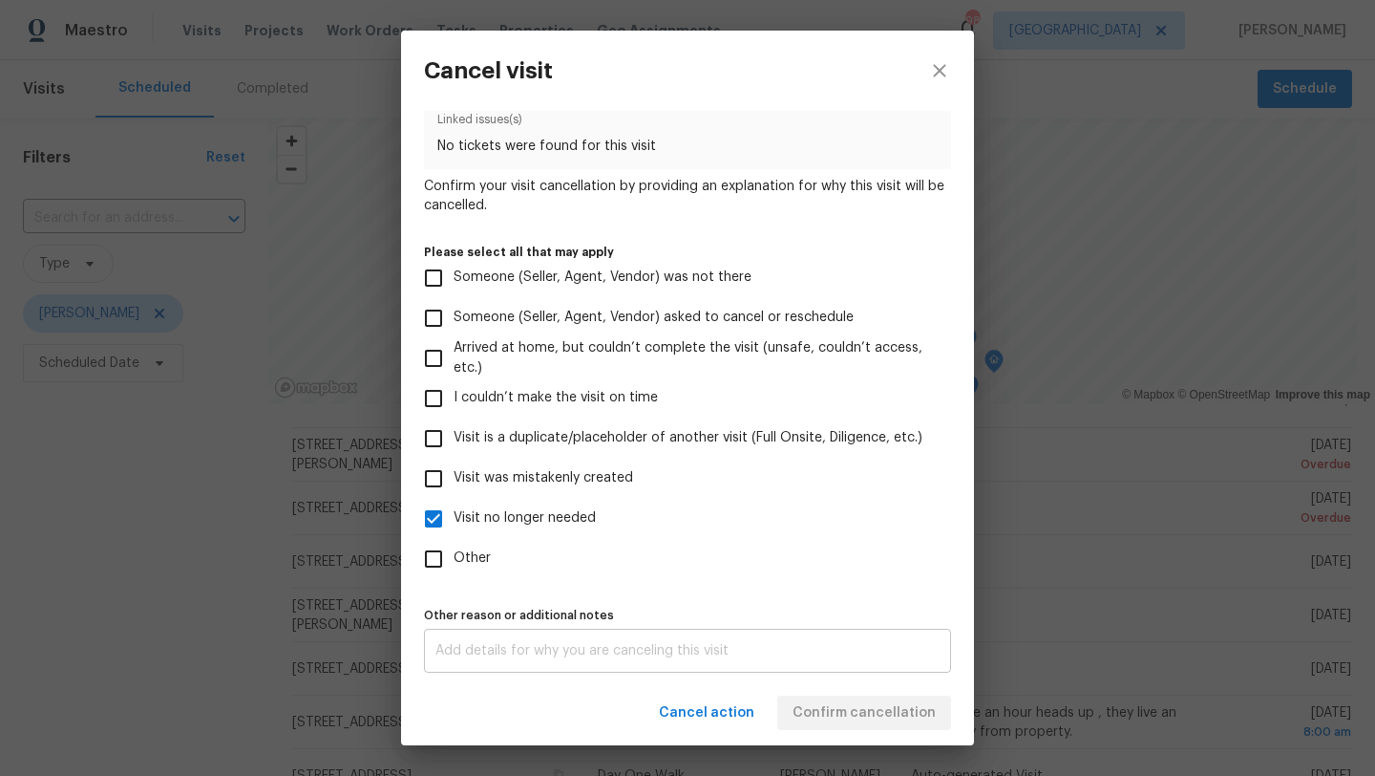
click at [564, 658] on div "x Other reason or additional notes" at bounding box center [687, 650] width 527 height 44
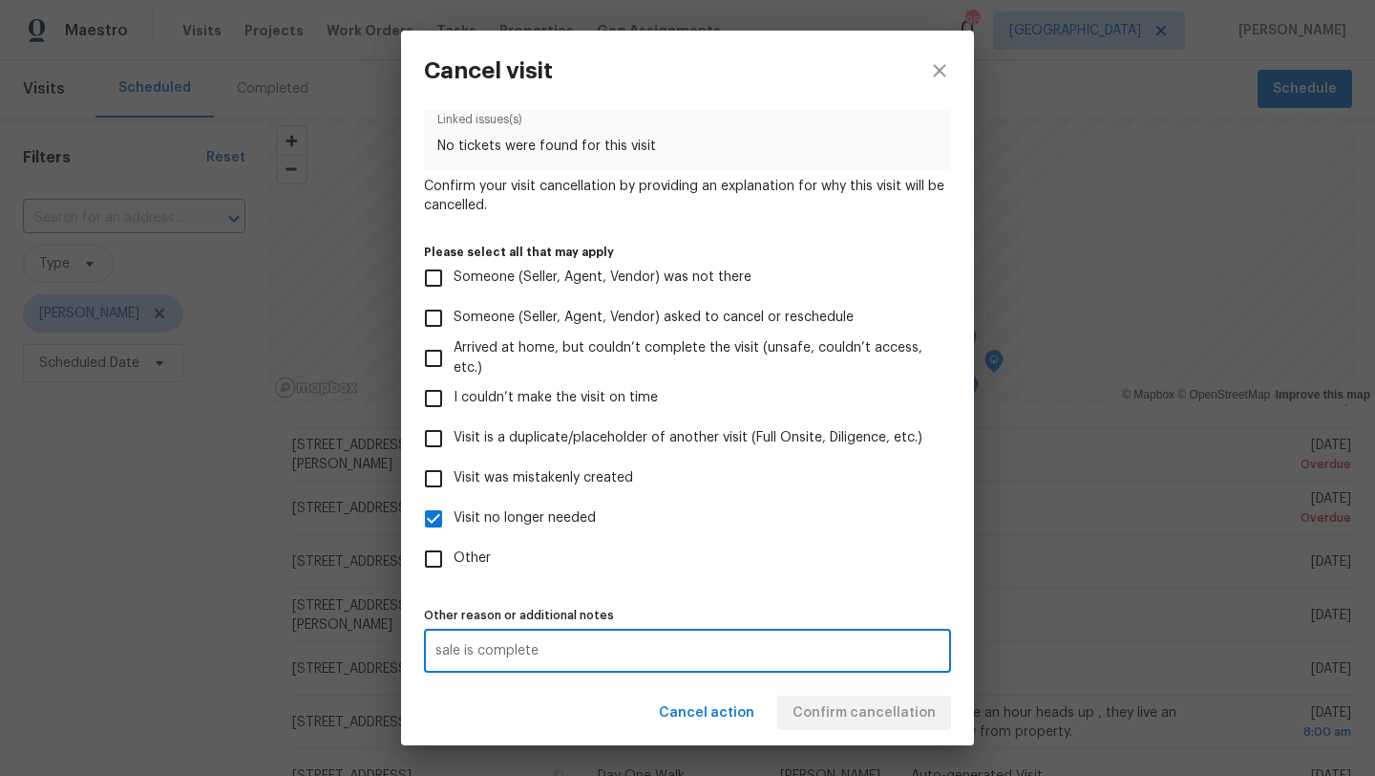
type textarea "sale is complete"
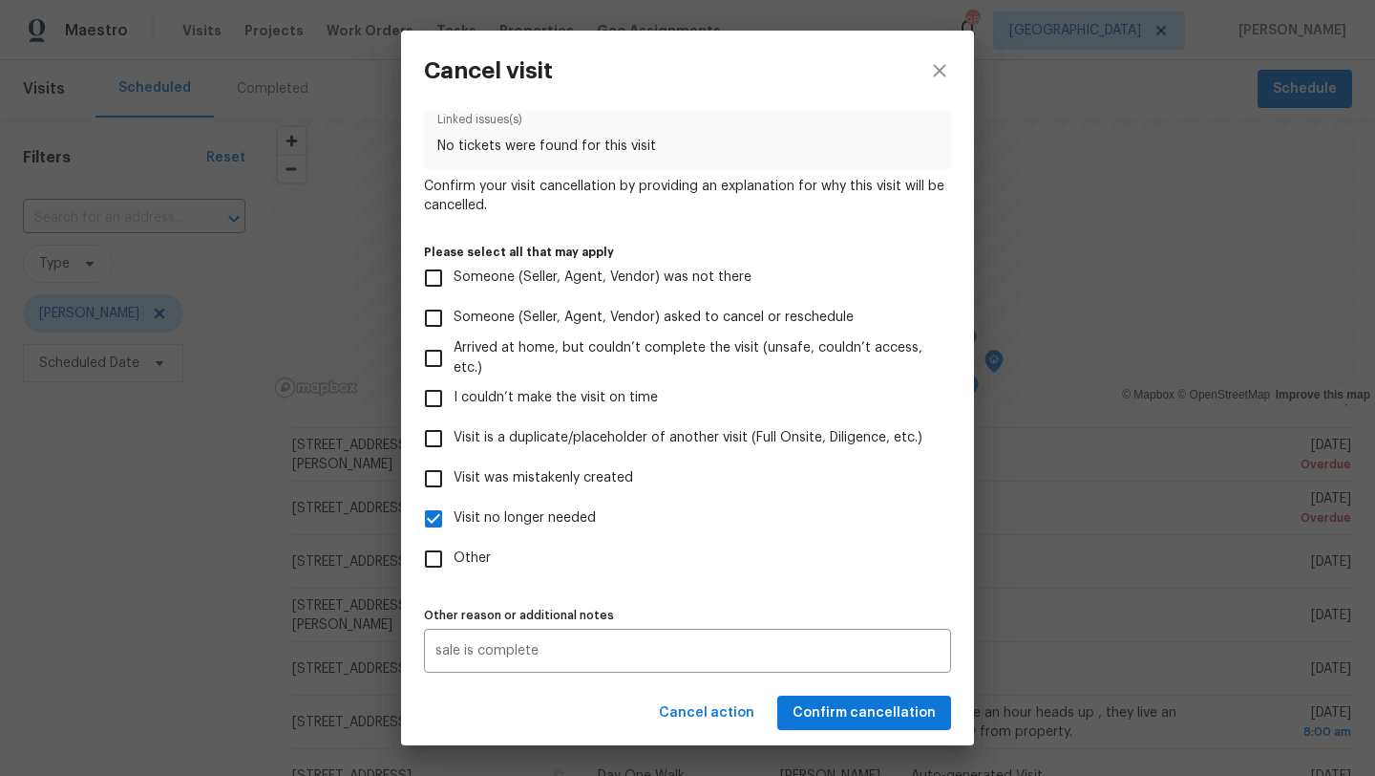
click at [711, 562] on label "Other" at bounding box center [675, 559] width 522 height 40
click at [454, 562] on input "Other" at bounding box center [434, 559] width 40 height 40
click at [432, 559] on input "Other" at bounding box center [434, 559] width 40 height 40
checkbox input "false"
click at [886, 713] on span "Confirm cancellation" at bounding box center [864, 713] width 143 height 24
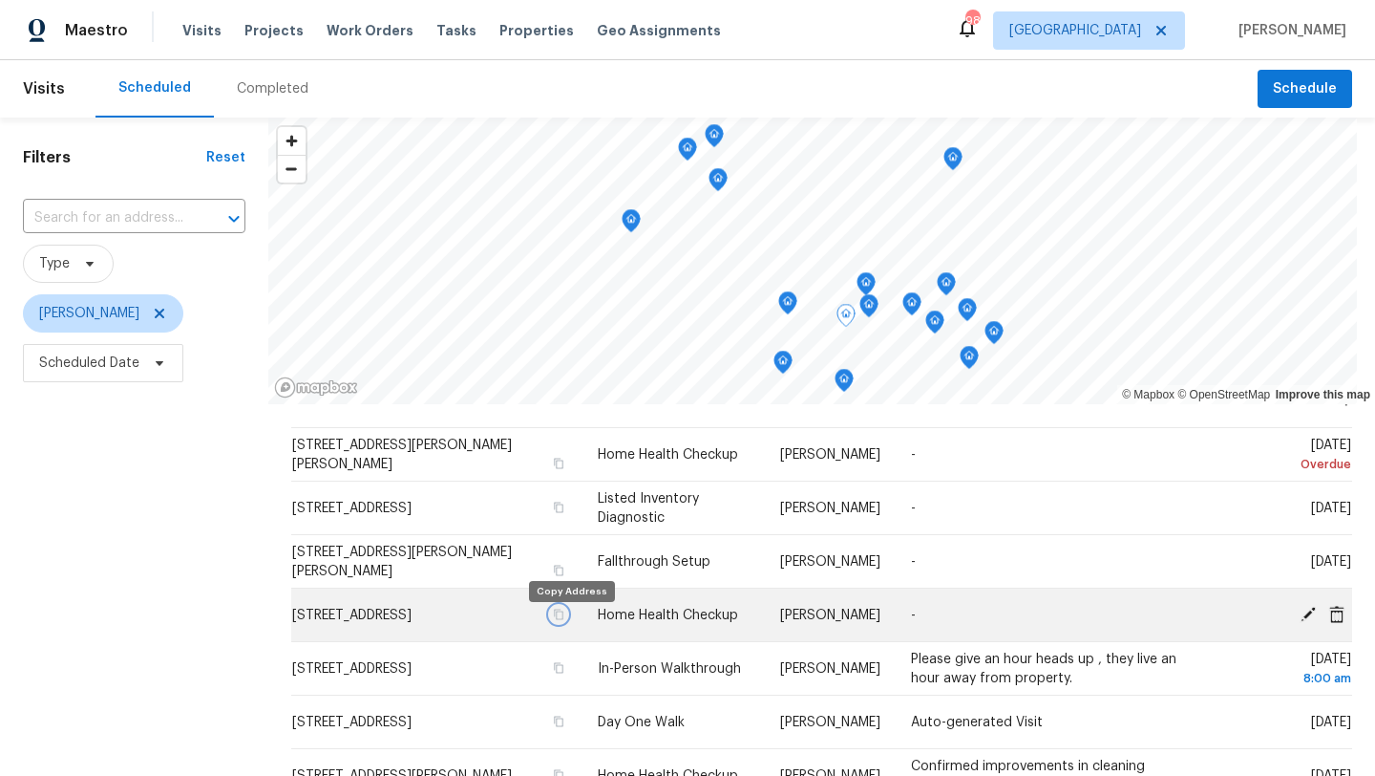
click at [563, 619] on icon "button" at bounding box center [559, 613] width 10 height 11
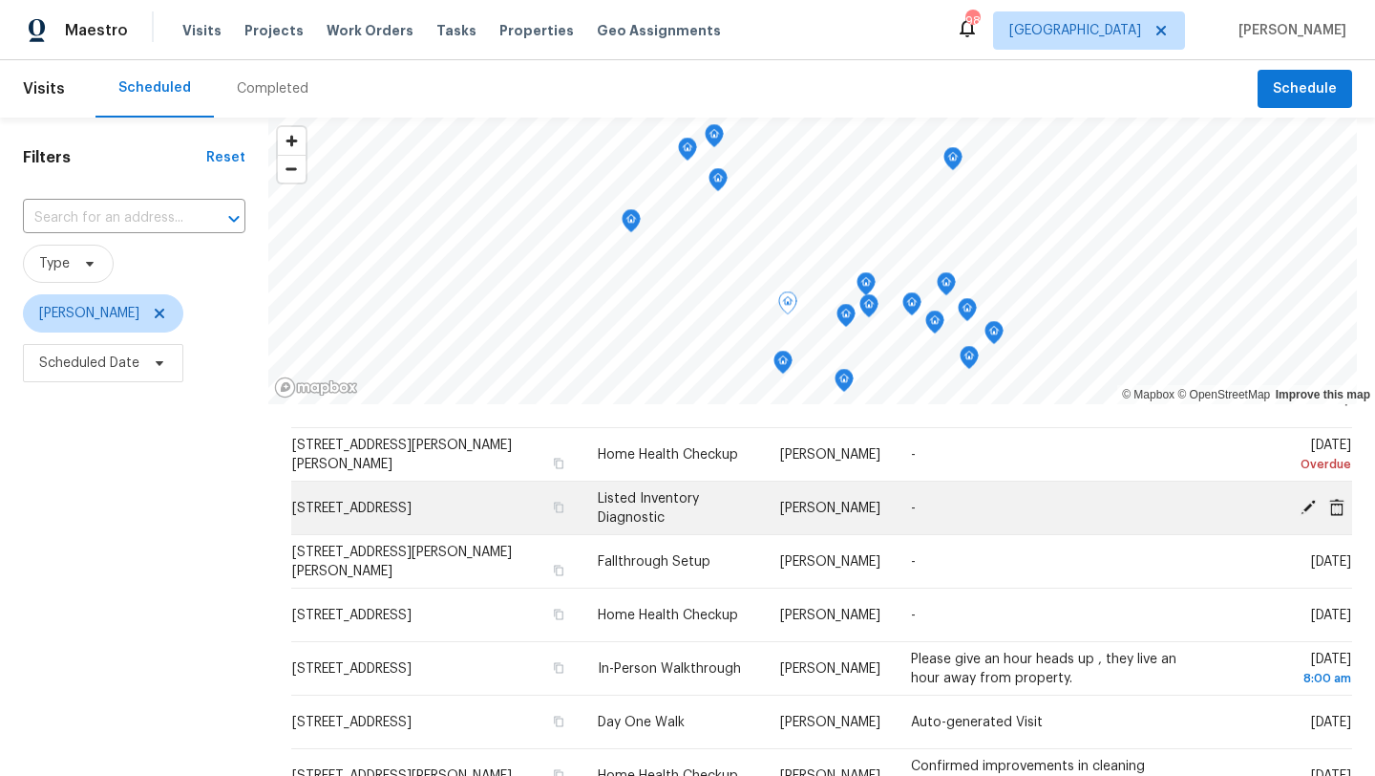
click at [1301, 516] on div at bounding box center [1290, 508] width 122 height 20
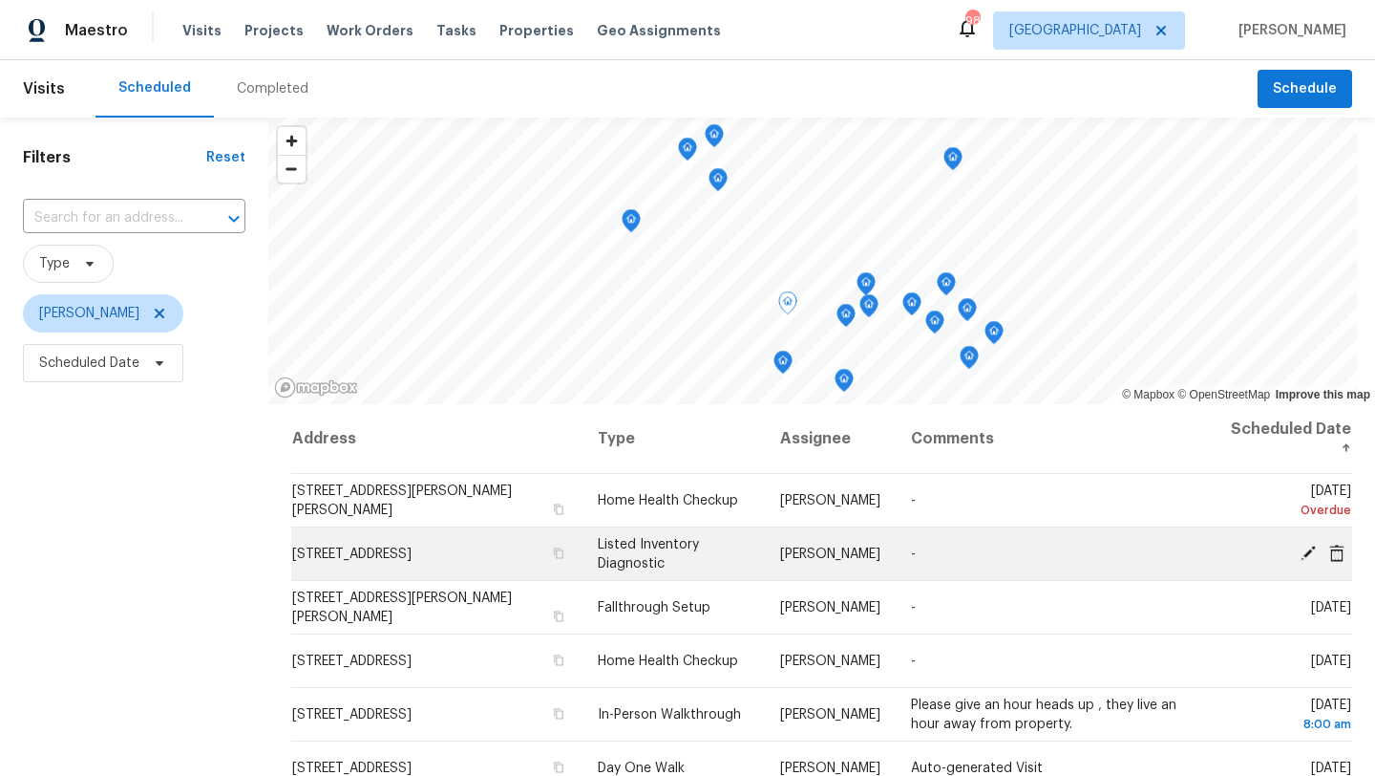
click at [1307, 555] on icon at bounding box center [1308, 551] width 15 height 15
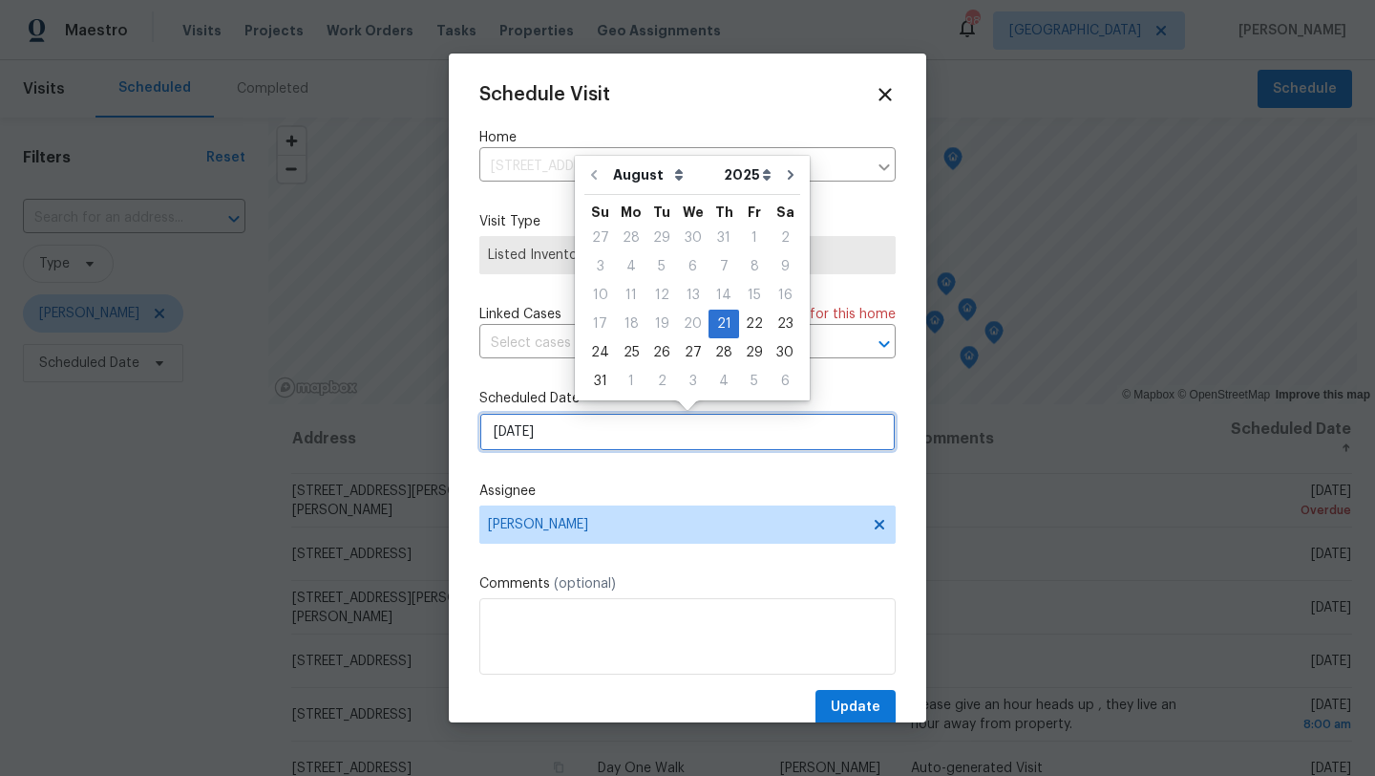
click at [597, 437] on input "[DATE]" at bounding box center [687, 432] width 416 height 38
click at [742, 322] on div "22" at bounding box center [754, 323] width 31 height 27
type input "[DATE]"
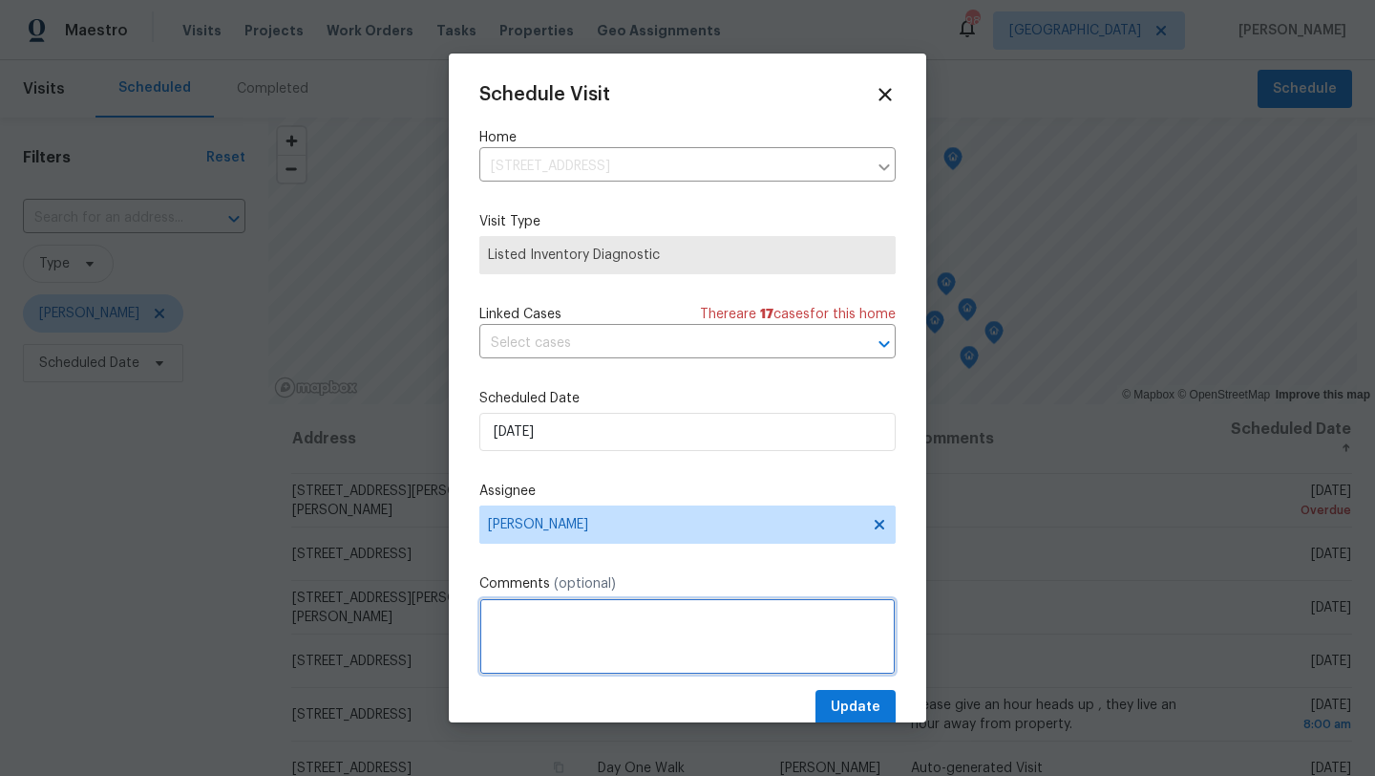
click at [728, 630] on textarea at bounding box center [687, 636] width 416 height 76
click at [836, 705] on span "Update" at bounding box center [856, 707] width 50 height 24
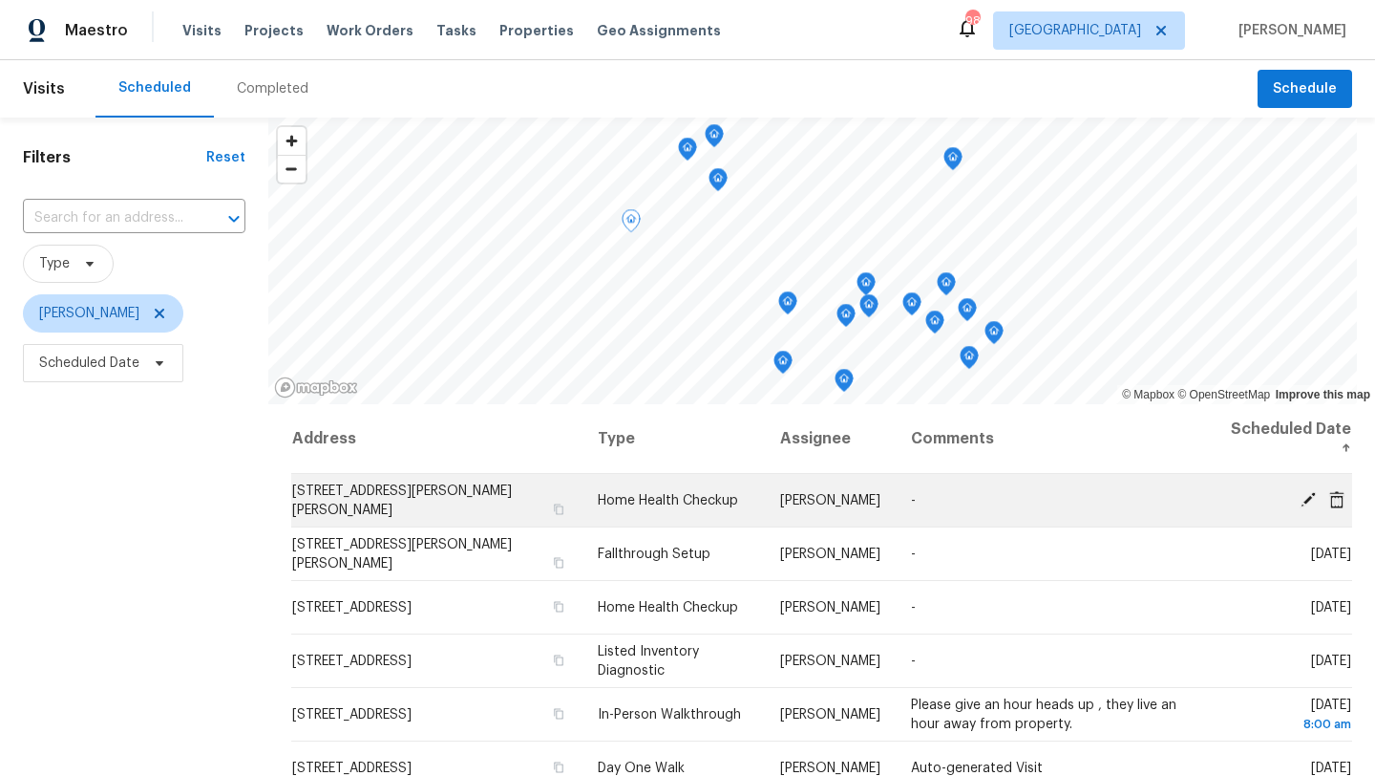
click at [1308, 502] on icon at bounding box center [1308, 498] width 17 height 17
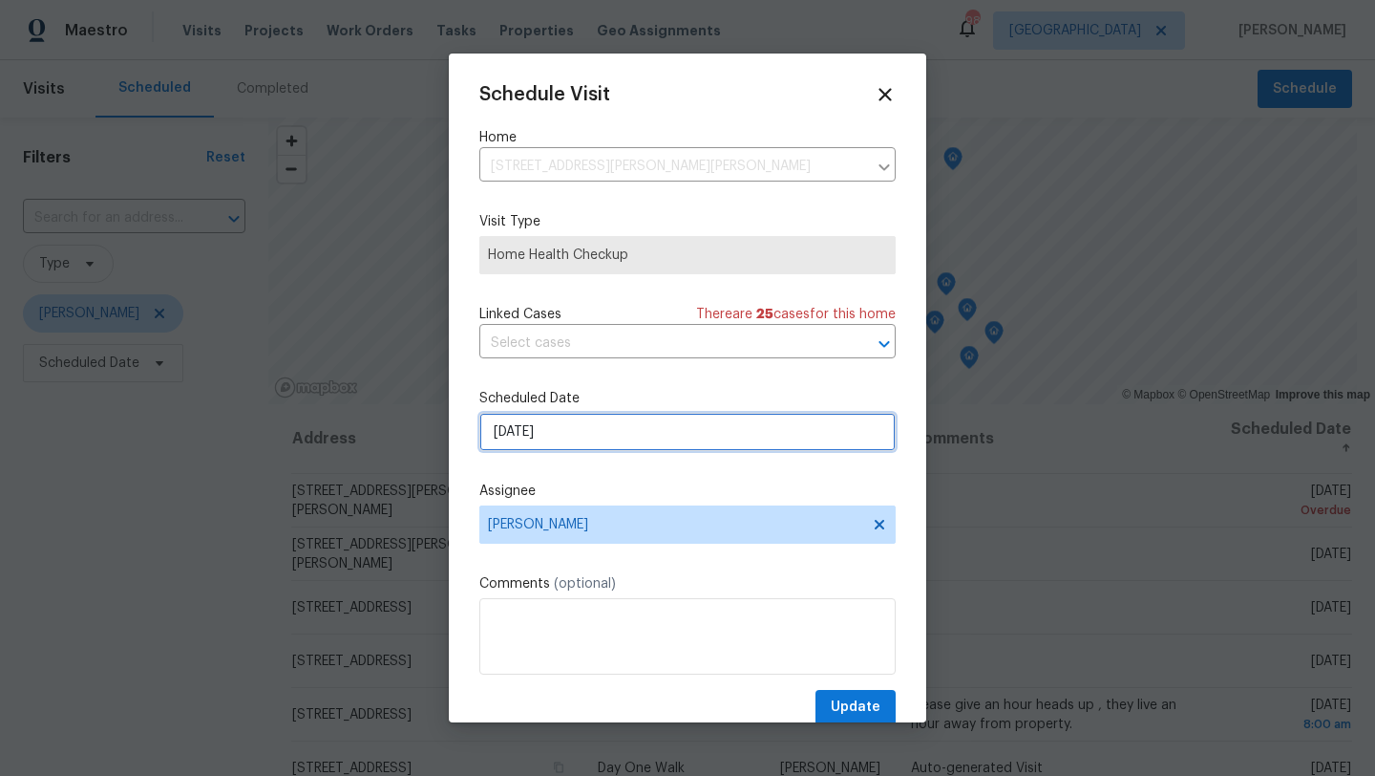
click at [619, 432] on input "[DATE]" at bounding box center [687, 432] width 416 height 38
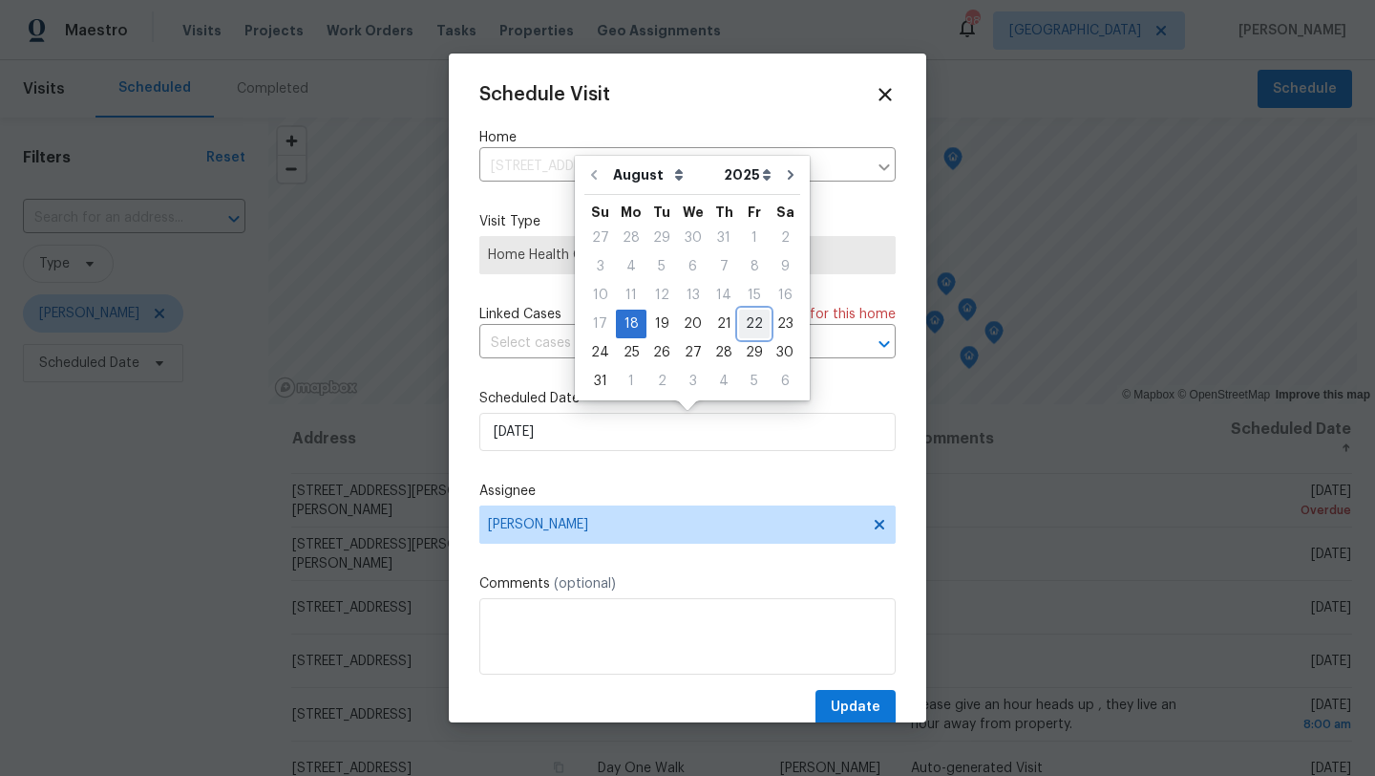
click at [739, 319] on div "22" at bounding box center [754, 323] width 31 height 27
type input "[DATE]"
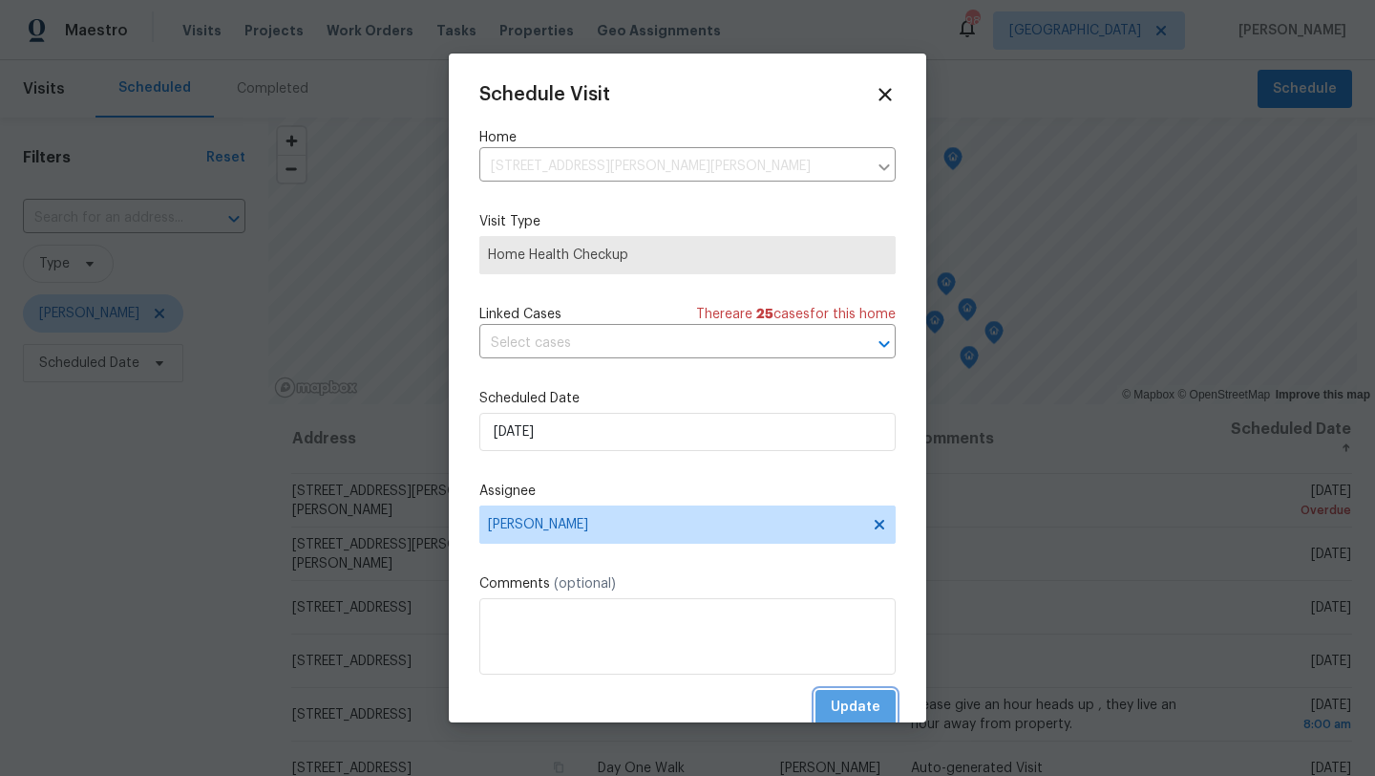
click at [836, 698] on span "Update" at bounding box center [856, 707] width 50 height 24
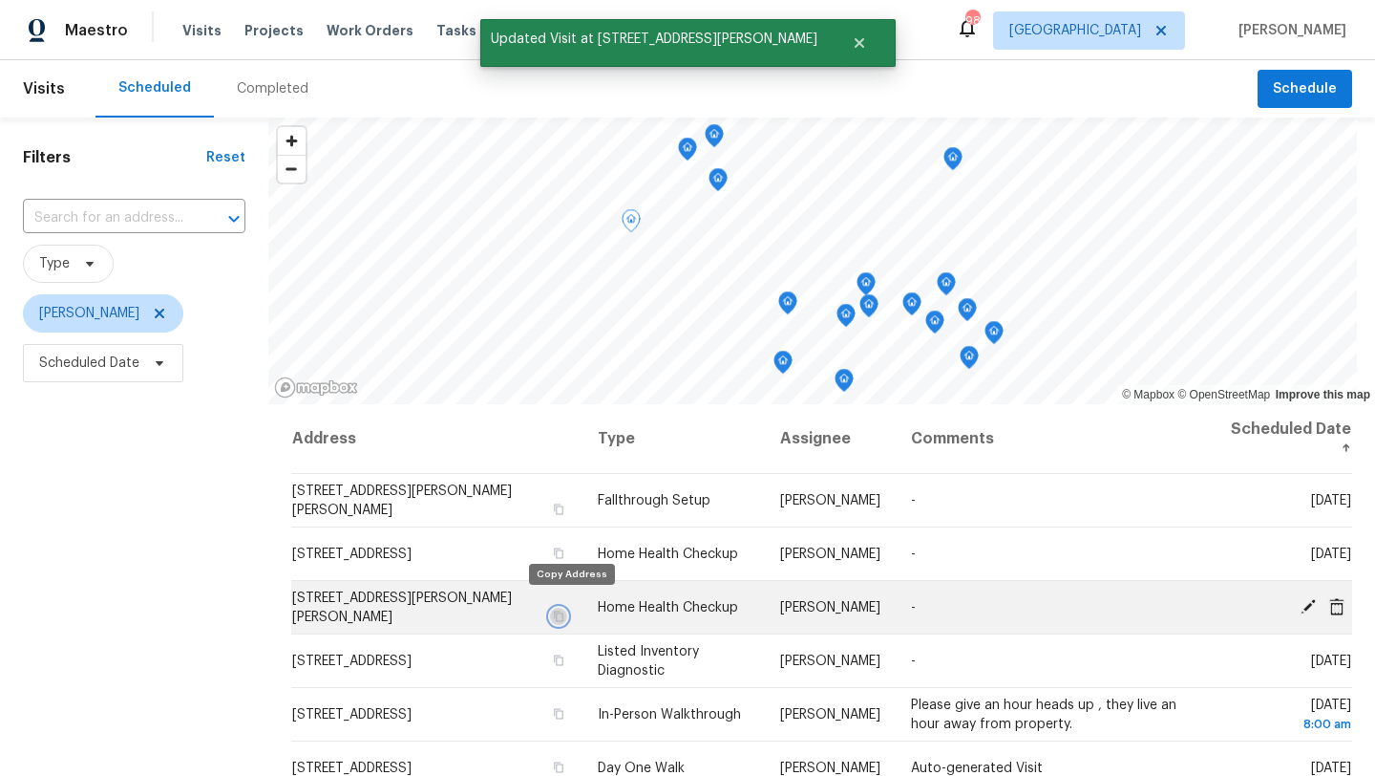
click at [564, 610] on icon "button" at bounding box center [558, 615] width 11 height 11
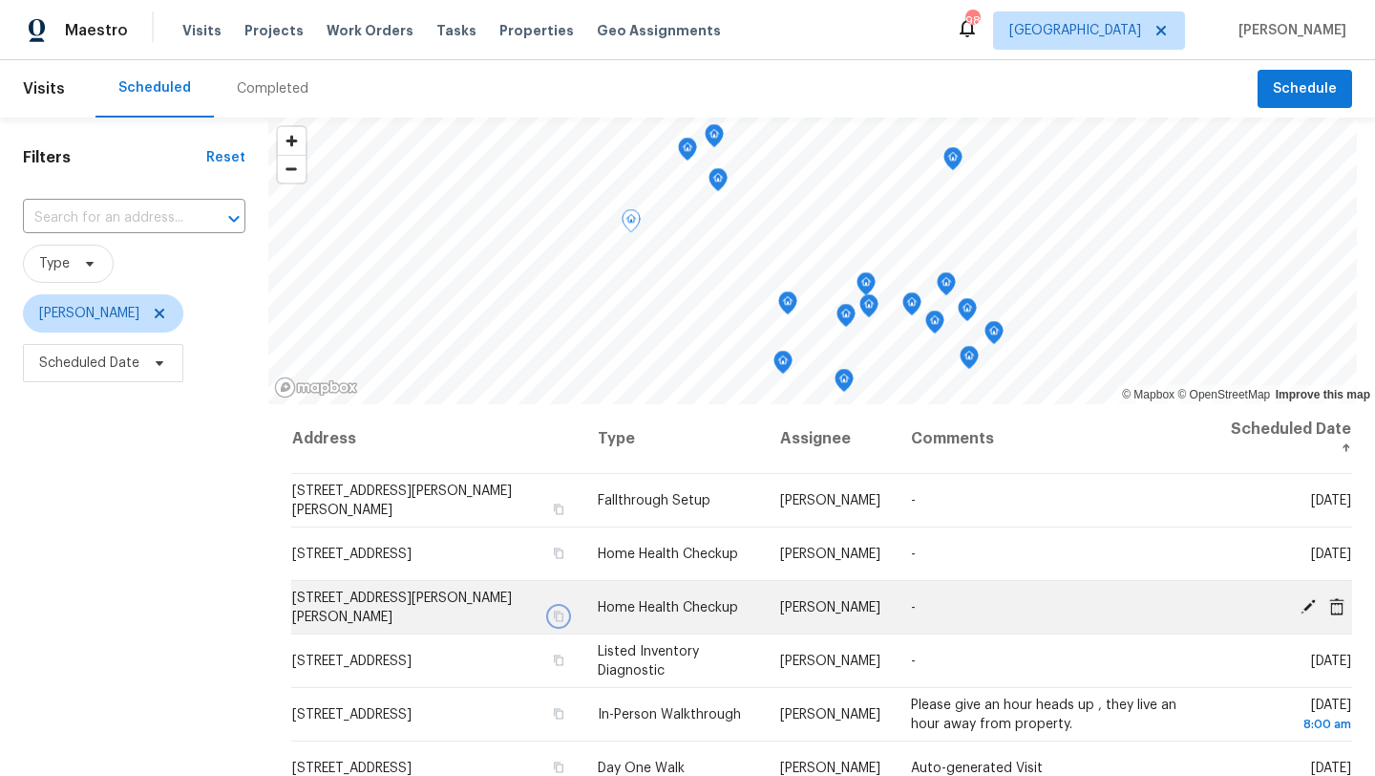
click at [564, 610] on icon "button" at bounding box center [558, 615] width 11 height 11
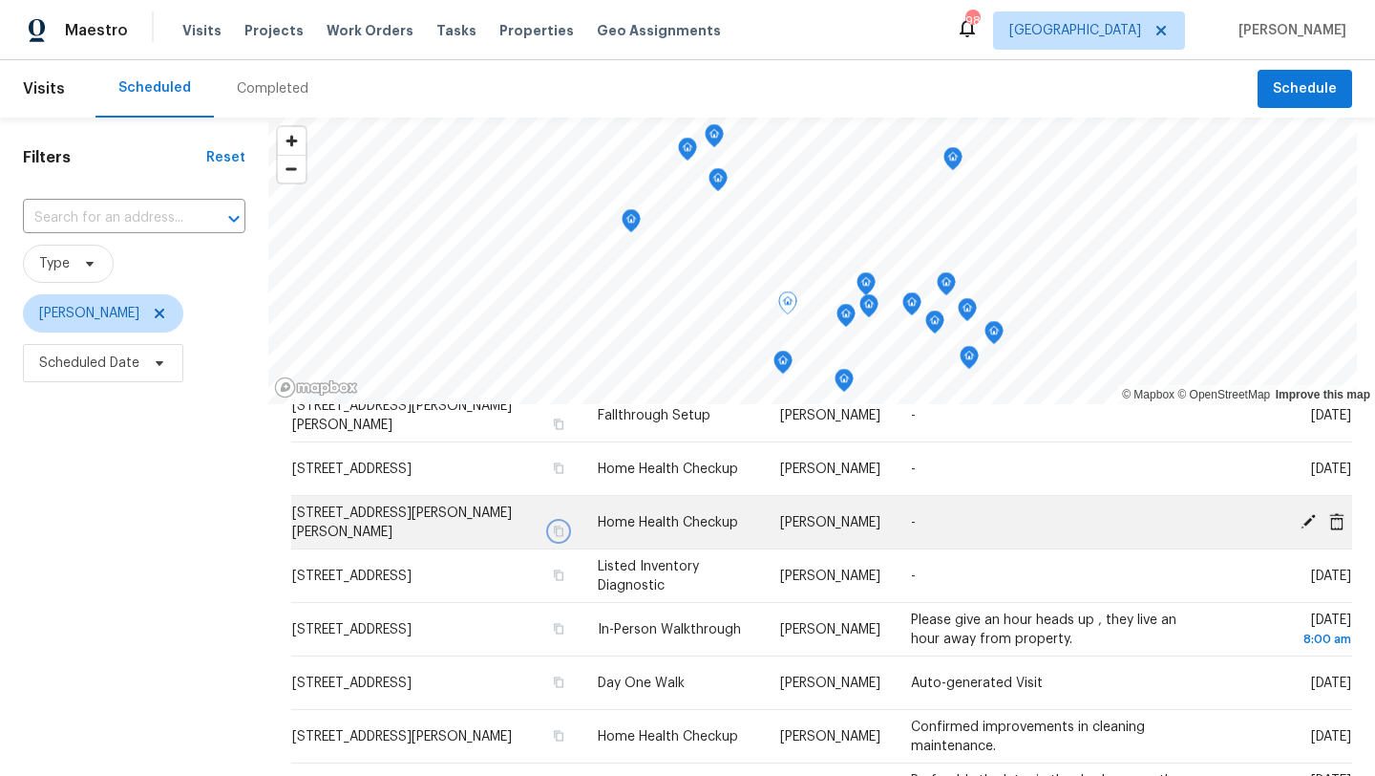
scroll to position [86, 0]
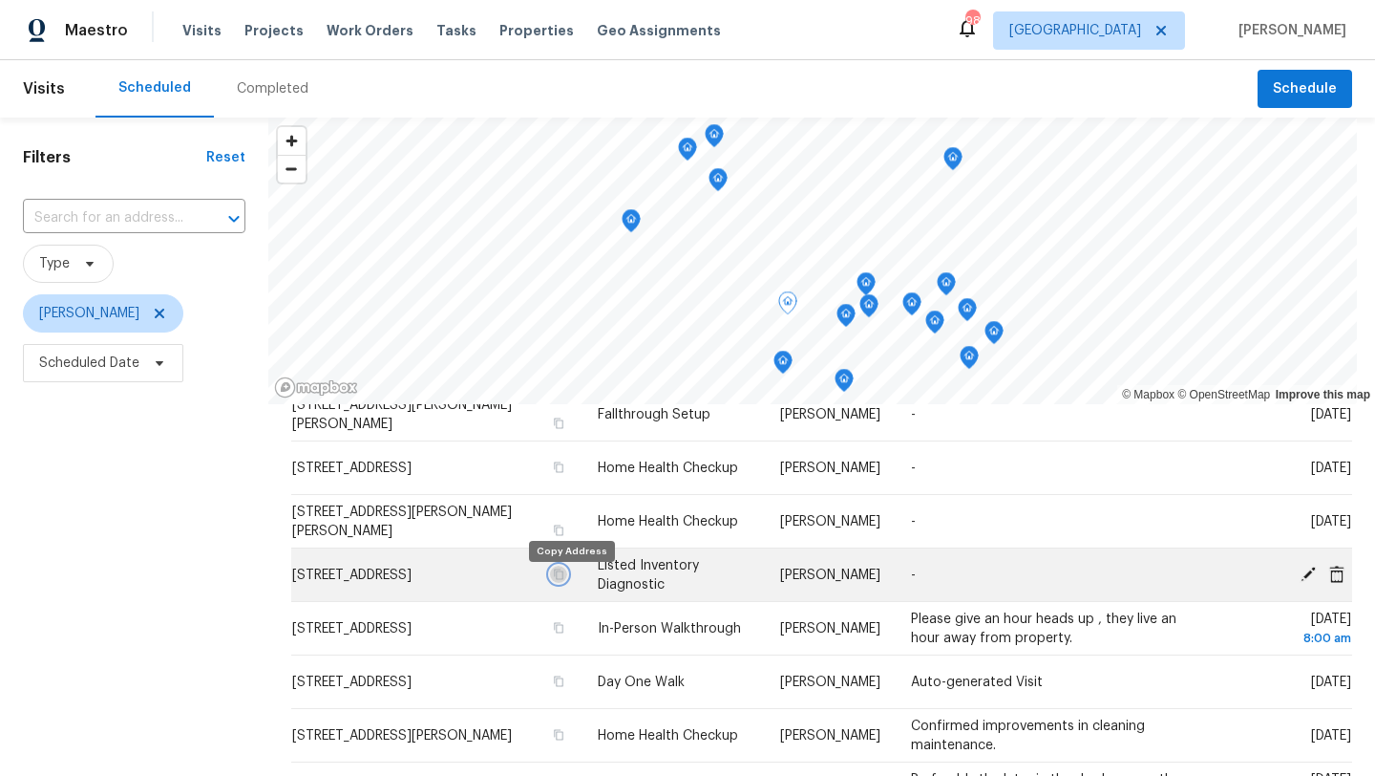
click at [563, 579] on icon "button" at bounding box center [559, 573] width 10 height 11
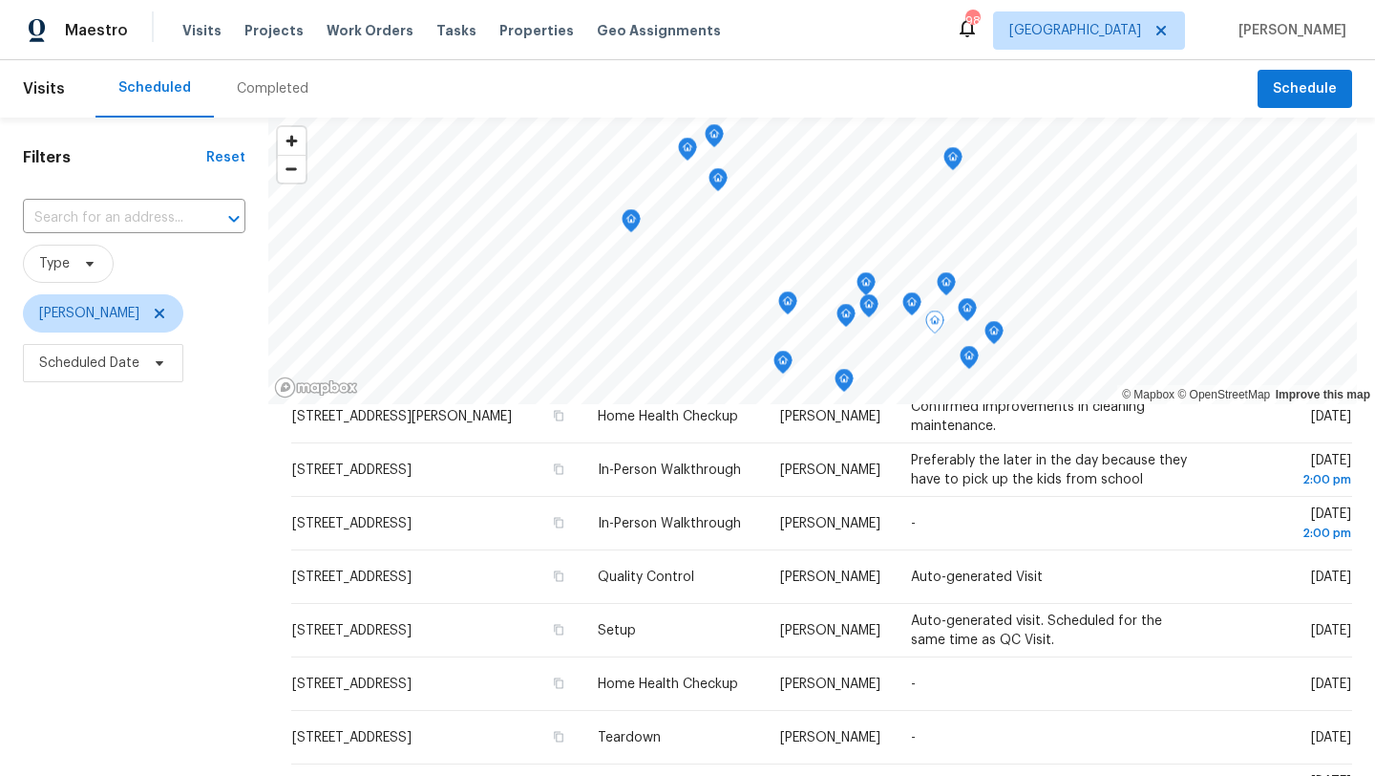
scroll to position [407, 0]
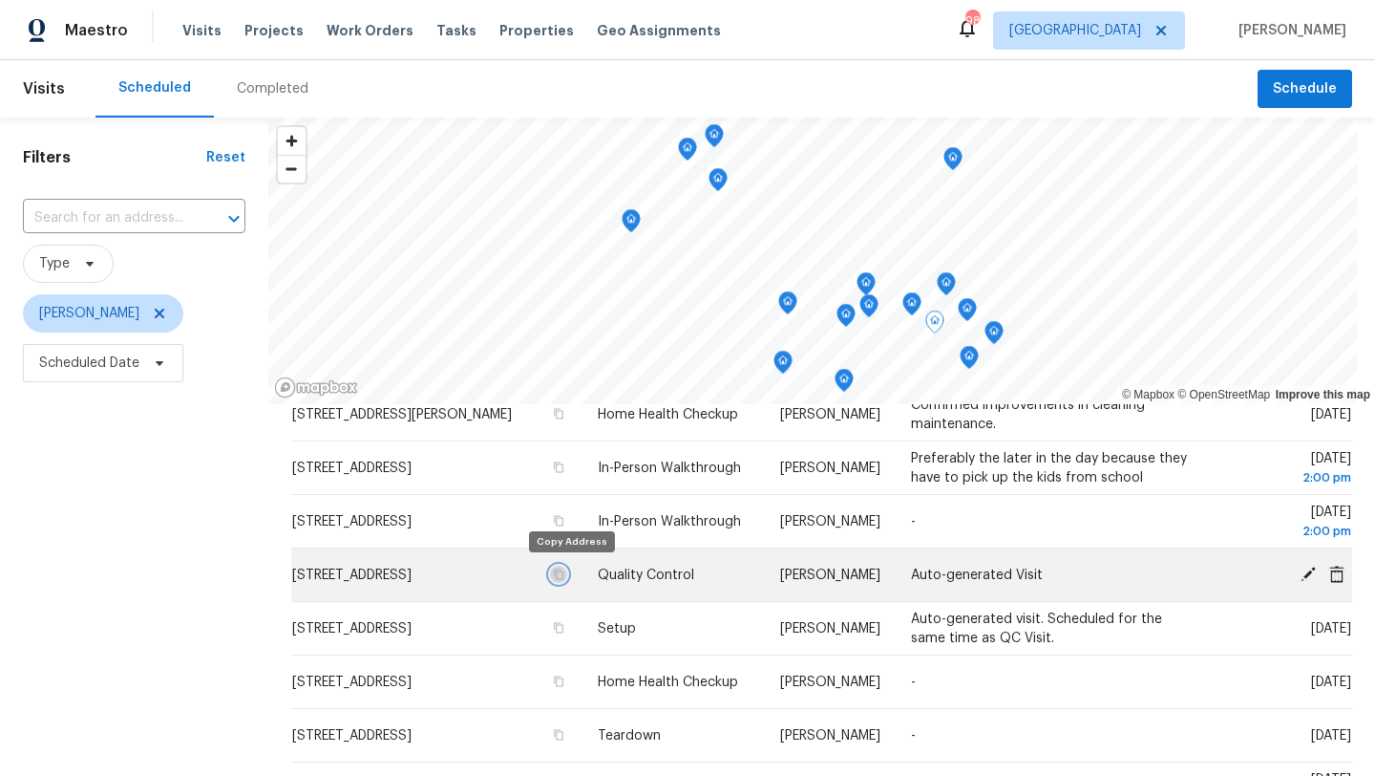
click at [564, 569] on icon "button" at bounding box center [558, 573] width 11 height 11
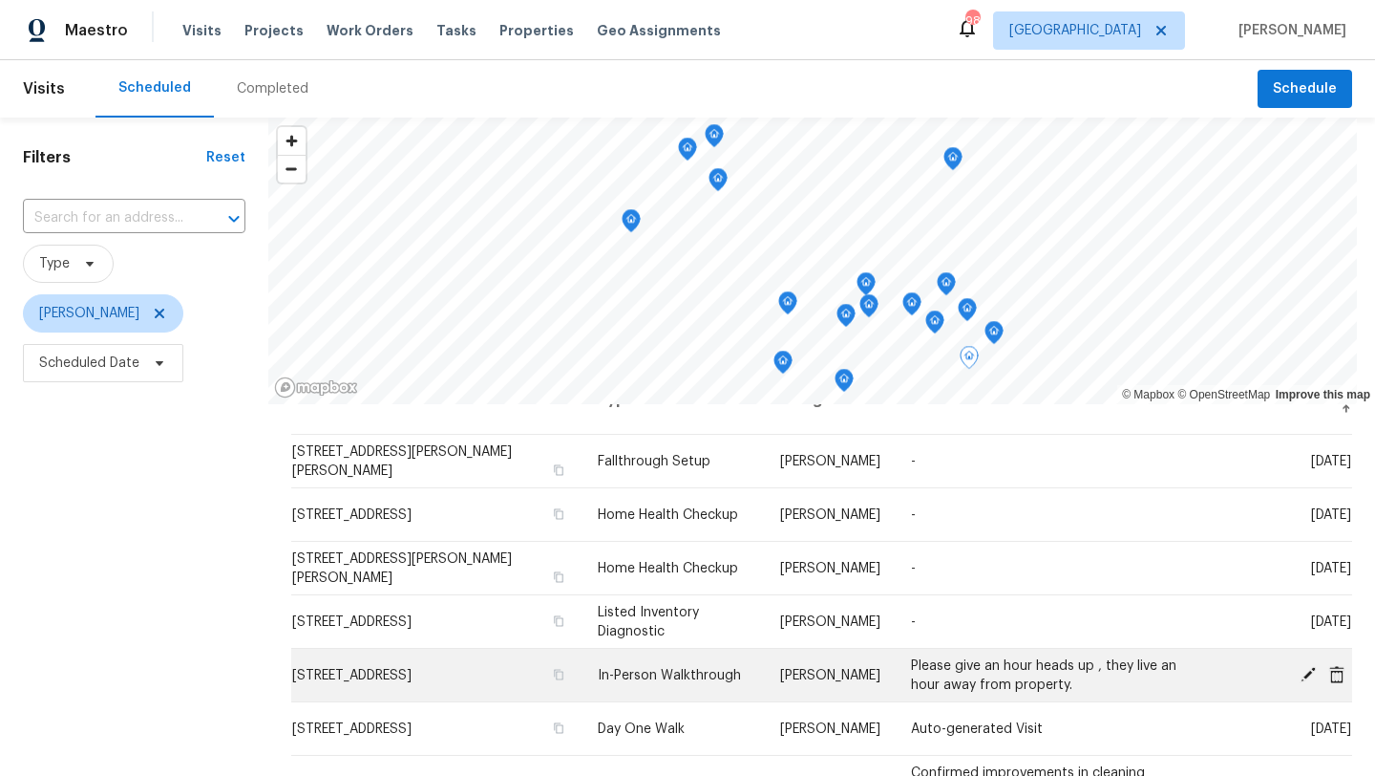
scroll to position [0, 0]
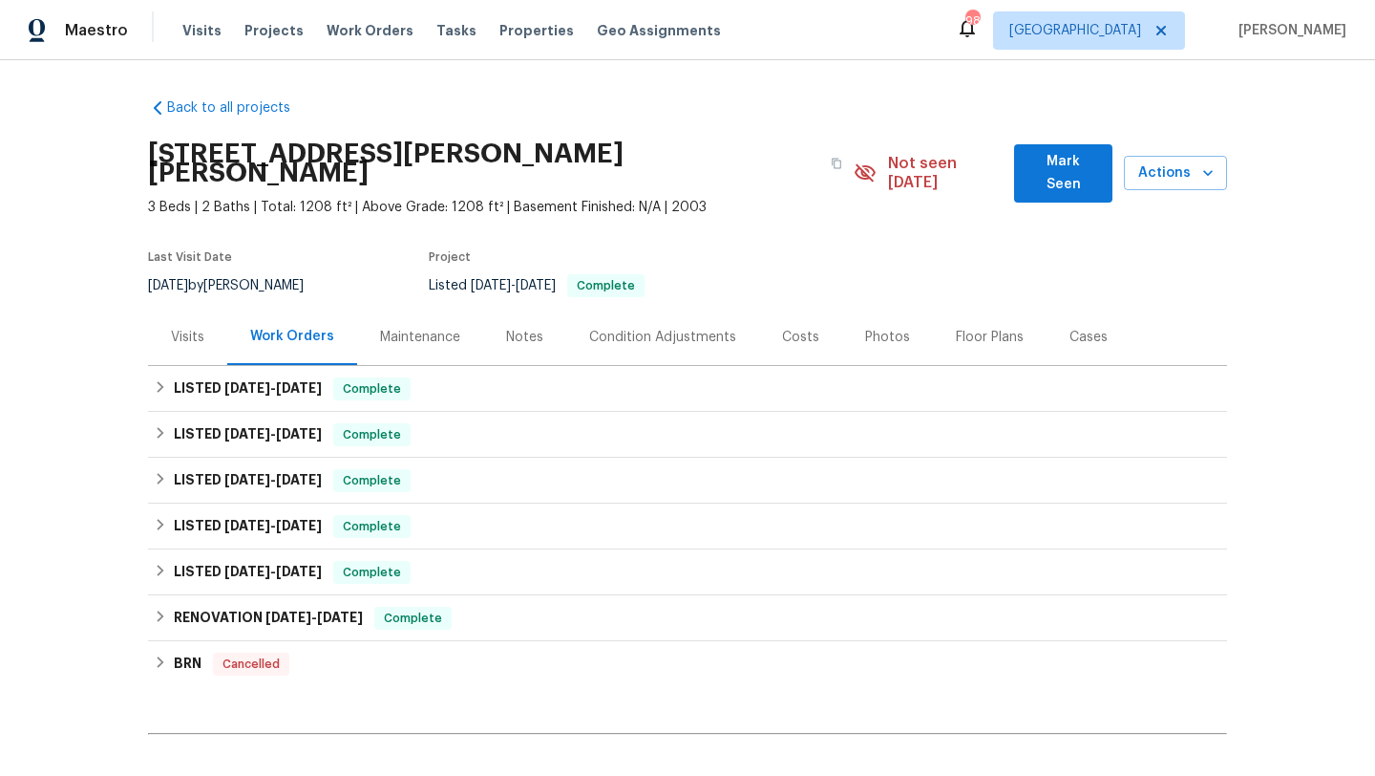
click at [774, 334] on div "Costs" at bounding box center [800, 336] width 83 height 56
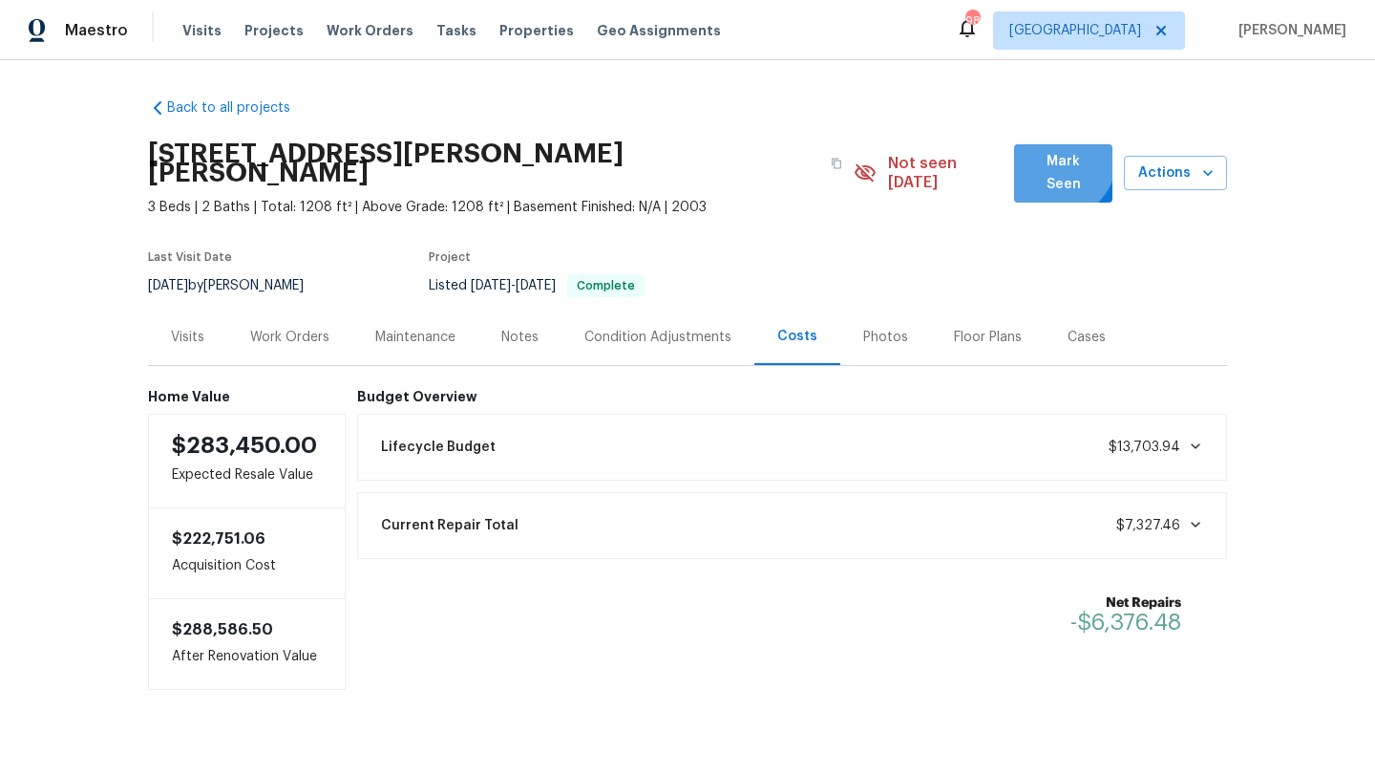
click at [1052, 159] on span "Mark Seen" at bounding box center [1064, 173] width 68 height 47
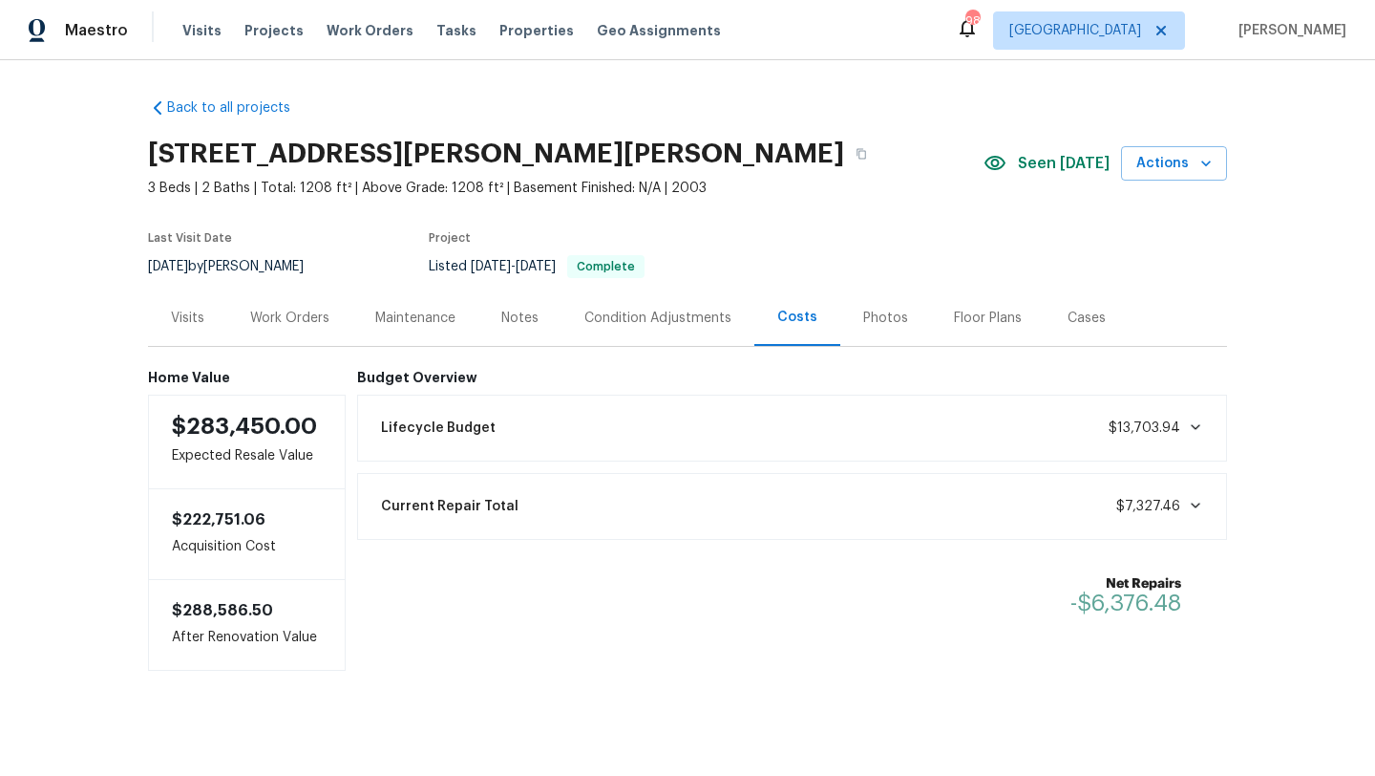
click at [511, 322] on div "Notes" at bounding box center [519, 317] width 37 height 19
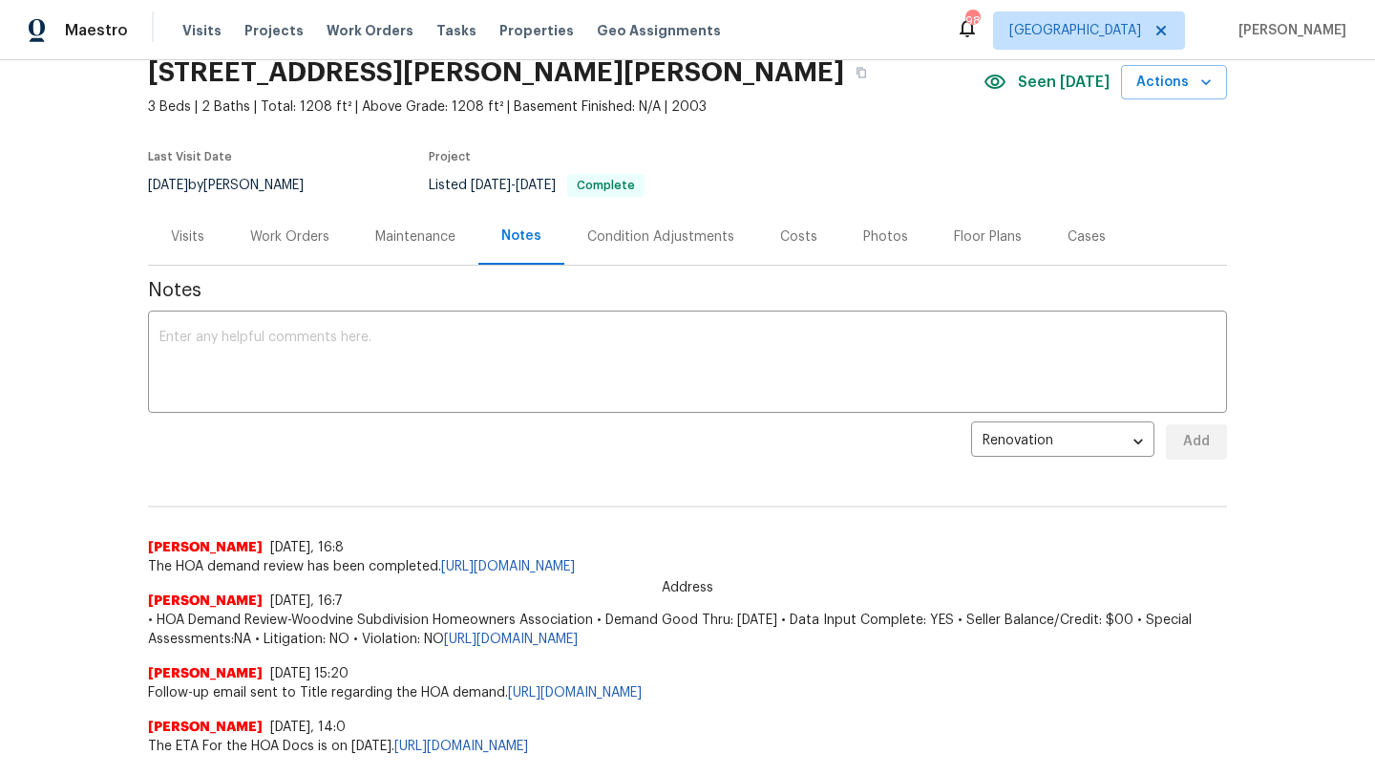
scroll to position [84, 0]
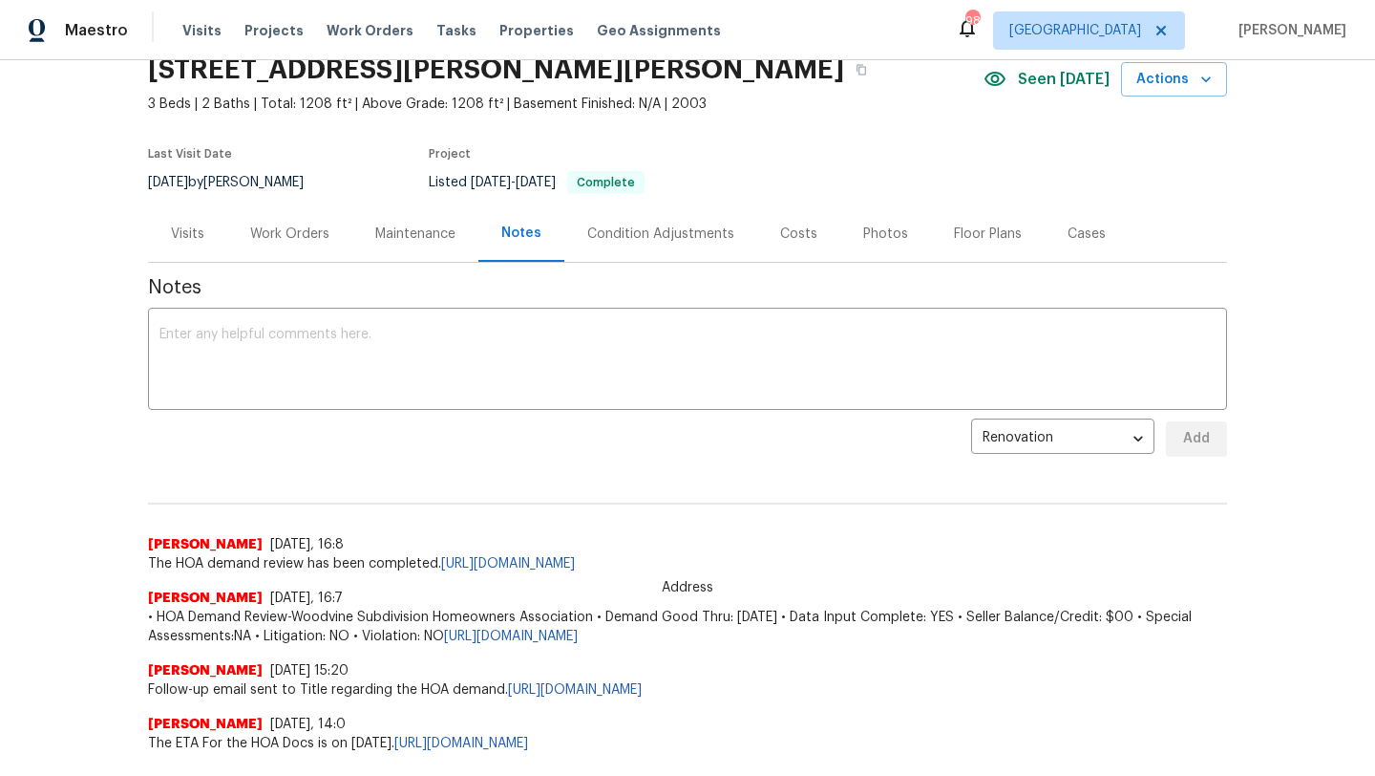
click at [865, 241] on div "Photos" at bounding box center [885, 233] width 45 height 19
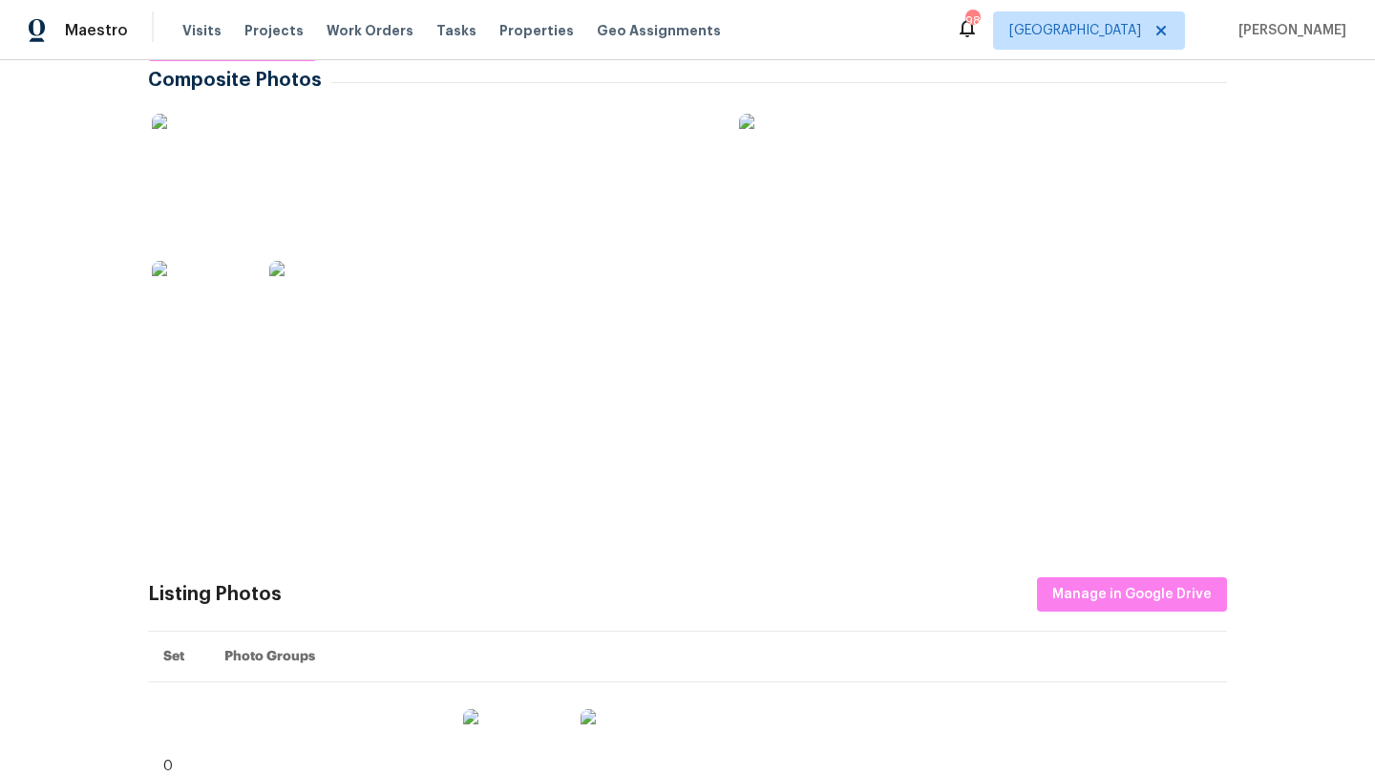
scroll to position [353, 0]
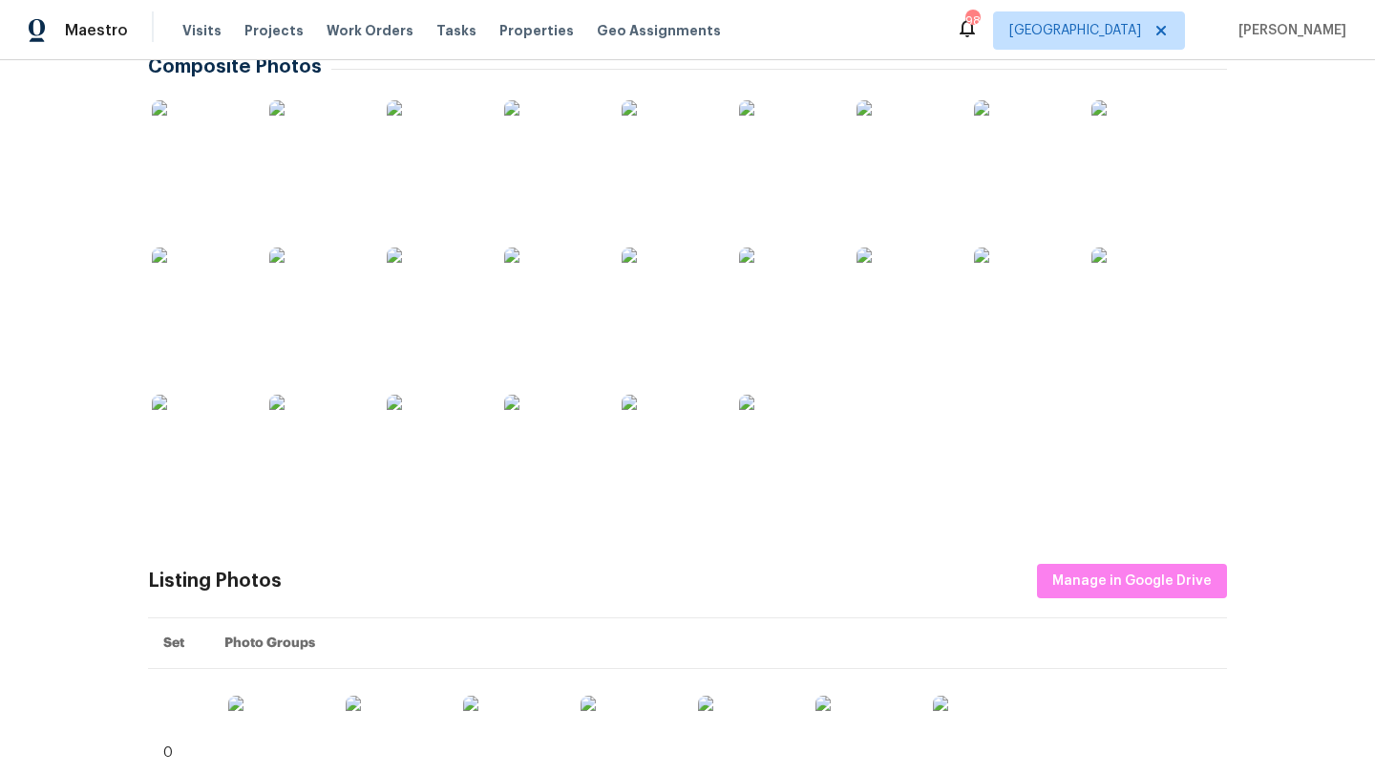
click at [223, 170] on img at bounding box center [200, 148] width 96 height 96
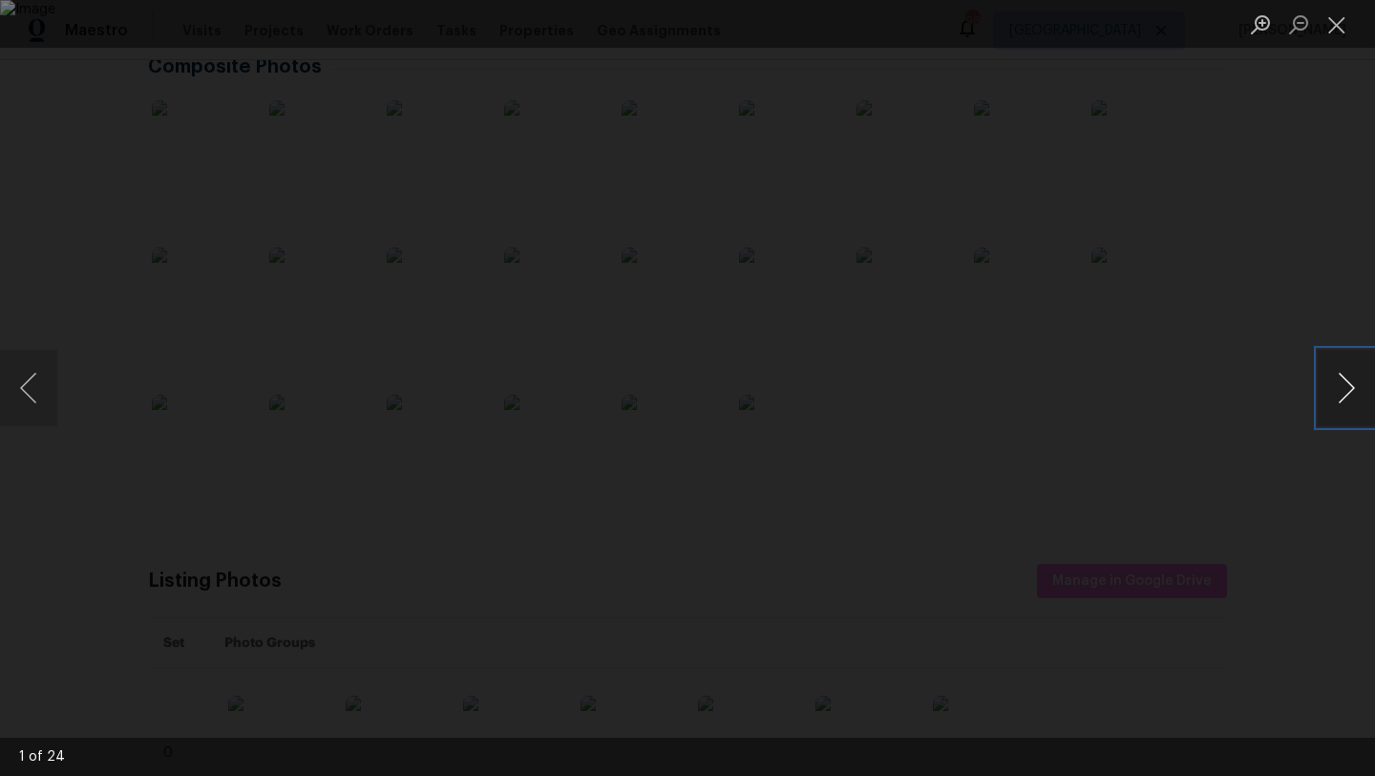
click at [1353, 411] on button "Next image" at bounding box center [1346, 388] width 57 height 76
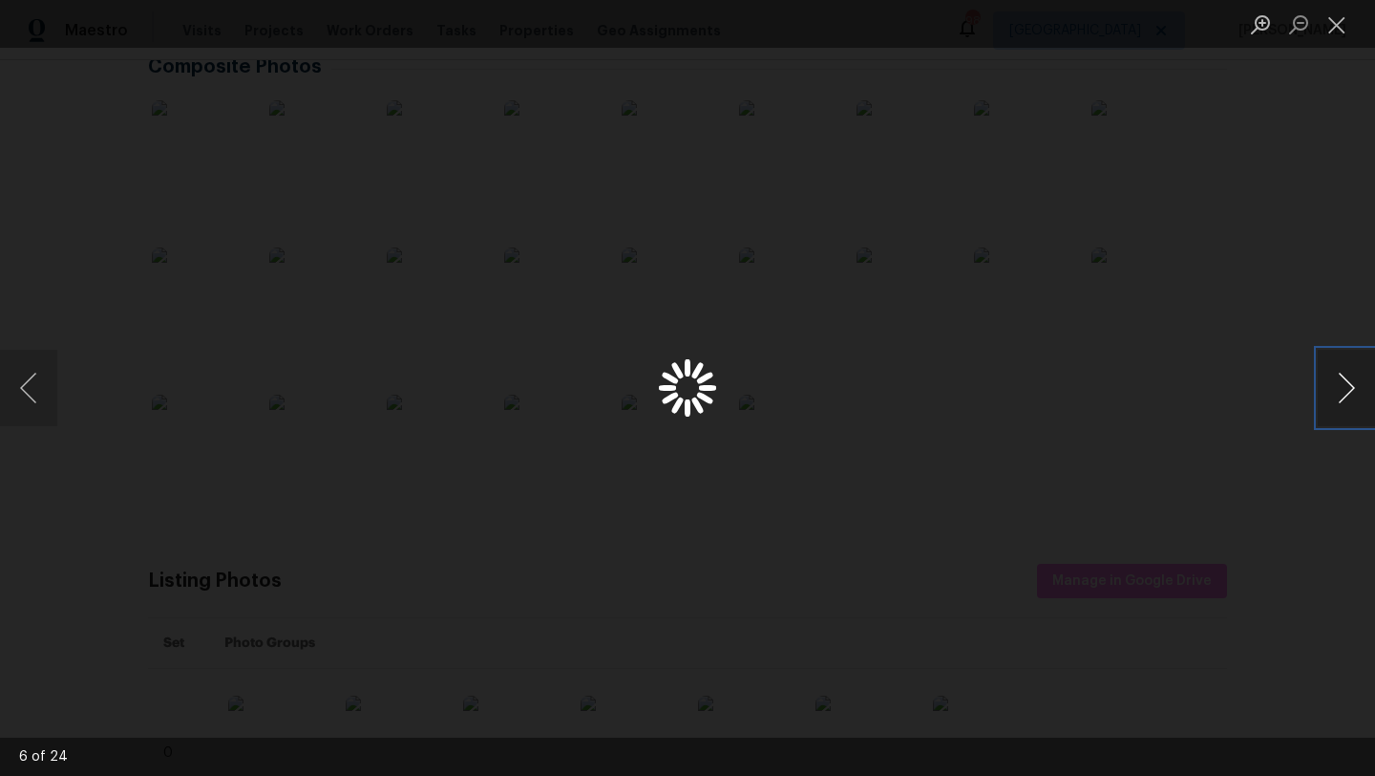
click at [1353, 411] on button "Next image" at bounding box center [1346, 388] width 57 height 76
click at [1353, 412] on button "Next image" at bounding box center [1346, 388] width 57 height 76
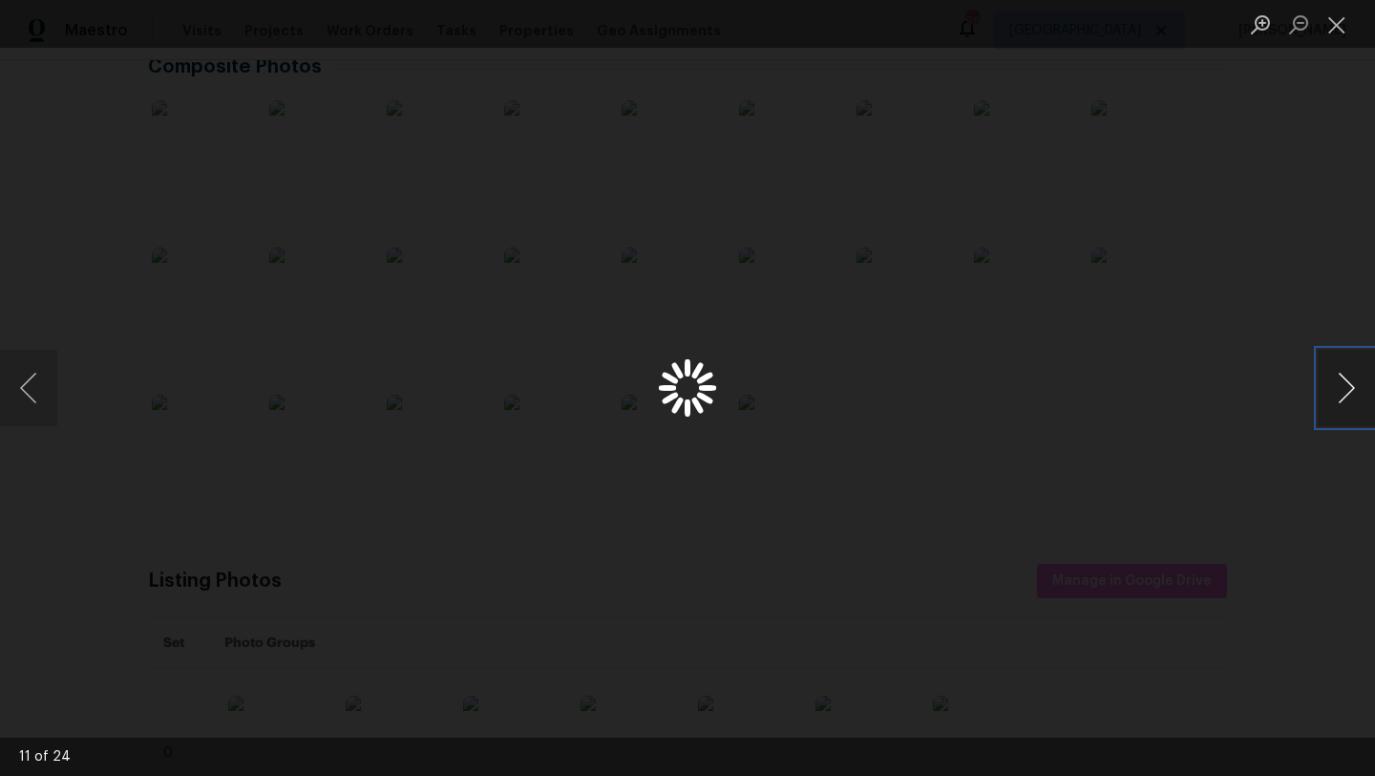
click at [1353, 412] on button "Next image" at bounding box center [1346, 388] width 57 height 76
click at [1249, 407] on div "Lightbox" at bounding box center [687, 388] width 1375 height 776
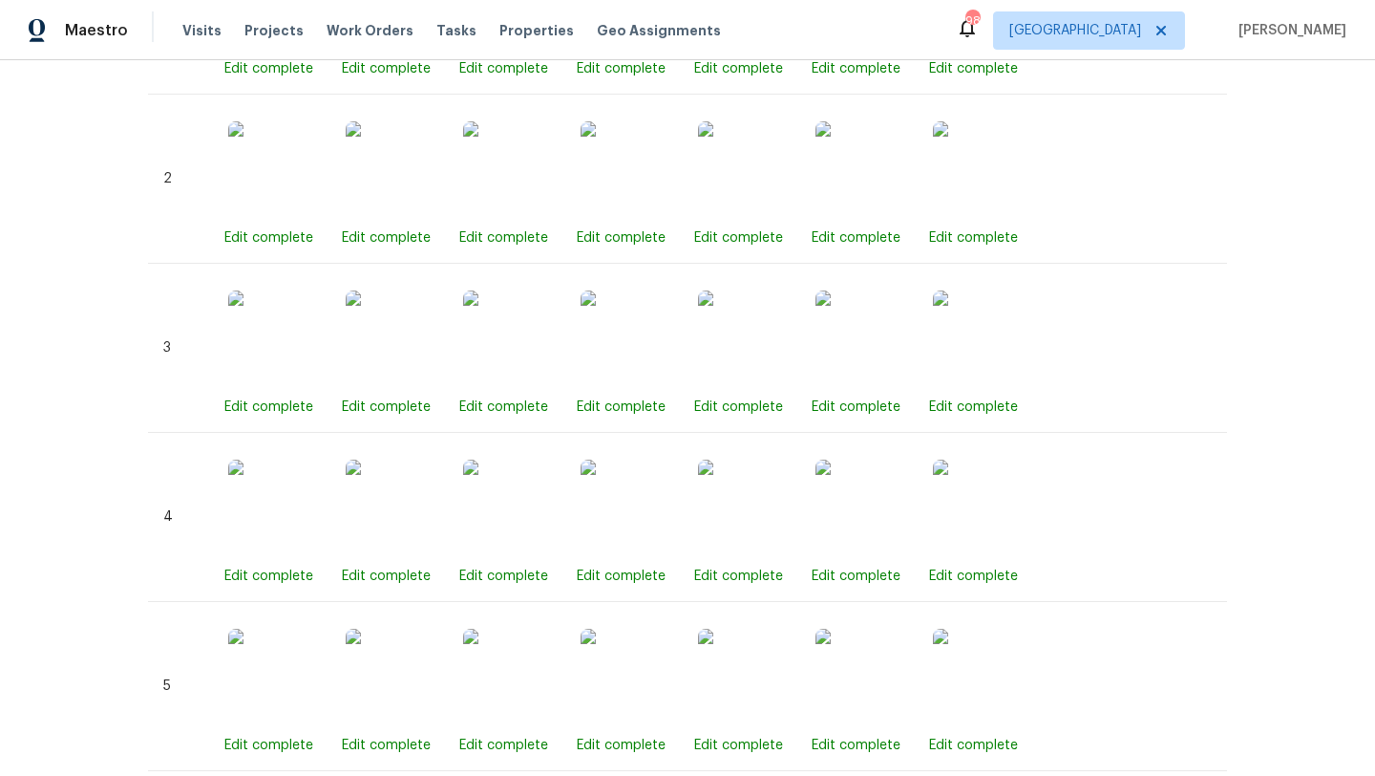
scroll to position [0, 0]
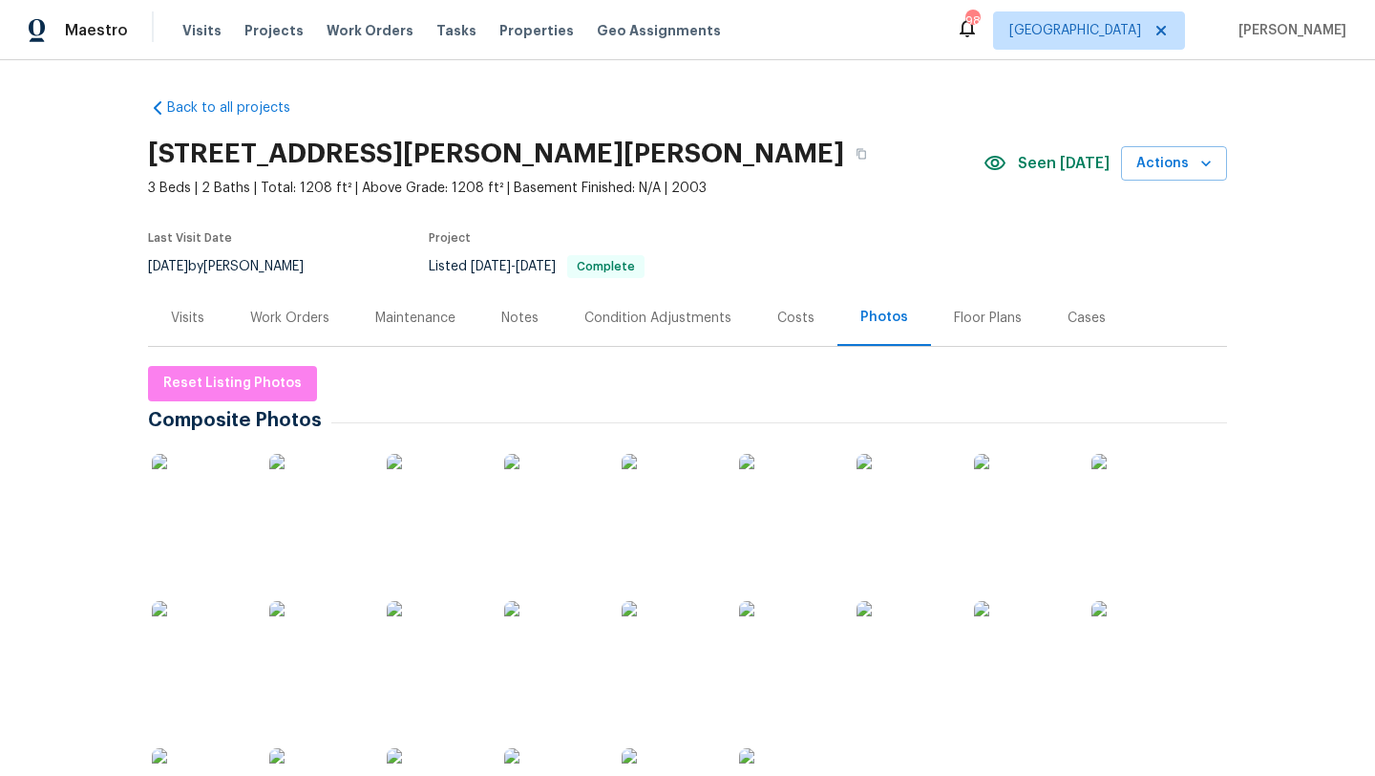
click at [184, 305] on div "Visits" at bounding box center [187, 317] width 79 height 56
